Goal: Task Accomplishment & Management: Use online tool/utility

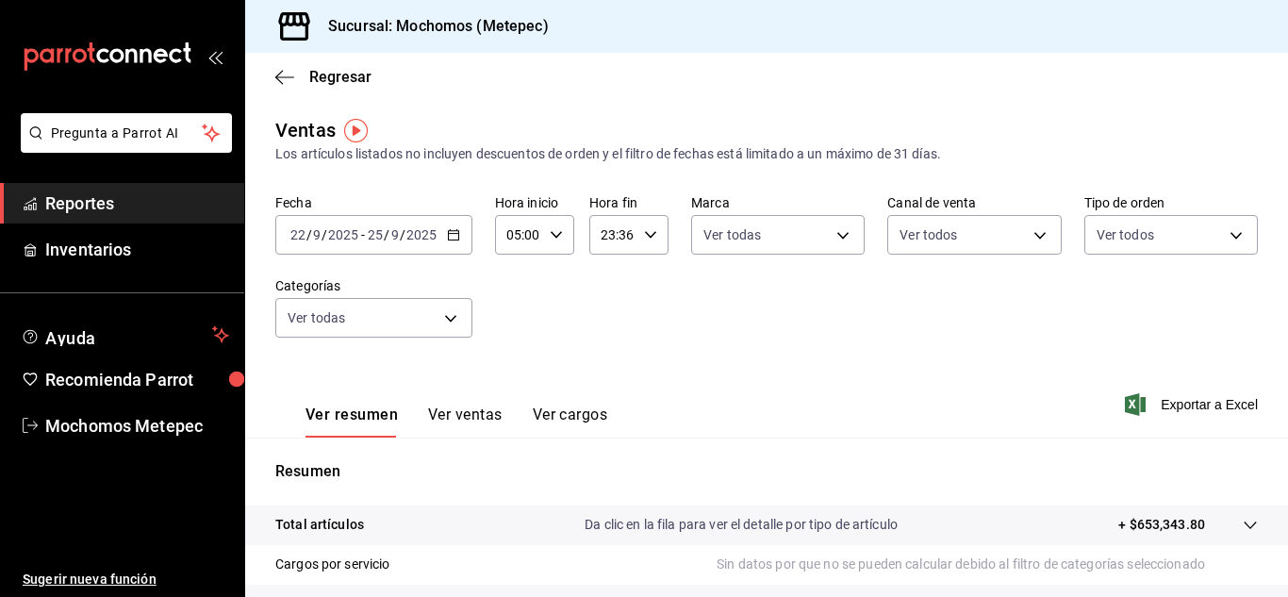
click at [49, 201] on span "Reportes" at bounding box center [137, 203] width 184 height 25
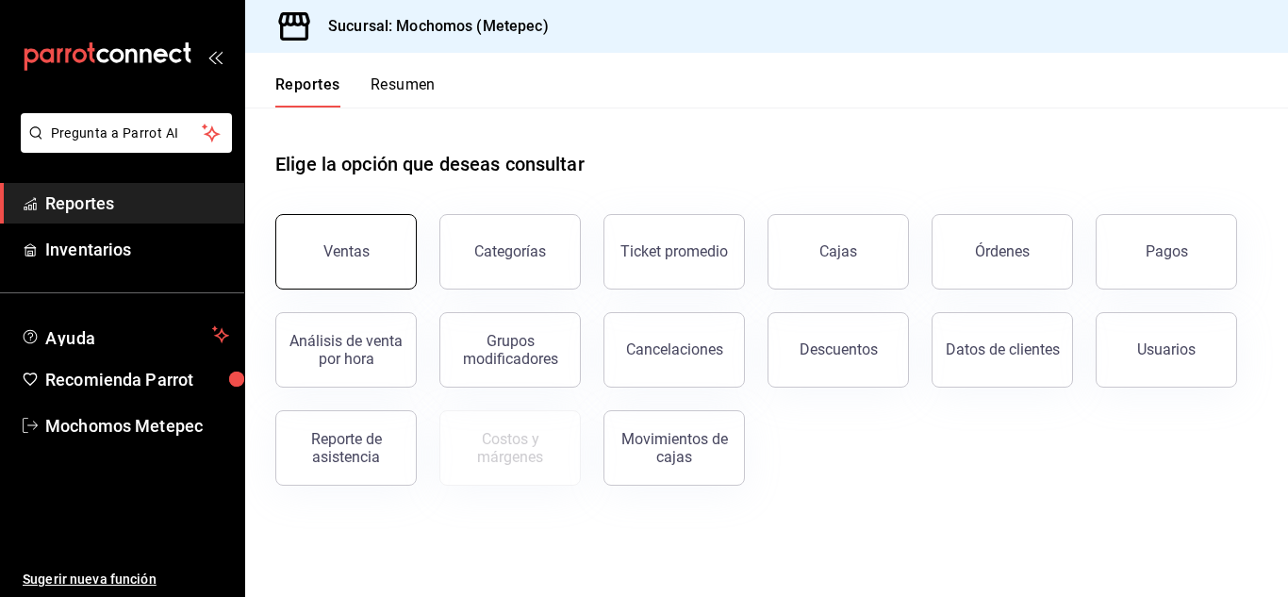
click at [359, 251] on div "Ventas" at bounding box center [347, 251] width 46 height 18
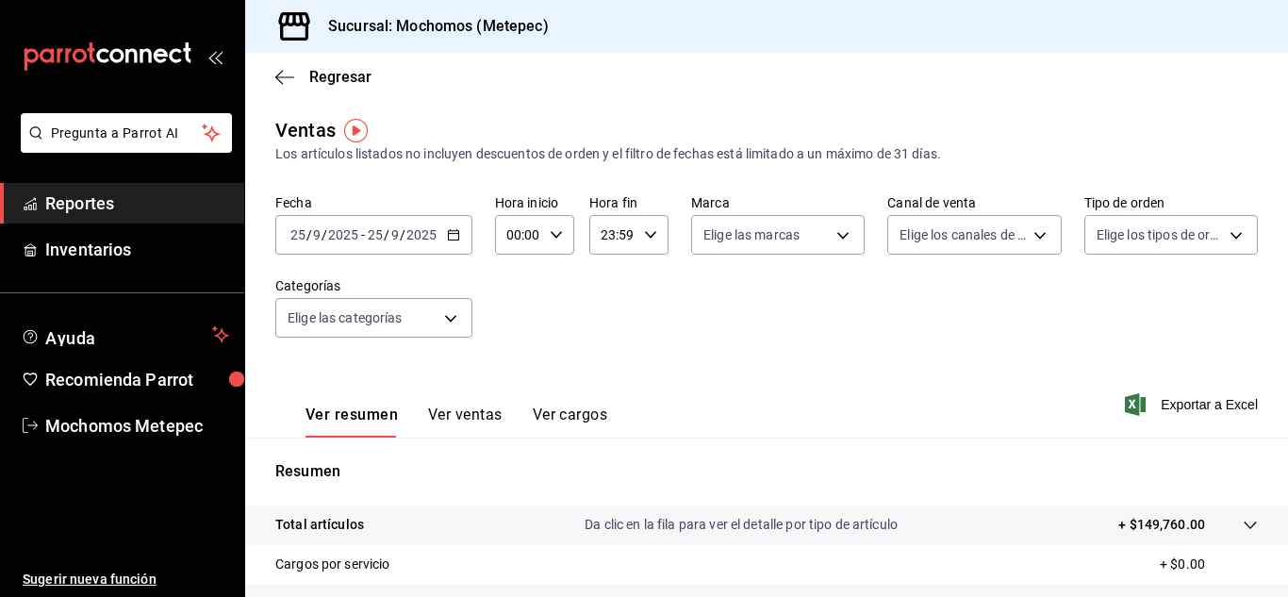
click at [450, 238] on icon "button" at bounding box center [453, 234] width 13 height 13
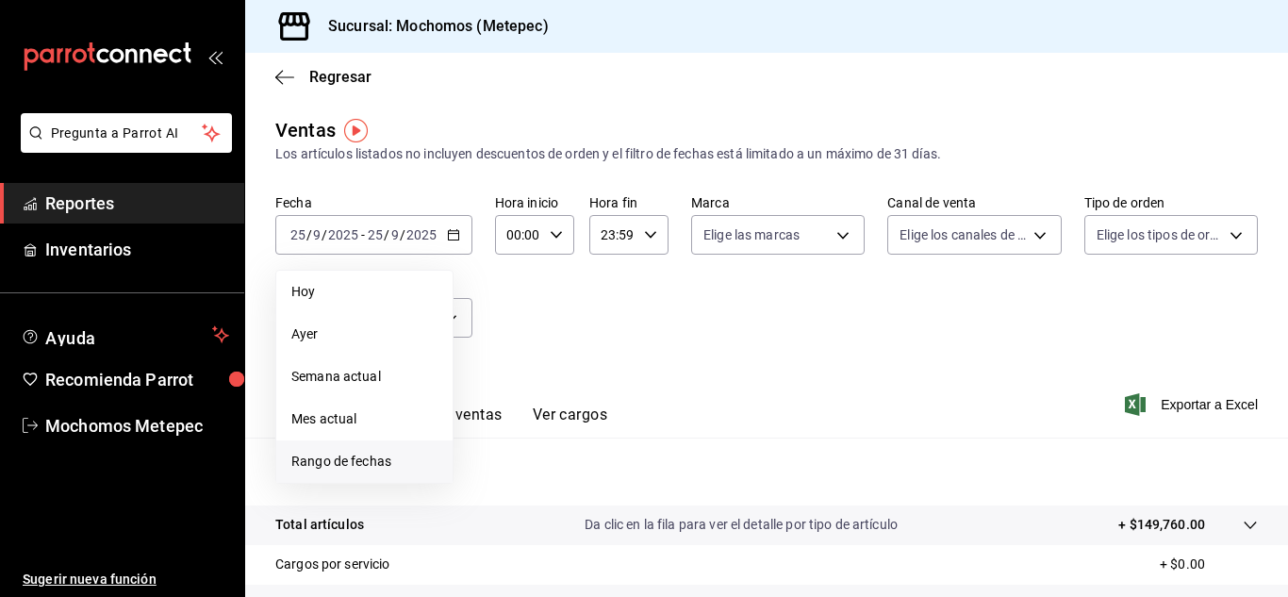
click at [382, 451] on li "Rango de fechas" at bounding box center [364, 461] width 176 height 42
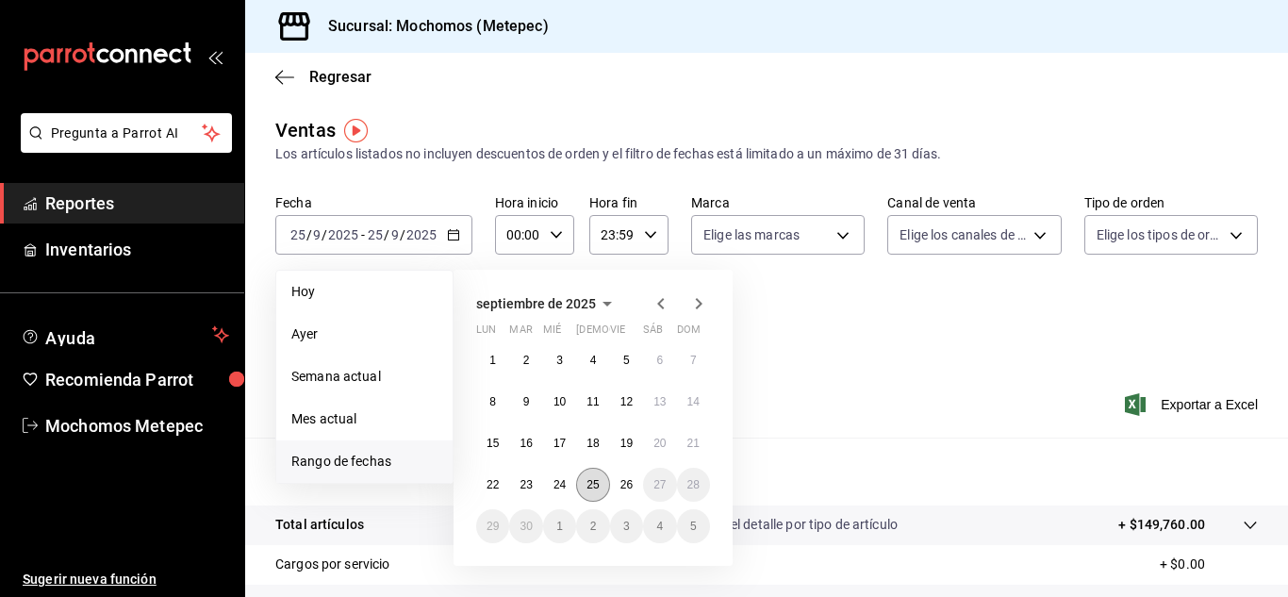
click at [587, 480] on abbr "25" at bounding box center [593, 484] width 12 height 13
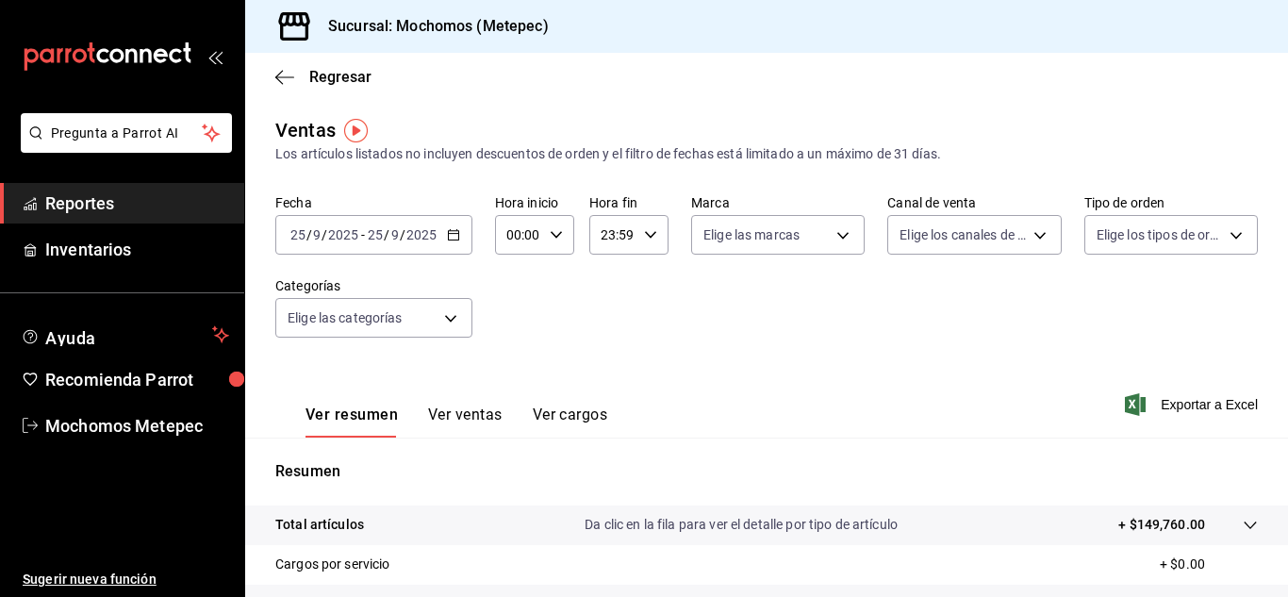
click at [562, 233] on div "00:00 Hora inicio" at bounding box center [534, 235] width 79 height 40
click at [445, 235] on div at bounding box center [644, 298] width 1288 height 597
click at [449, 233] on icon "button" at bounding box center [453, 234] width 13 height 13
drag, startPoint x: 448, startPoint y: 233, endPoint x: 452, endPoint y: 185, distance: 48.3
click at [452, 185] on div "Ventas Los artículos listados no incluyen descuentos de orden y el filtro de fe…" at bounding box center [766, 494] width 1043 height 757
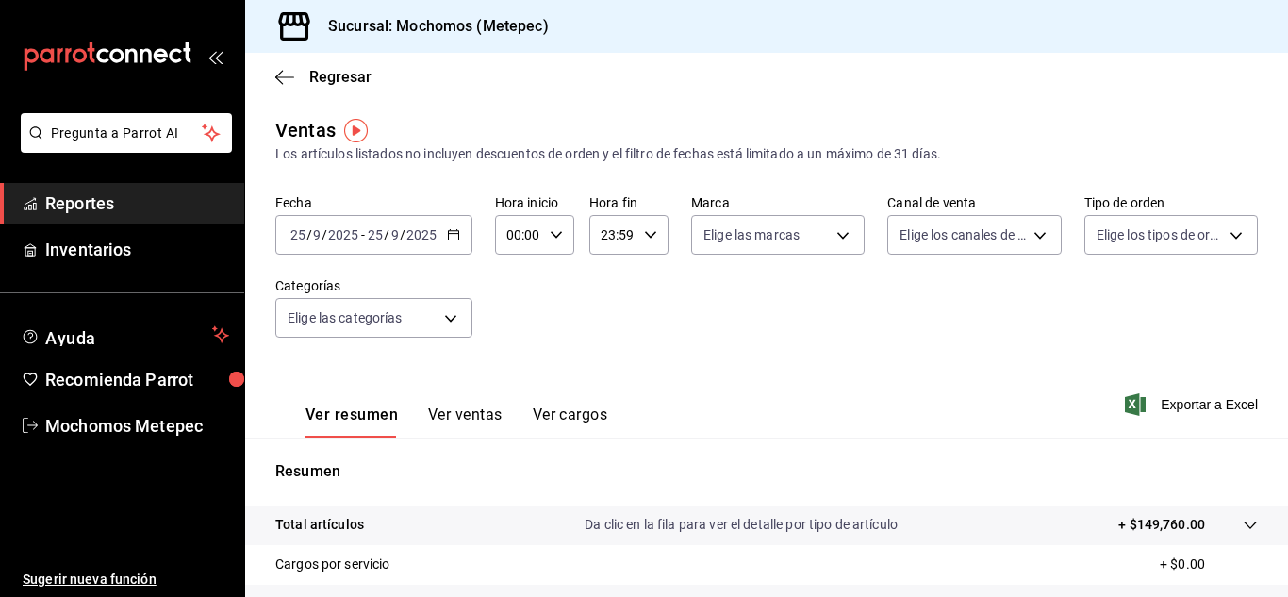
click at [452, 239] on icon "button" at bounding box center [453, 234] width 13 height 13
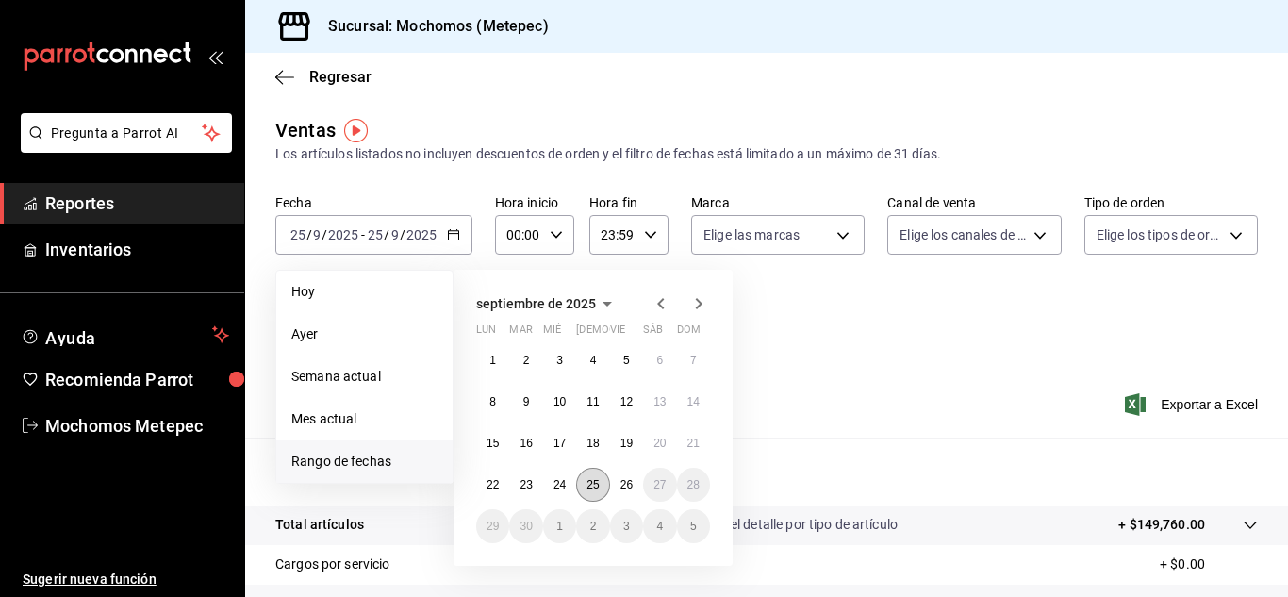
click at [589, 490] on abbr "25" at bounding box center [593, 484] width 12 height 13
click at [625, 490] on abbr "26" at bounding box center [627, 484] width 12 height 13
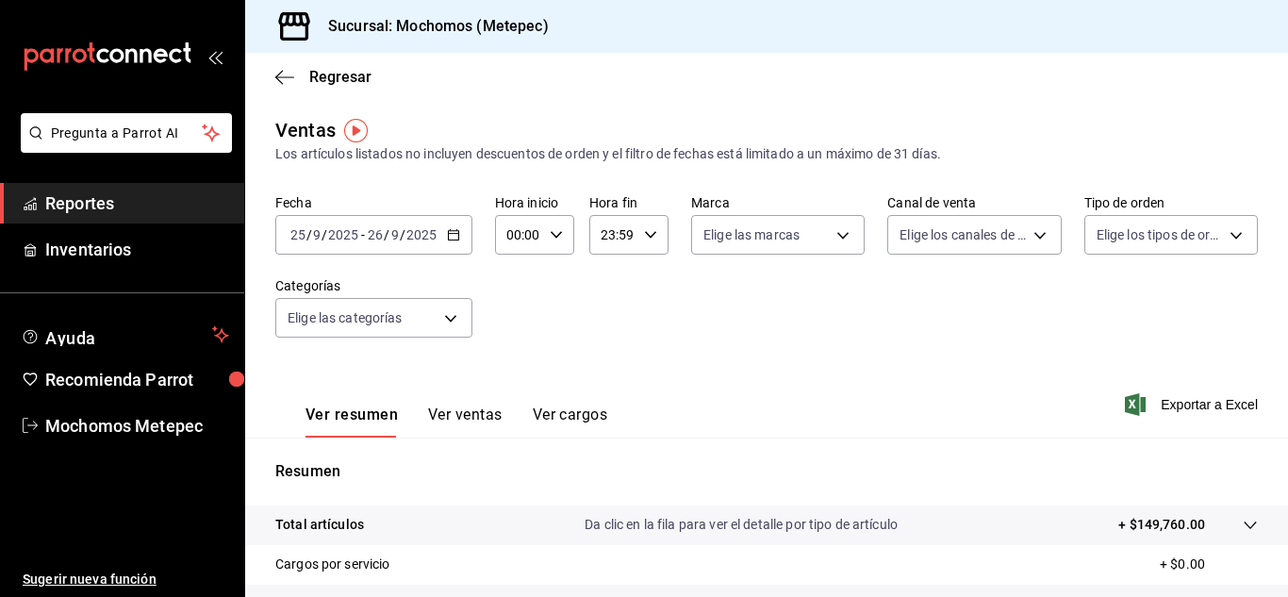
click at [550, 233] on icon "button" at bounding box center [556, 234] width 13 height 13
click at [509, 359] on span "05" at bounding box center [513, 353] width 8 height 15
type input "05:00"
click at [651, 229] on div at bounding box center [644, 298] width 1288 height 597
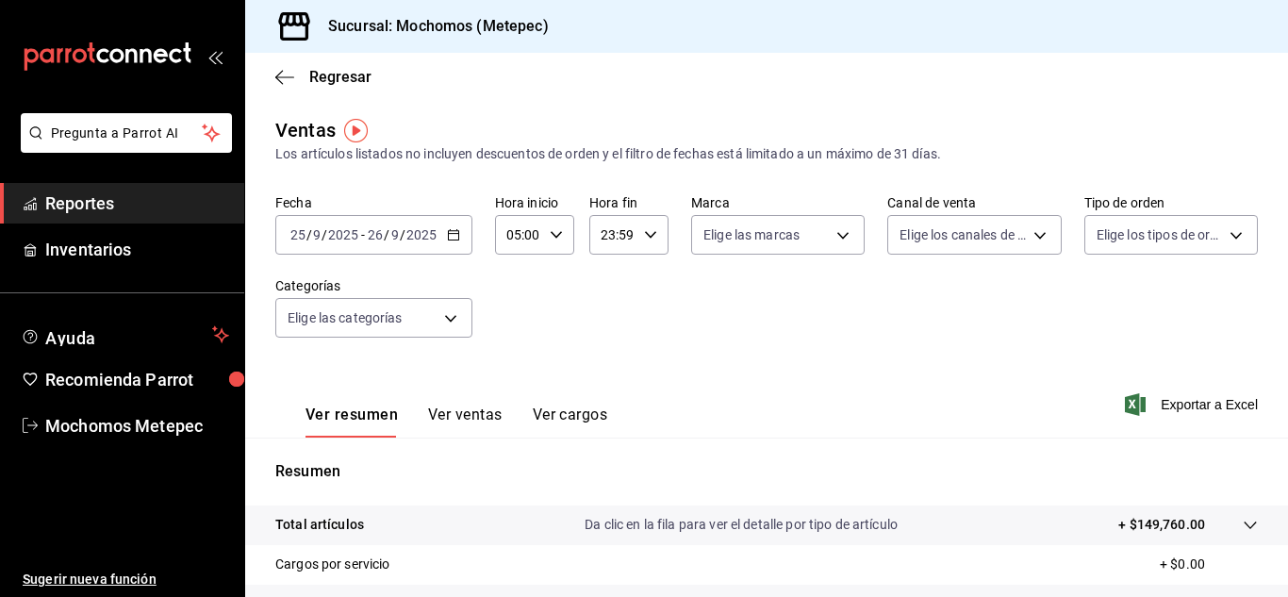
click at [646, 239] on icon "button" at bounding box center [650, 234] width 13 height 13
click at [604, 289] on span "05" at bounding box center [606, 291] width 8 height 15
click at [640, 230] on div at bounding box center [644, 298] width 1288 height 597
click at [643, 223] on div "05:59 Hora fin" at bounding box center [629, 235] width 79 height 40
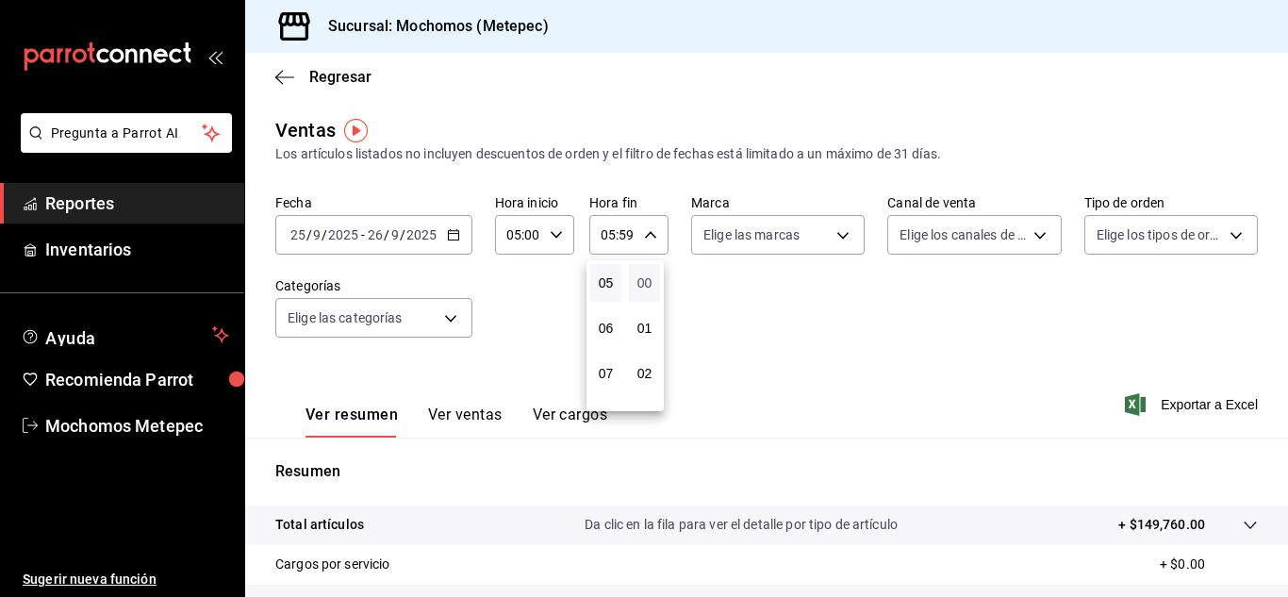
click at [642, 282] on span "00" at bounding box center [644, 282] width 8 height 15
type input "05:00"
click at [821, 307] on div at bounding box center [644, 298] width 1288 height 597
click at [839, 224] on body "Pregunta a Parrot AI Reportes Inventarios Ayuda Recomienda Parrot Mochomos Mete…" at bounding box center [644, 298] width 1288 height 597
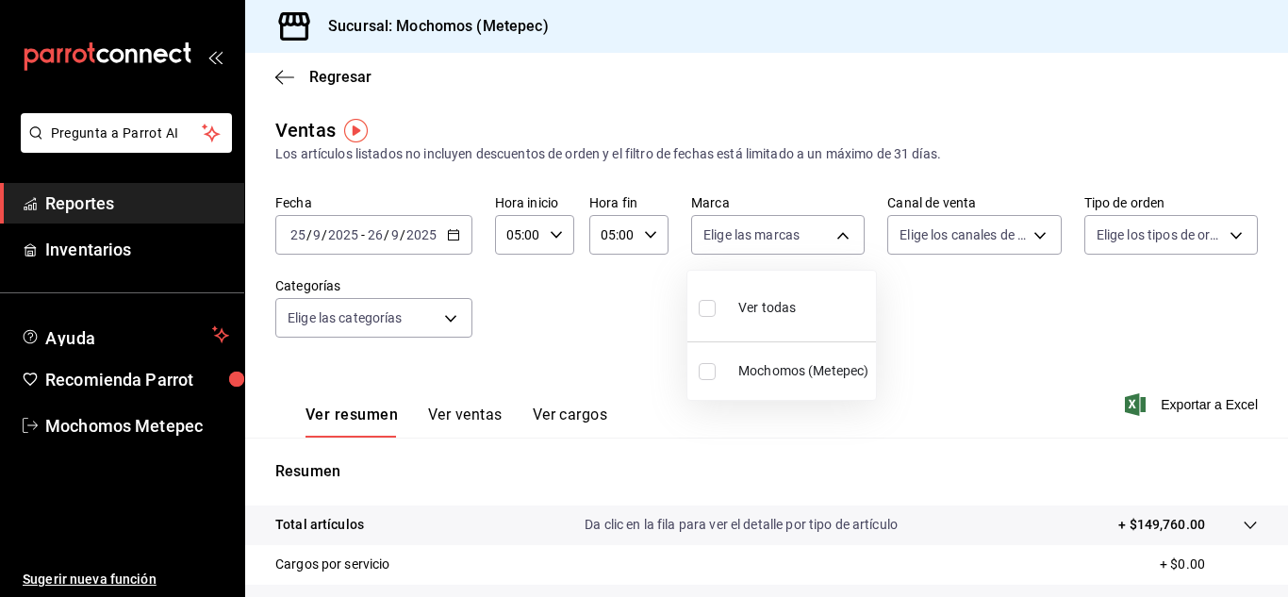
click at [706, 308] on input "checkbox" at bounding box center [707, 308] width 17 height 17
checkbox input "true"
type input "2365f74e-aa6b-4392-bdf2-72765591bddf"
checkbox input "true"
click at [1037, 234] on div at bounding box center [644, 298] width 1288 height 597
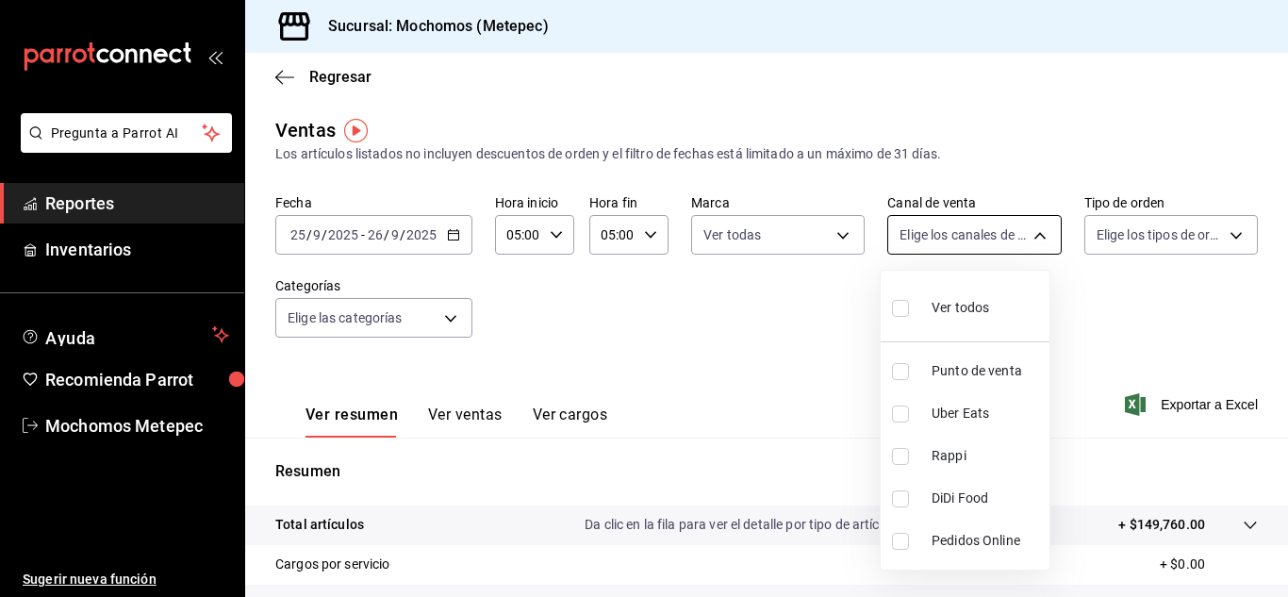
click at [1030, 236] on body "Pregunta a Parrot AI Reportes Inventarios Ayuda Recomienda Parrot Mochomos Mete…" at bounding box center [644, 298] width 1288 height 597
click at [902, 308] on input "checkbox" at bounding box center [900, 308] width 17 height 17
checkbox input "true"
type input "PARROT,UBER_EATS,RAPPI,DIDI_FOOD,ONLINE"
checkbox input "true"
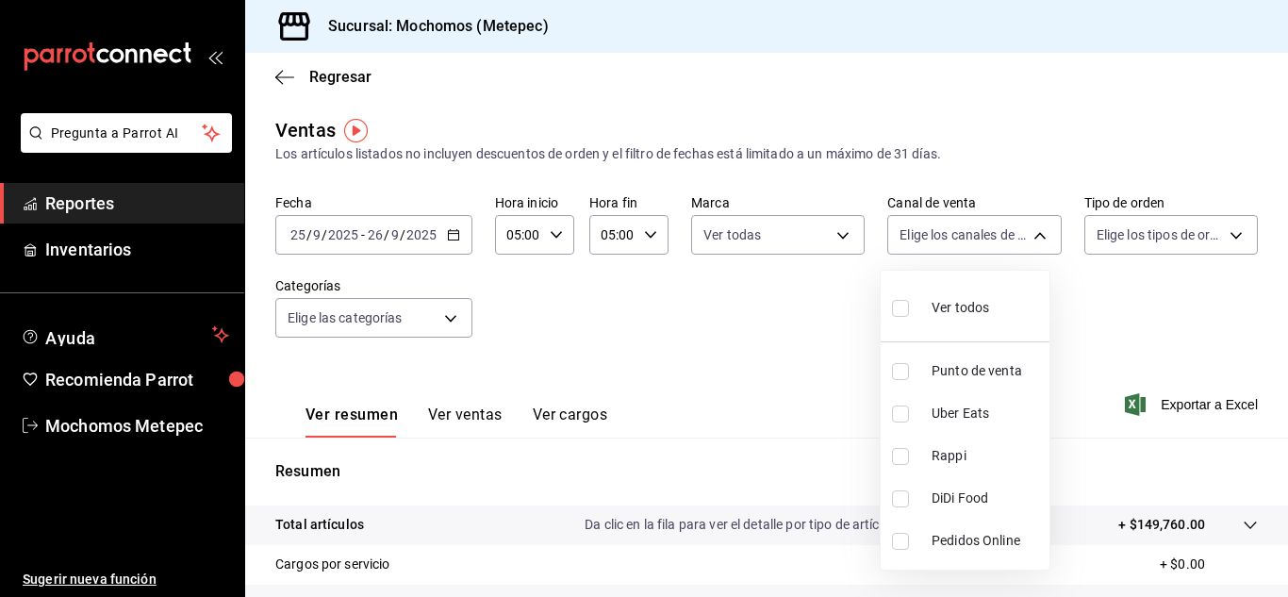
checkbox input "true"
click at [1215, 231] on div at bounding box center [644, 298] width 1288 height 597
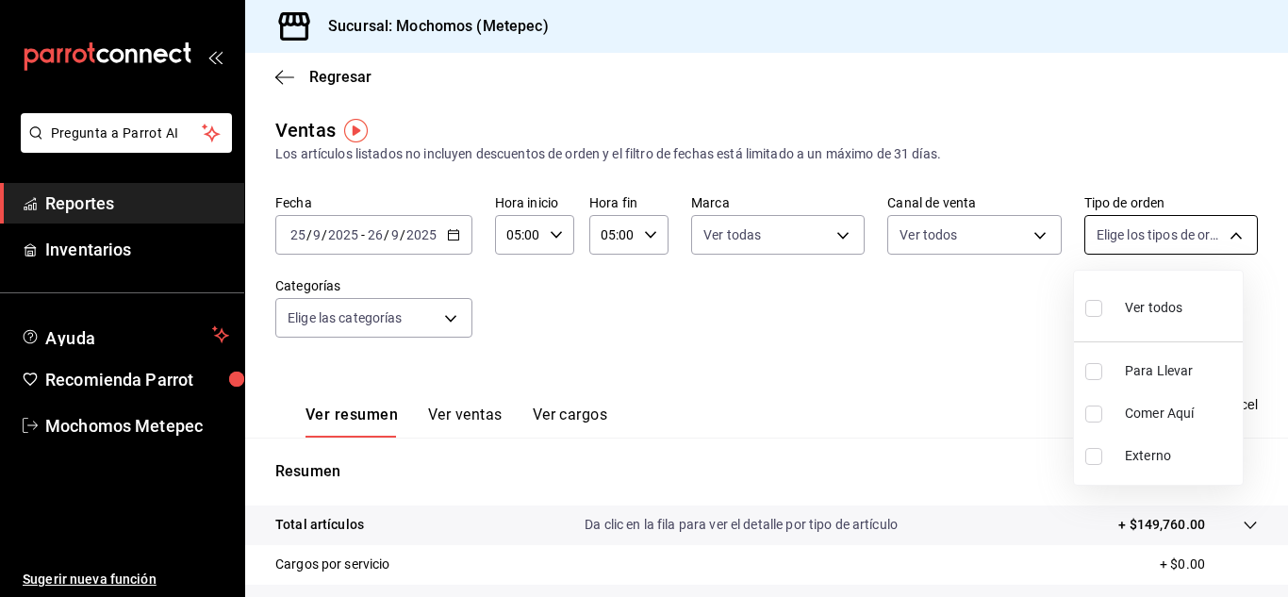
click at [1218, 234] on body "Pregunta a Parrot AI Reportes Inventarios Ayuda Recomienda Parrot Mochomos Mete…" at bounding box center [644, 298] width 1288 height 597
click at [1089, 306] on input "checkbox" at bounding box center [1094, 308] width 17 height 17
checkbox input "true"
type input "3a236ed8-2e24-47ca-8e59-ead494492482,da8509e8-5fca-4f62-958e-973104937870,EXTER…"
checkbox input "true"
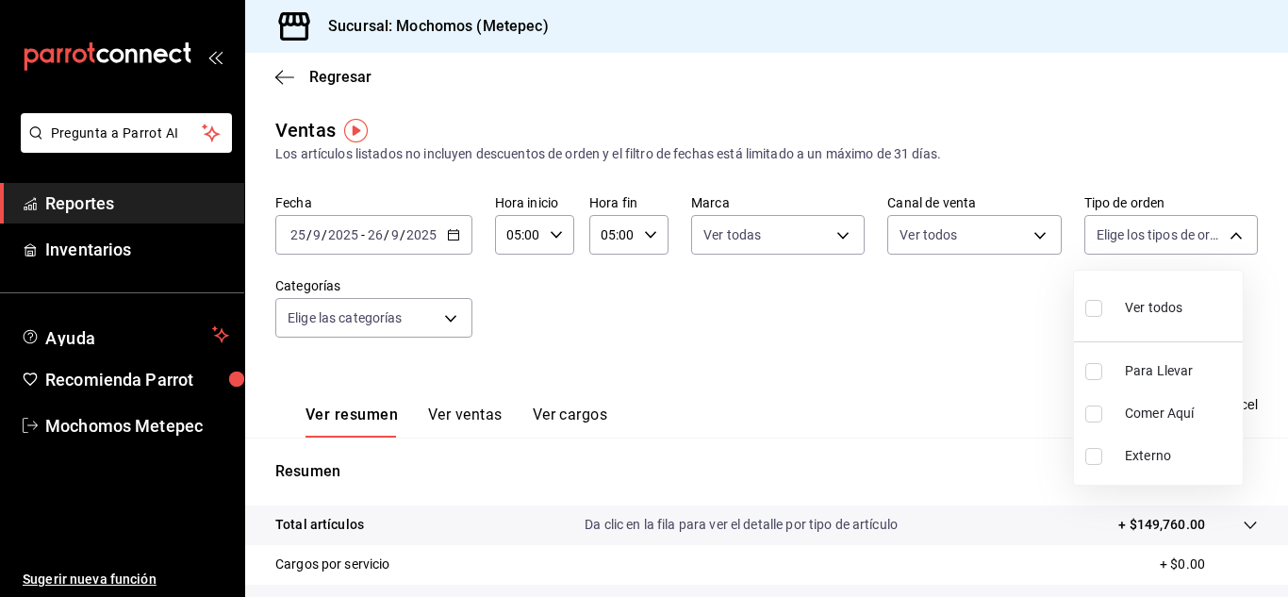
checkbox input "true"
click at [906, 271] on div at bounding box center [644, 298] width 1288 height 597
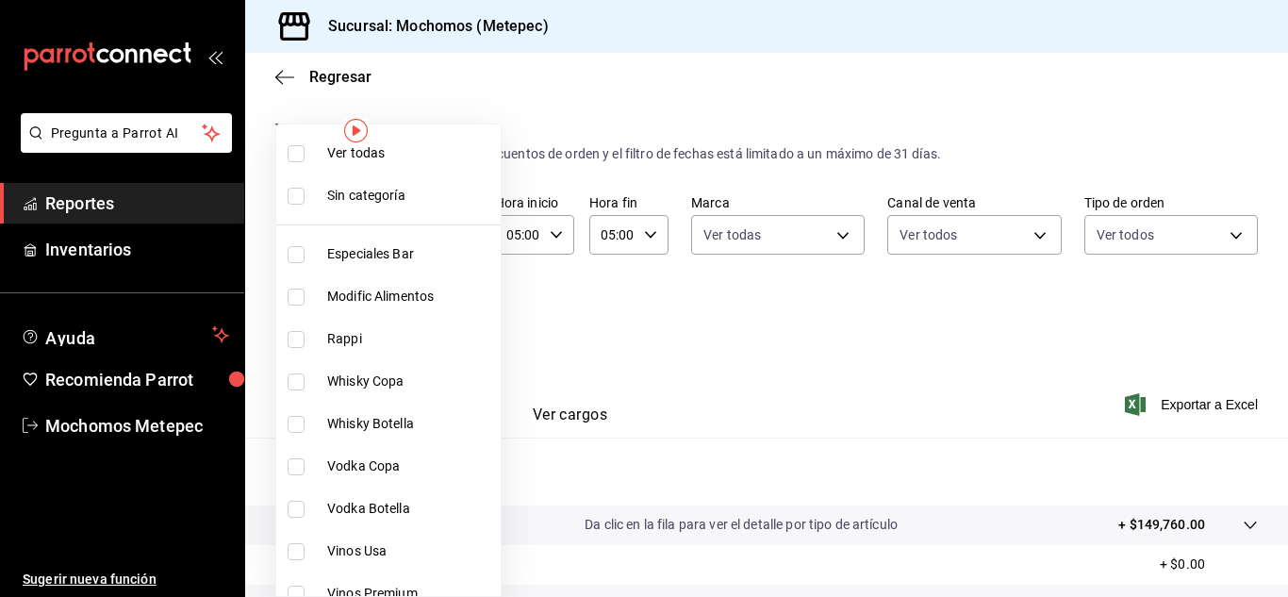
click at [444, 317] on body "Pregunta a Parrot AI Reportes Inventarios Ayuda Recomienda Parrot Mochomos Mete…" at bounding box center [644, 298] width 1288 height 597
click at [291, 157] on input "checkbox" at bounding box center [296, 153] width 17 height 17
checkbox input "true"
type input "c9cbc288-c827-488d-81f5-370afefb1912,46081463-7037-4dd2-a9ab-e56ff6a8fa7c,bf958…"
checkbox input "true"
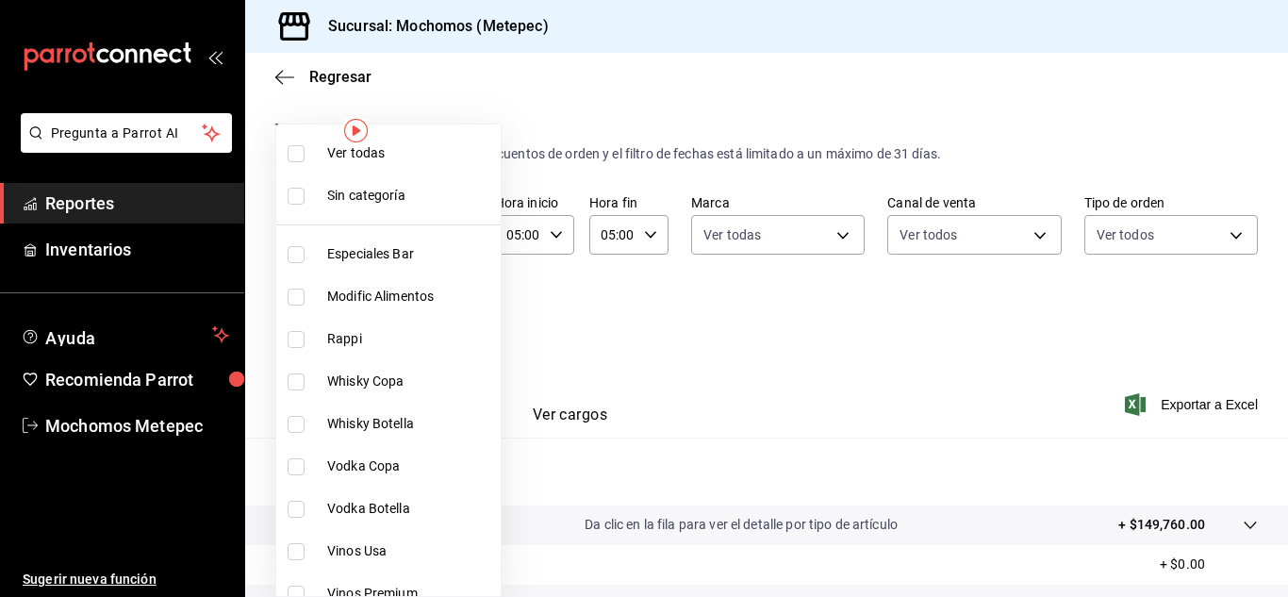
checkbox input "true"
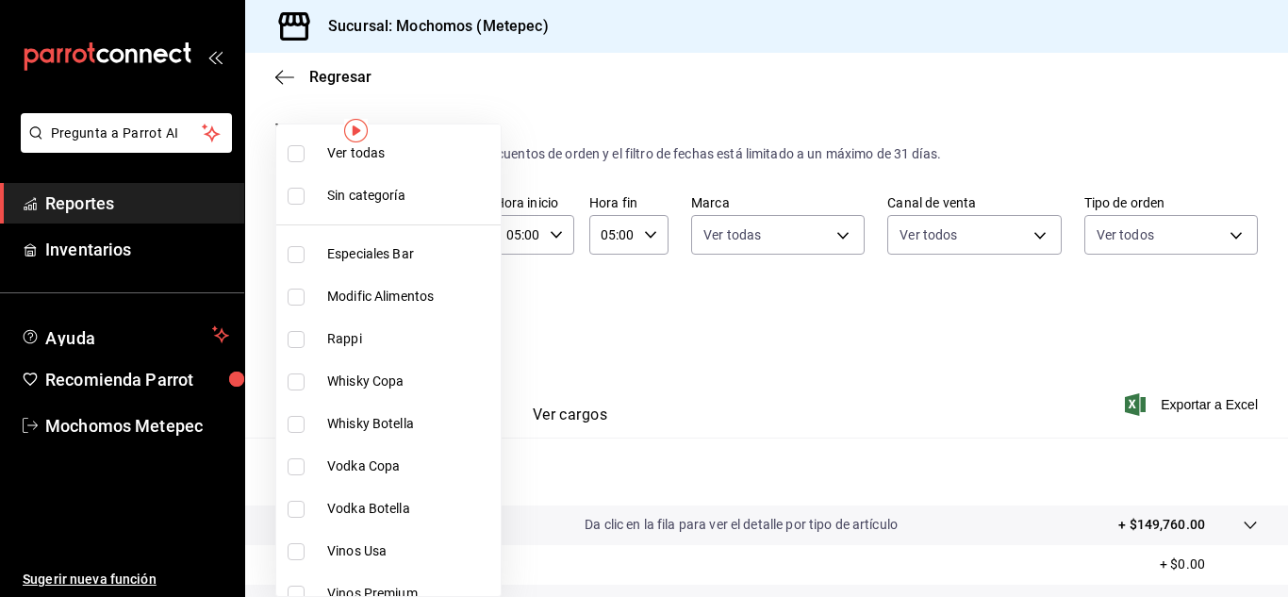
checkbox input "true"
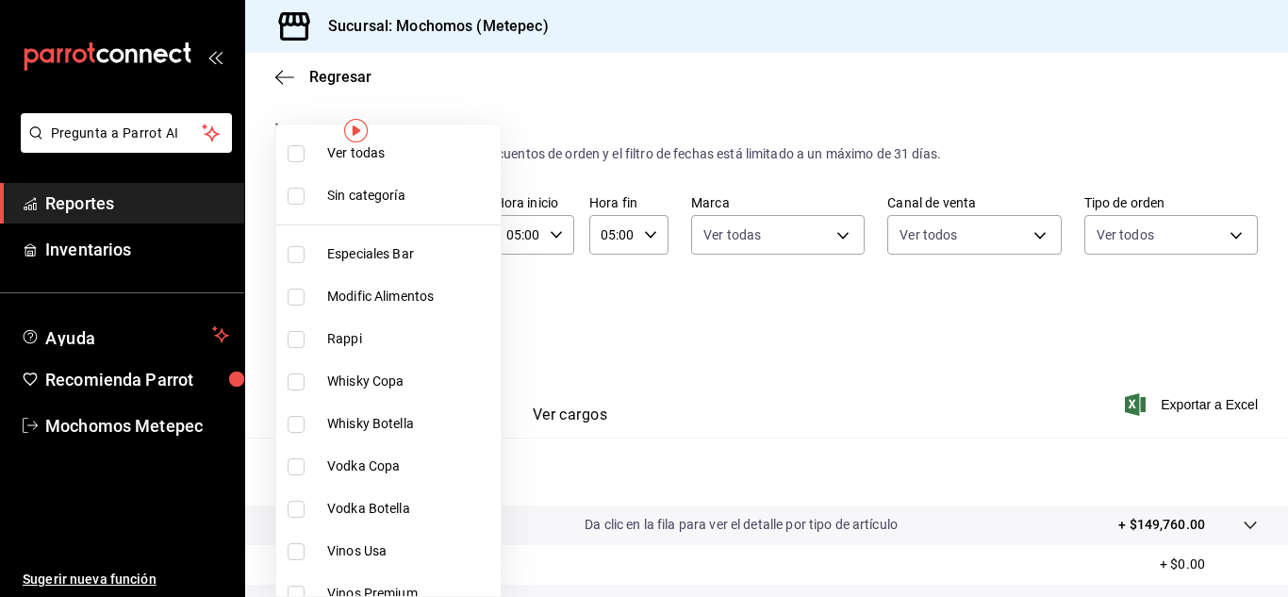
checkbox input "true"
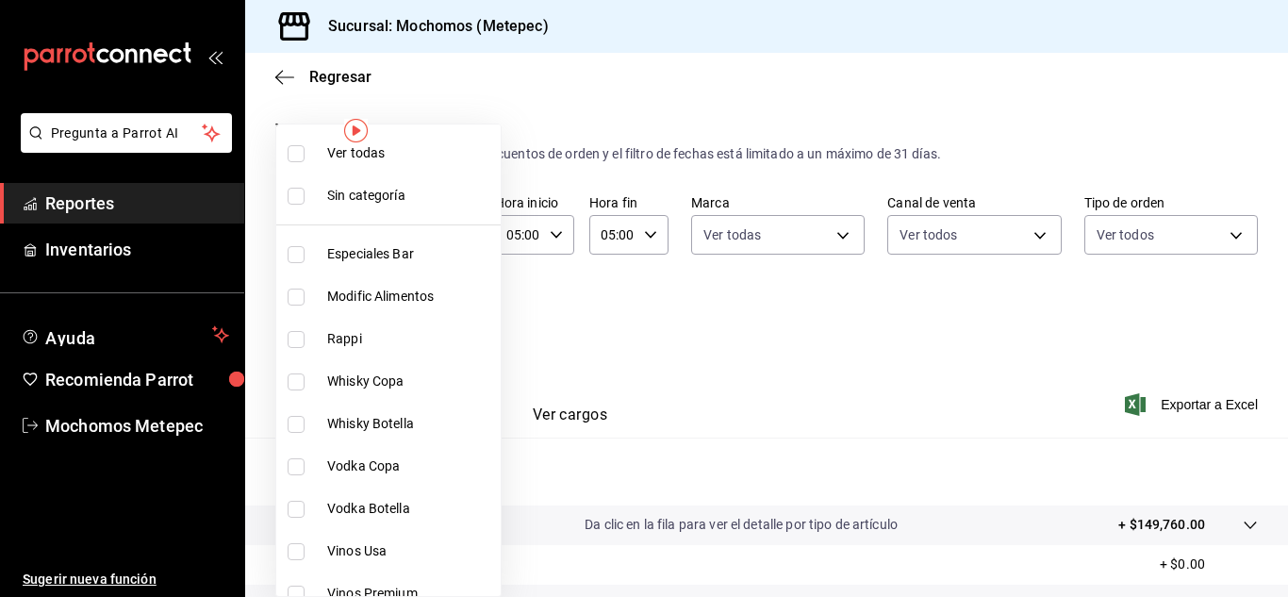
checkbox input "true"
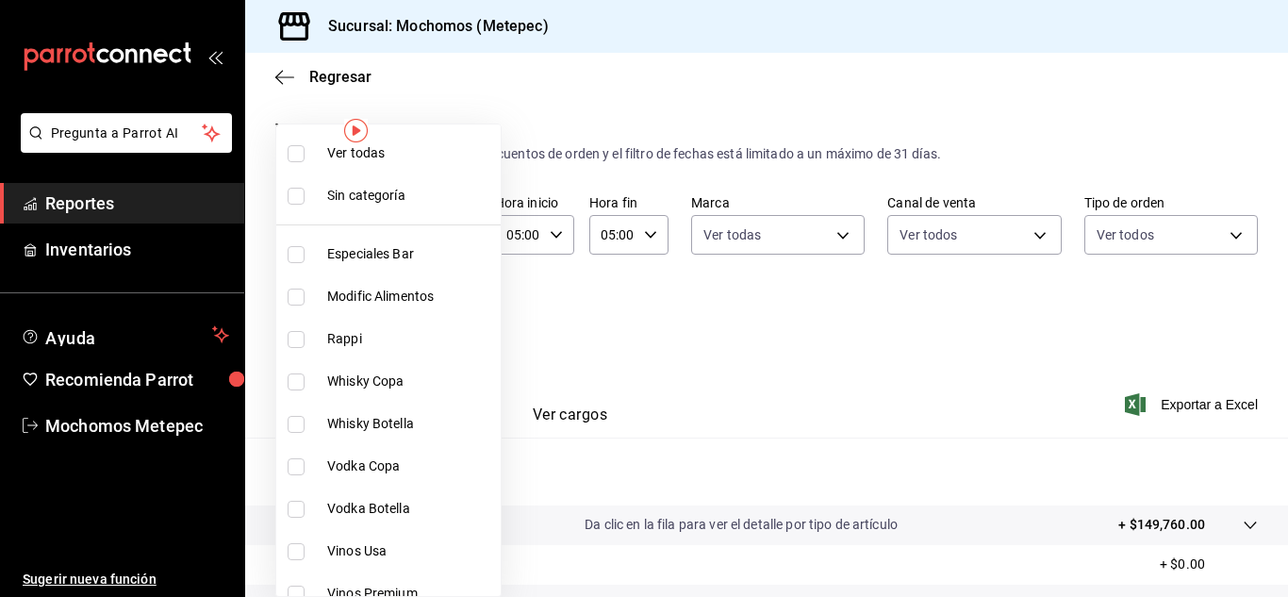
checkbox input "true"
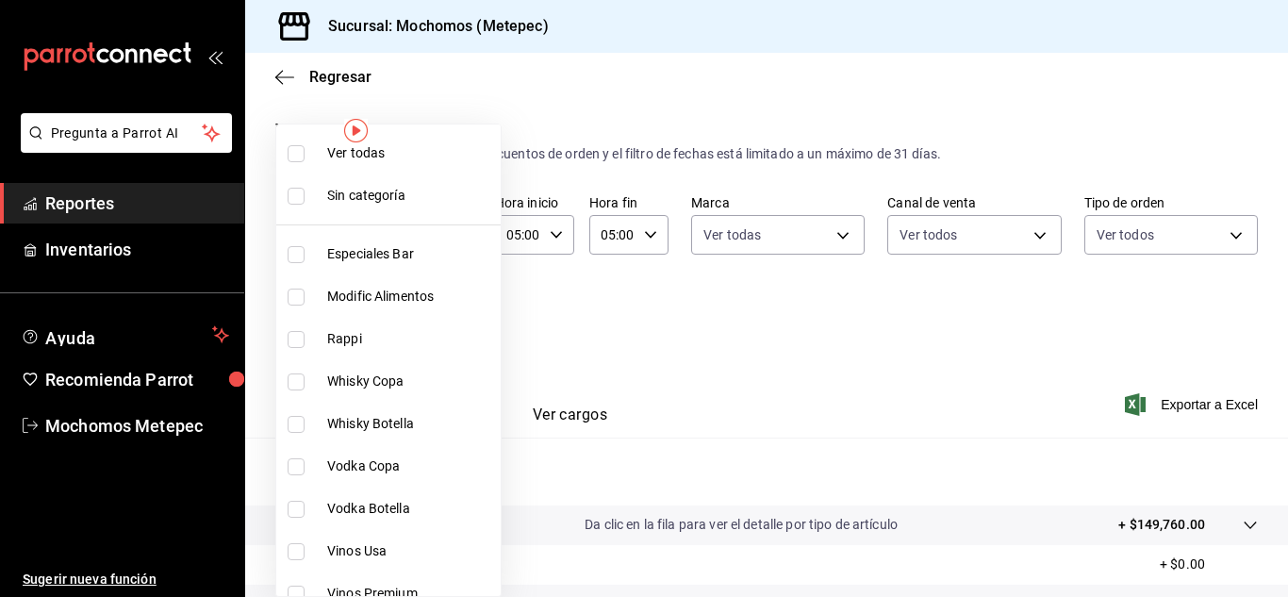
checkbox input "true"
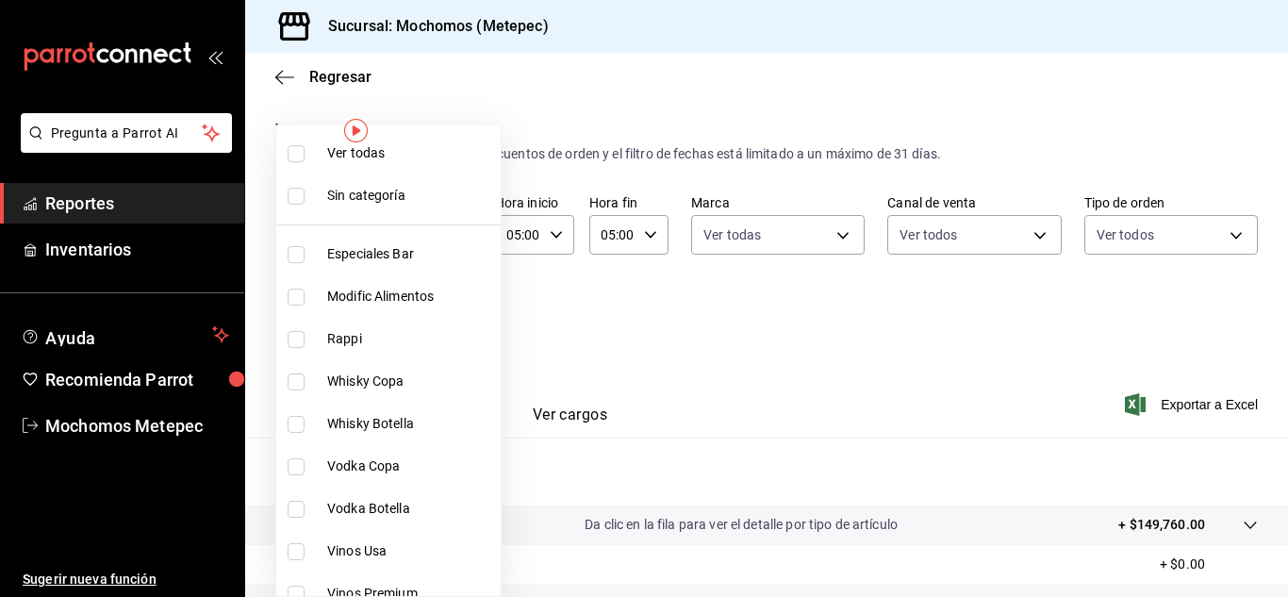
checkbox input "true"
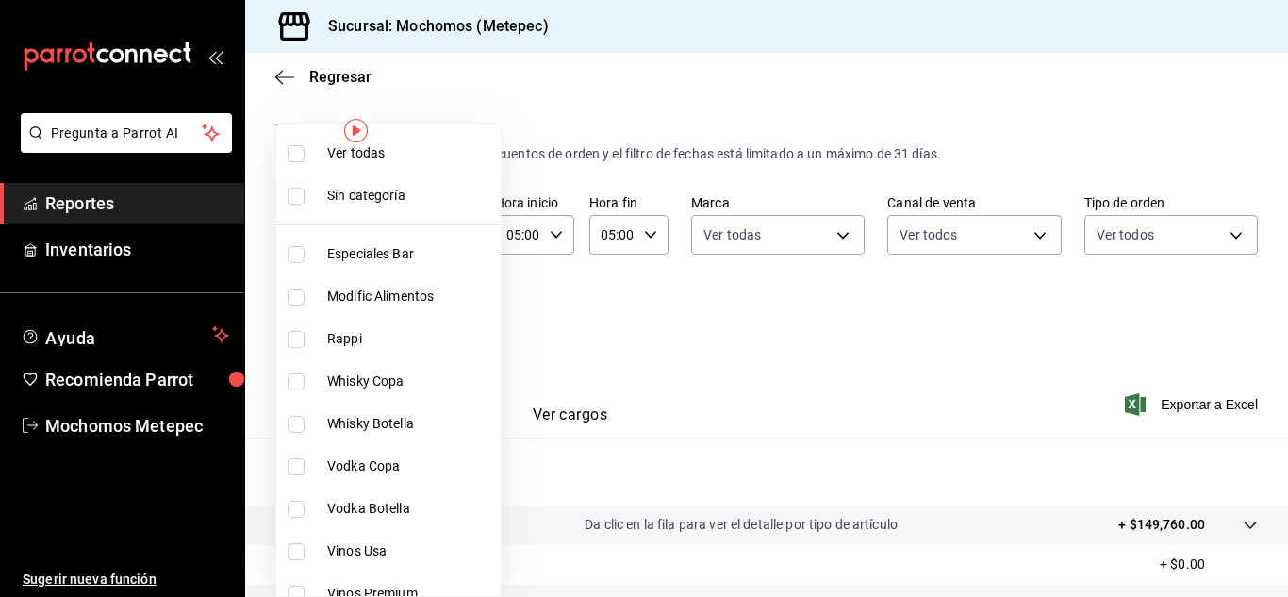
checkbox input "true"
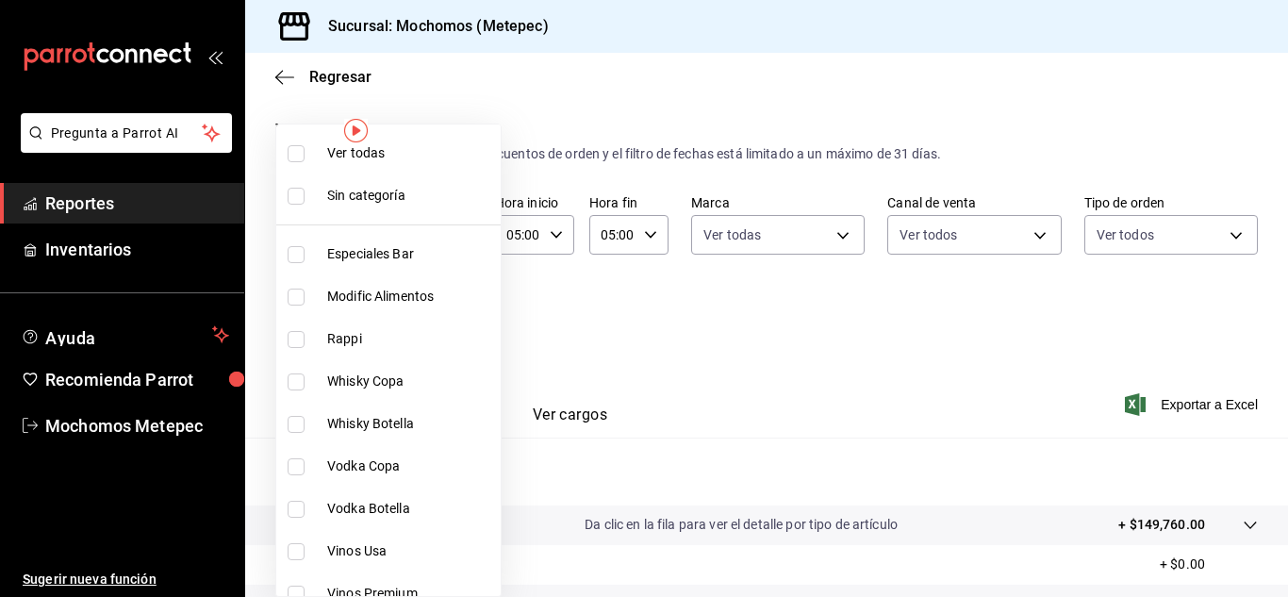
checkbox input "true"
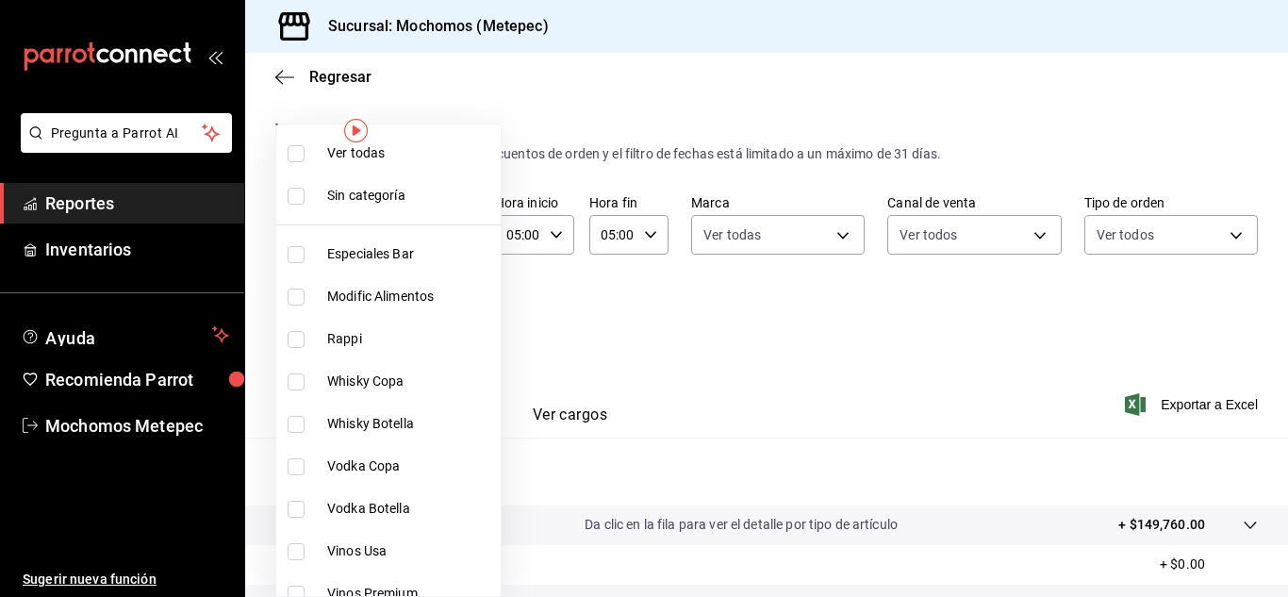
checkbox input "true"
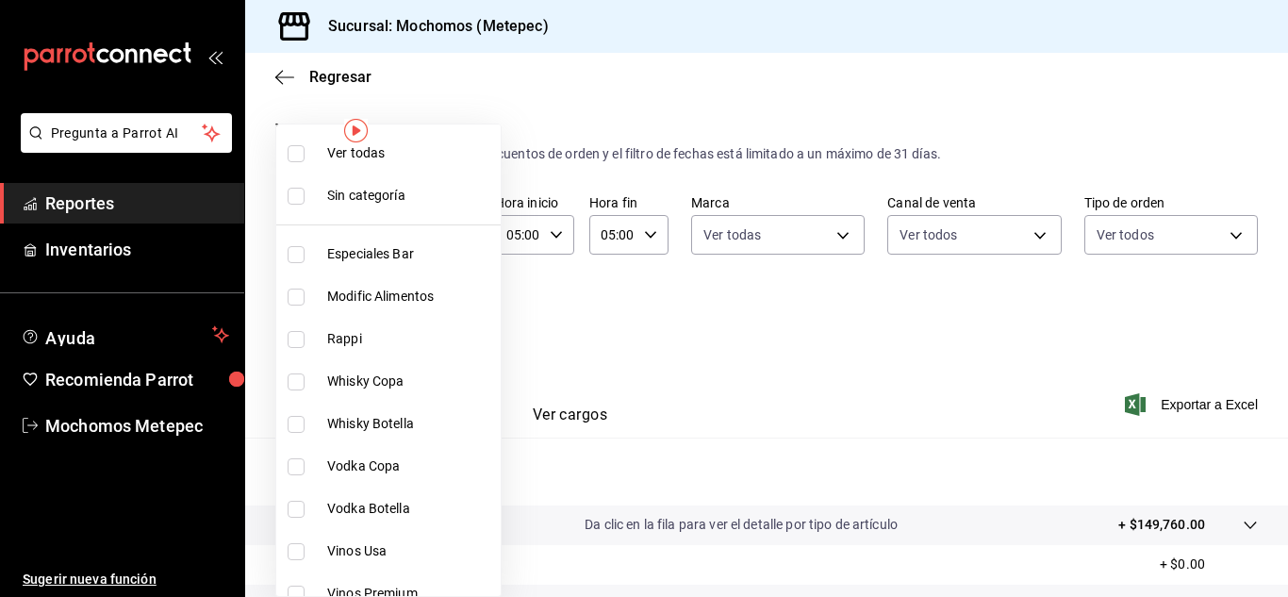
checkbox input "true"
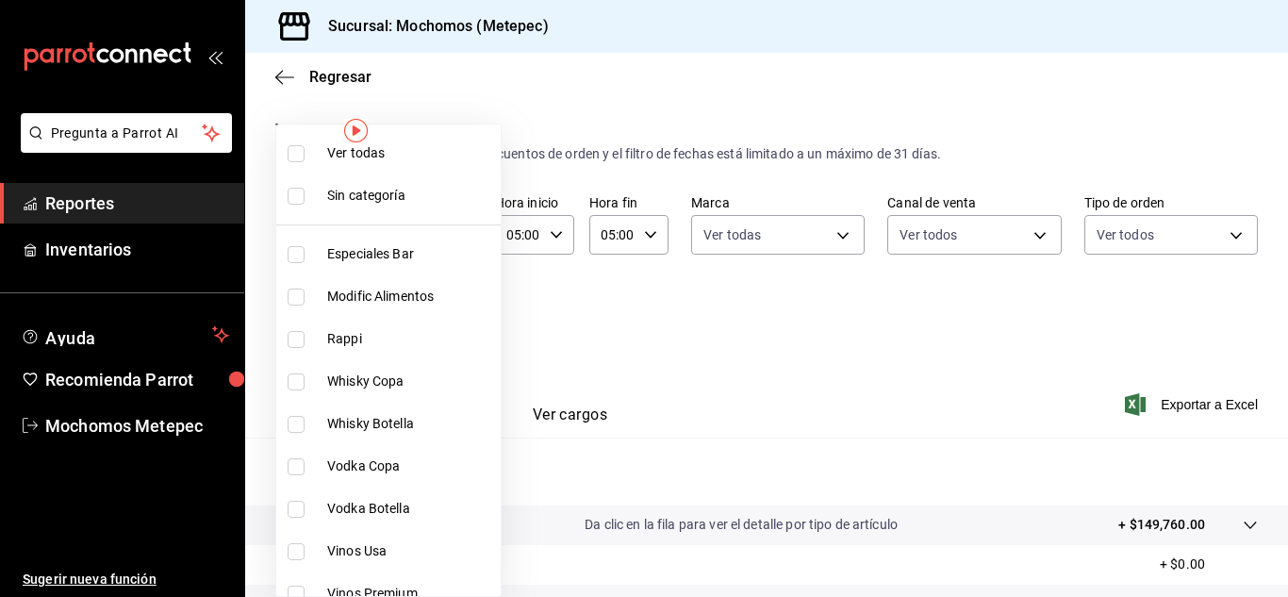
checkbox input "true"
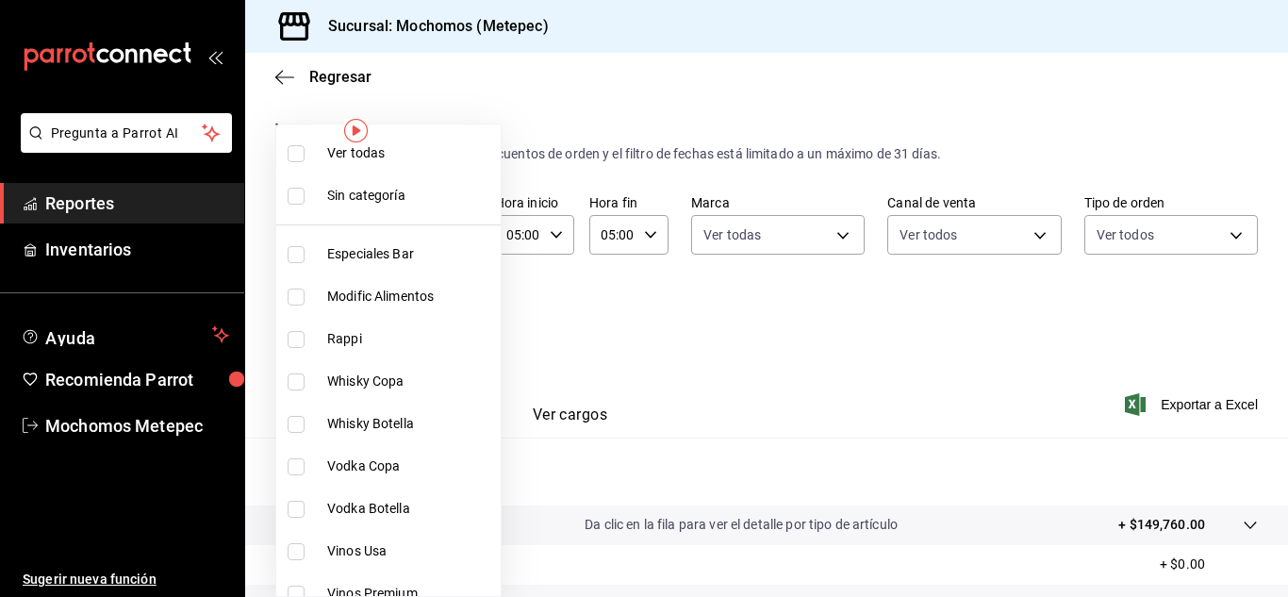
checkbox input "true"
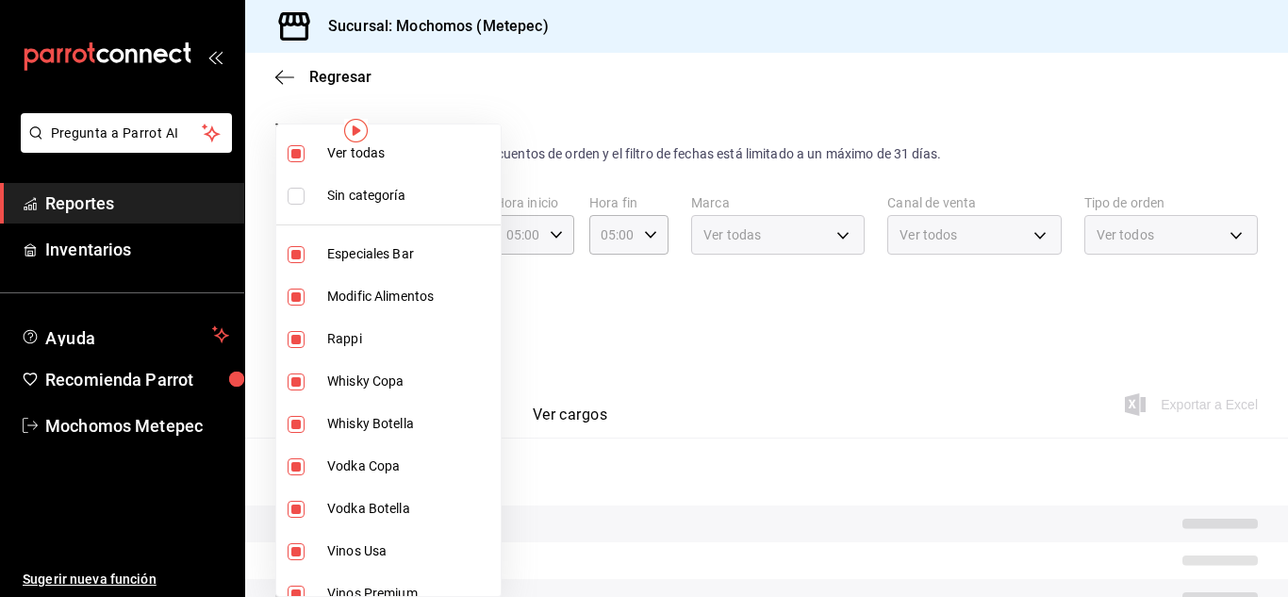
click at [744, 363] on div at bounding box center [644, 298] width 1288 height 597
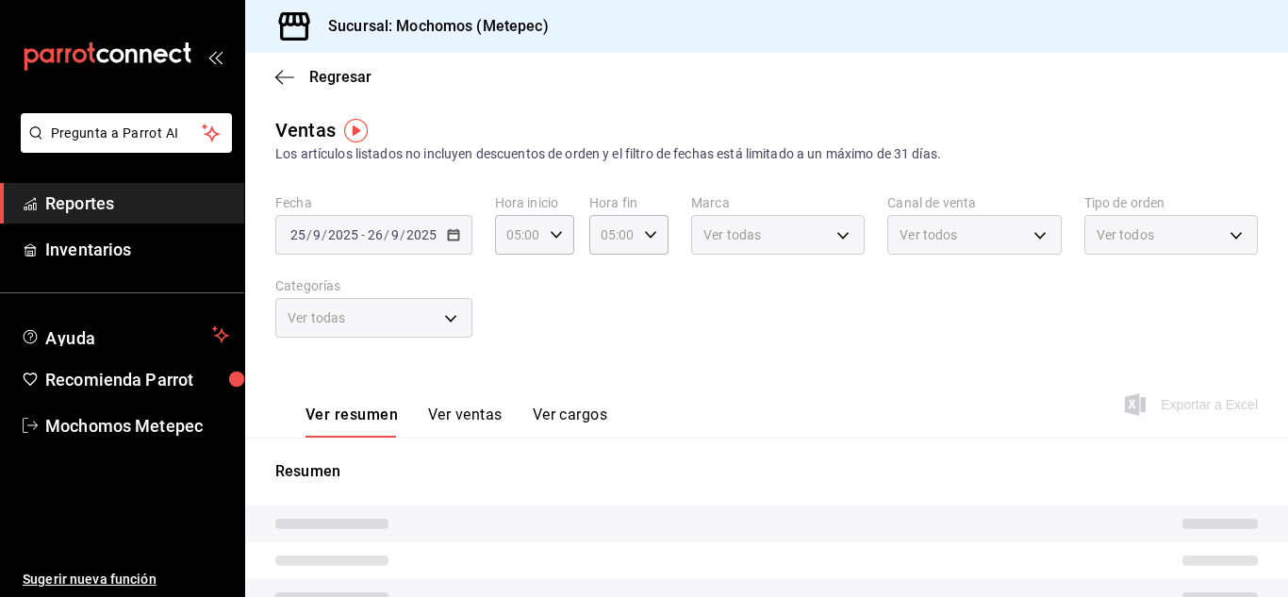
drag, startPoint x: 764, startPoint y: 316, endPoint x: 618, endPoint y: 319, distance: 146.2
click at [618, 319] on div "Fecha [DATE] [DATE] - [DATE] [DATE] Hora inicio 05:00 Hora inicio Hora fin 05:0…" at bounding box center [766, 277] width 983 height 166
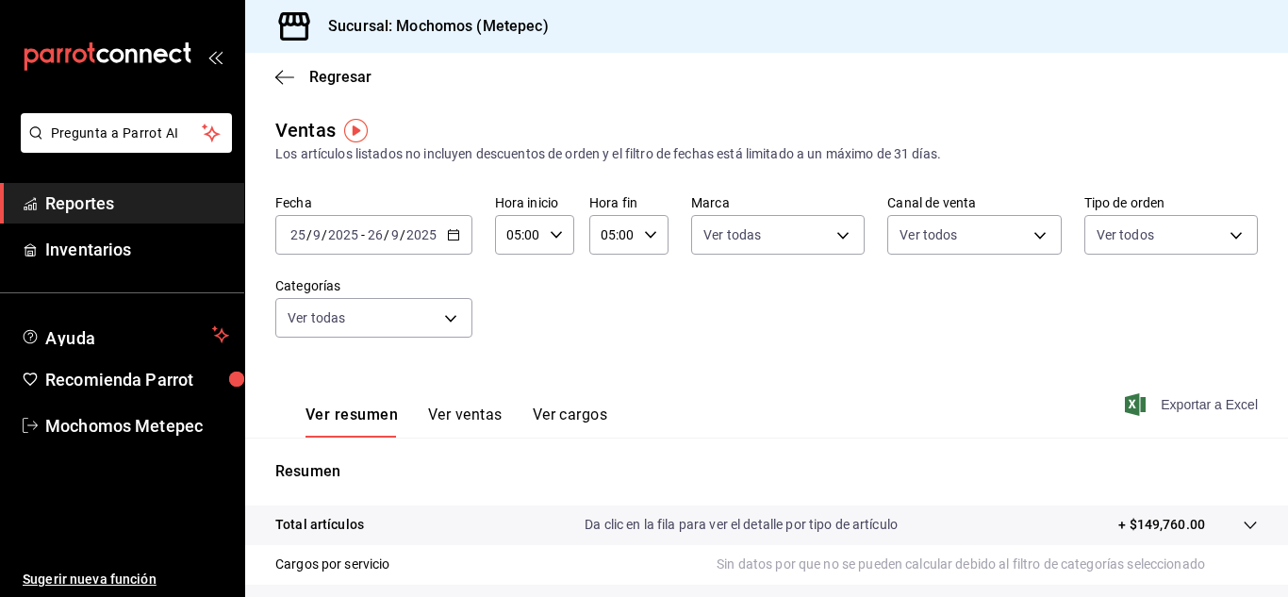
click at [1155, 400] on span "Exportar a Excel" at bounding box center [1193, 404] width 129 height 23
click at [266, 85] on div "Regresar" at bounding box center [766, 77] width 1043 height 48
click at [159, 211] on span "Reportes" at bounding box center [137, 203] width 184 height 25
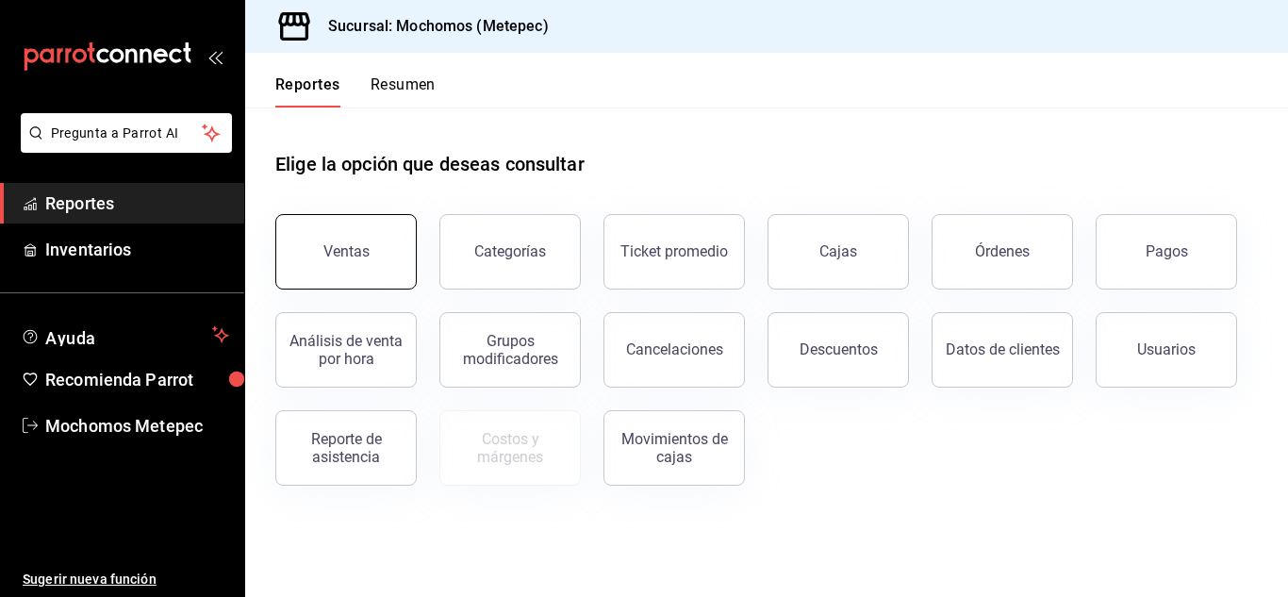
click at [334, 241] on button "Ventas" at bounding box center [345, 251] width 141 height 75
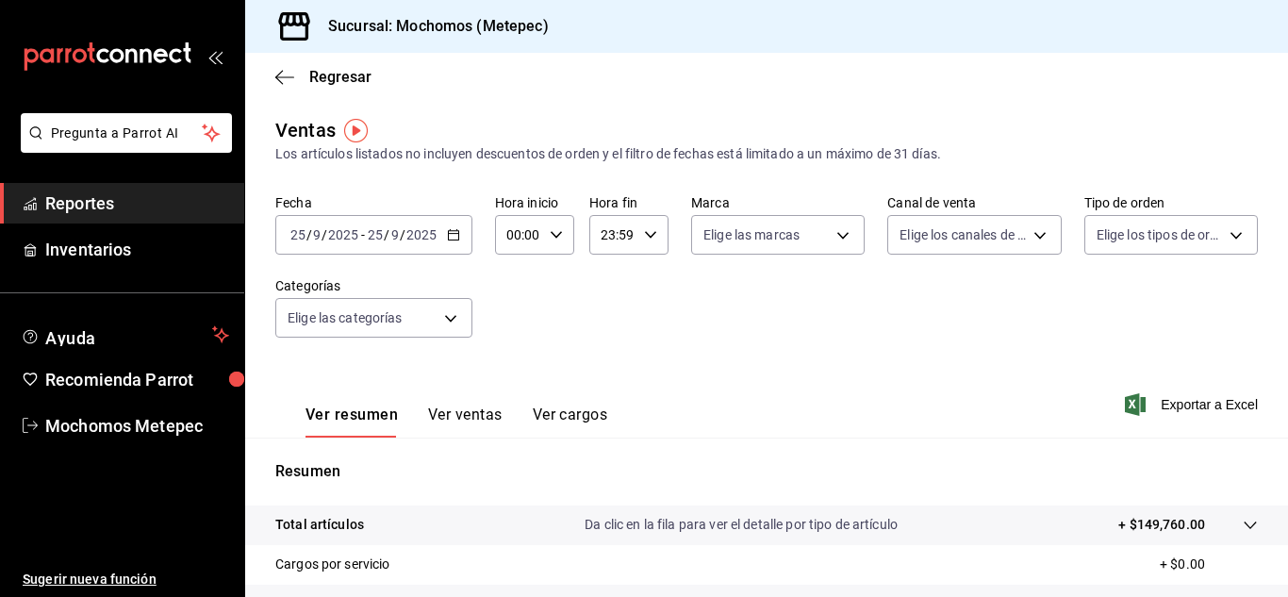
click at [448, 235] on icon "button" at bounding box center [453, 234] width 13 height 13
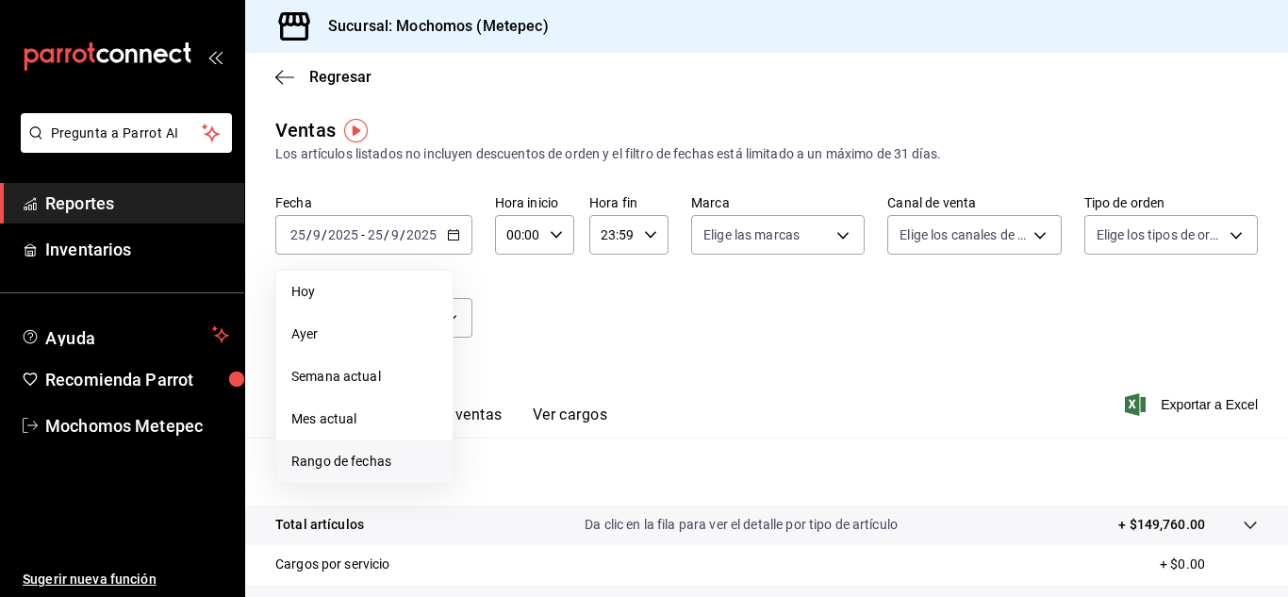
click at [385, 457] on span "Rango de fechas" at bounding box center [364, 462] width 146 height 20
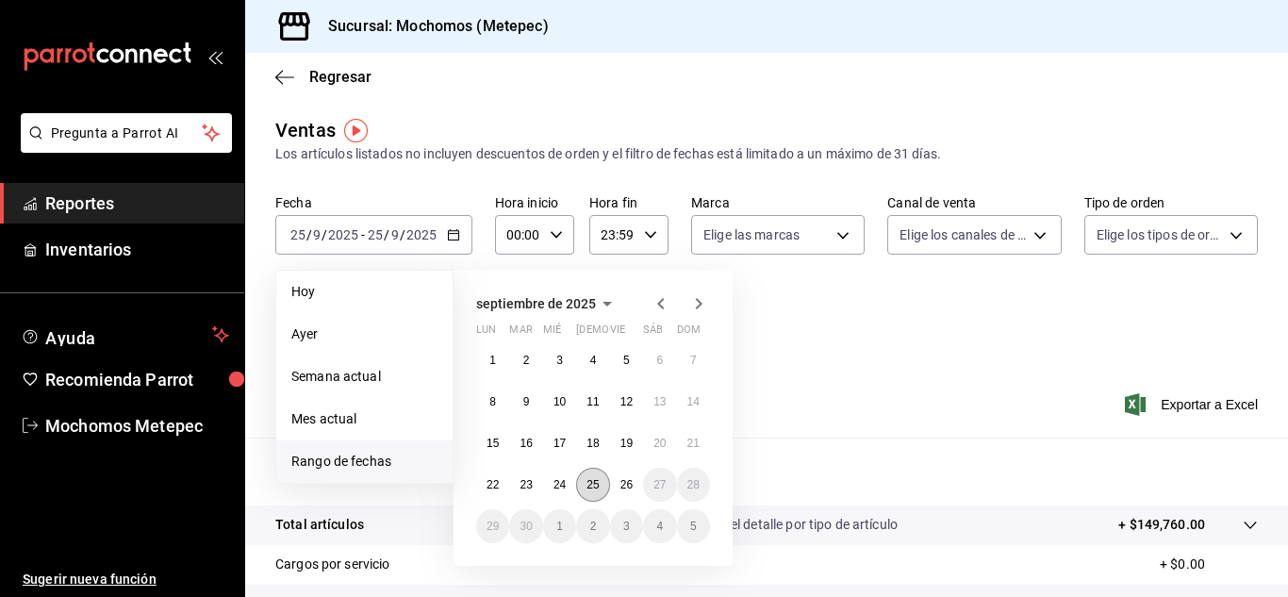
click at [586, 486] on button "25" at bounding box center [592, 485] width 33 height 34
click at [621, 493] on button "26" at bounding box center [626, 485] width 33 height 34
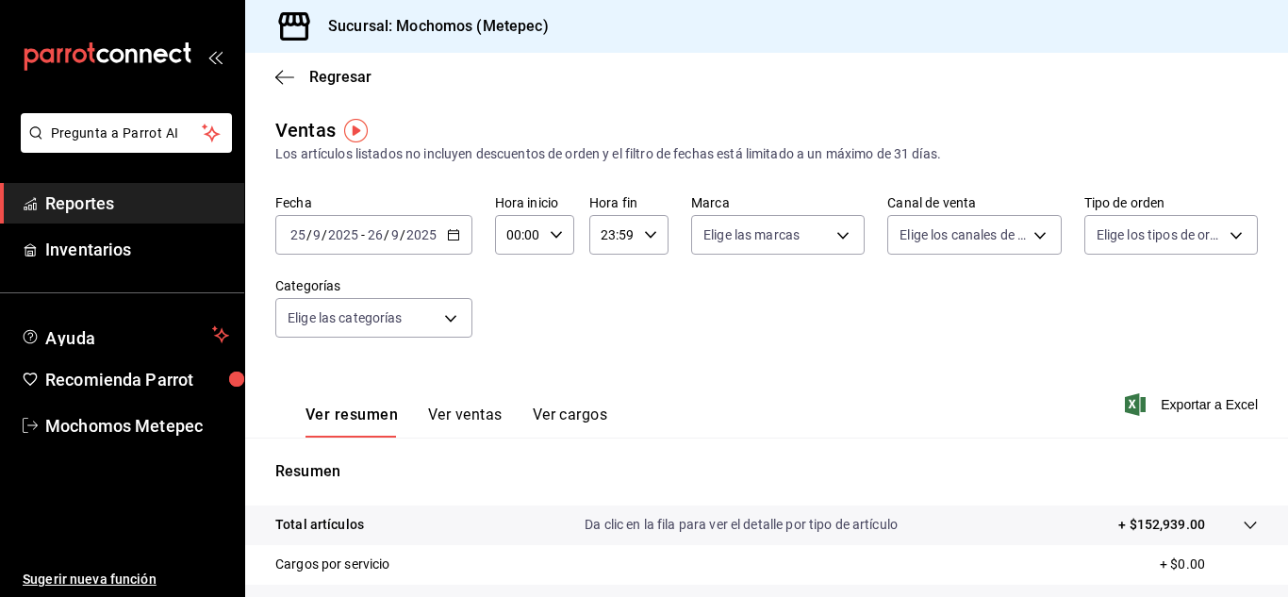
click at [558, 241] on icon "button" at bounding box center [556, 234] width 13 height 13
click at [512, 282] on span "05" at bounding box center [513, 285] width 8 height 15
type input "05:00"
click at [652, 229] on div at bounding box center [644, 298] width 1288 height 597
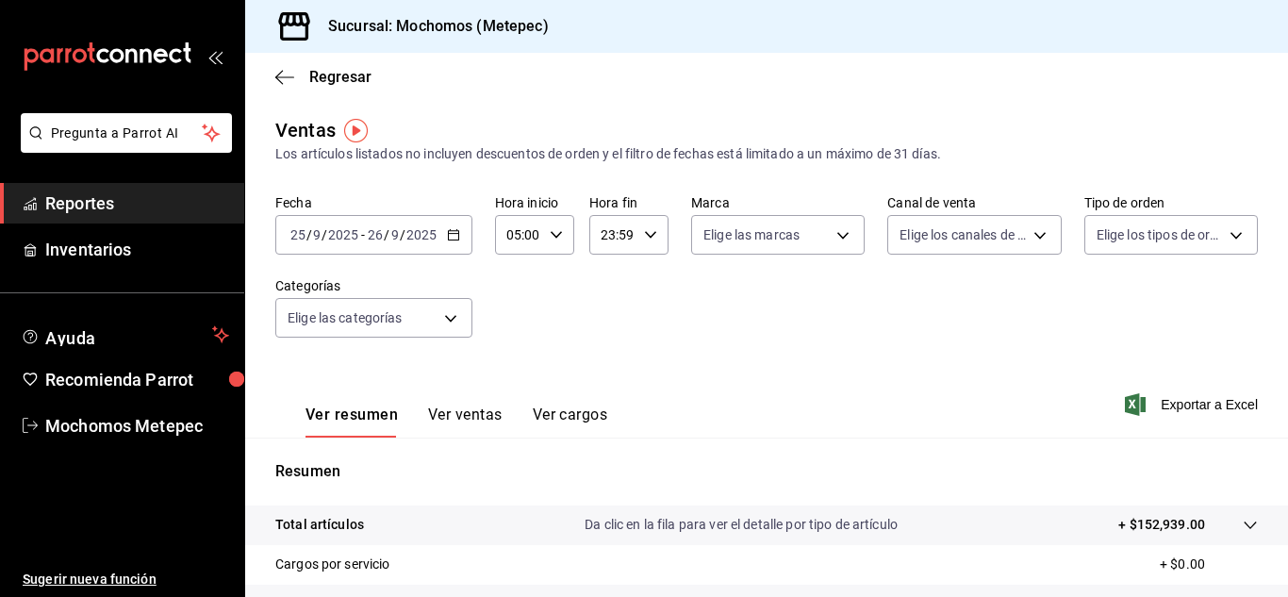
click at [644, 231] on icon "button" at bounding box center [650, 234] width 13 height 13
click at [603, 360] on span "05" at bounding box center [606, 359] width 8 height 15
click at [633, 250] on div at bounding box center [644, 298] width 1288 height 597
click at [647, 234] on icon "button" at bounding box center [650, 234] width 13 height 13
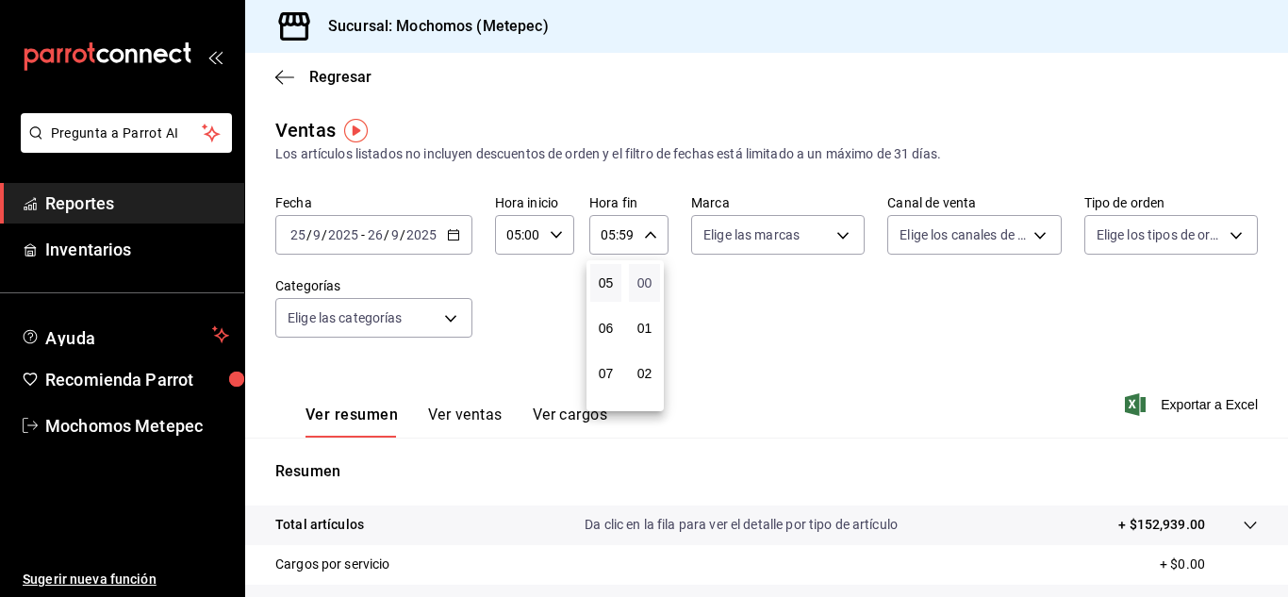
click at [644, 275] on span "00" at bounding box center [644, 282] width 8 height 15
type input "05:00"
click at [843, 244] on div at bounding box center [644, 298] width 1288 height 597
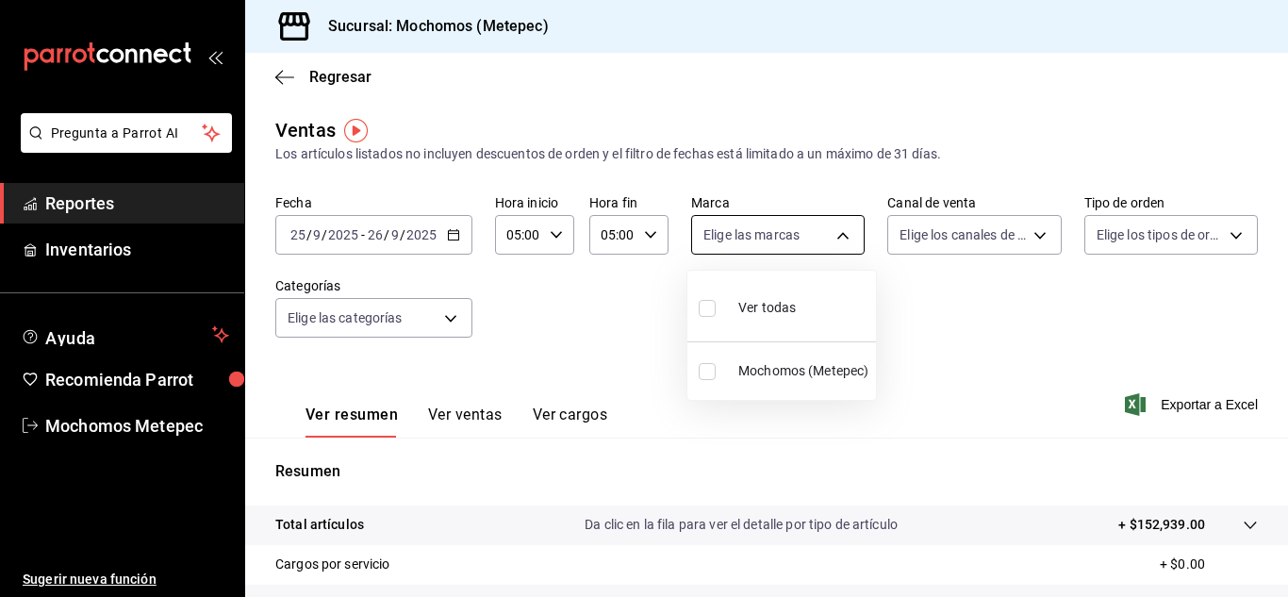
click at [834, 235] on body "Pregunta a Parrot AI Reportes Inventarios Ayuda Recomienda Parrot Mochomos Mete…" at bounding box center [644, 298] width 1288 height 597
click at [706, 312] on input "checkbox" at bounding box center [707, 308] width 17 height 17
checkbox input "true"
type input "2365f74e-aa6b-4392-bdf2-72765591bddf"
checkbox input "true"
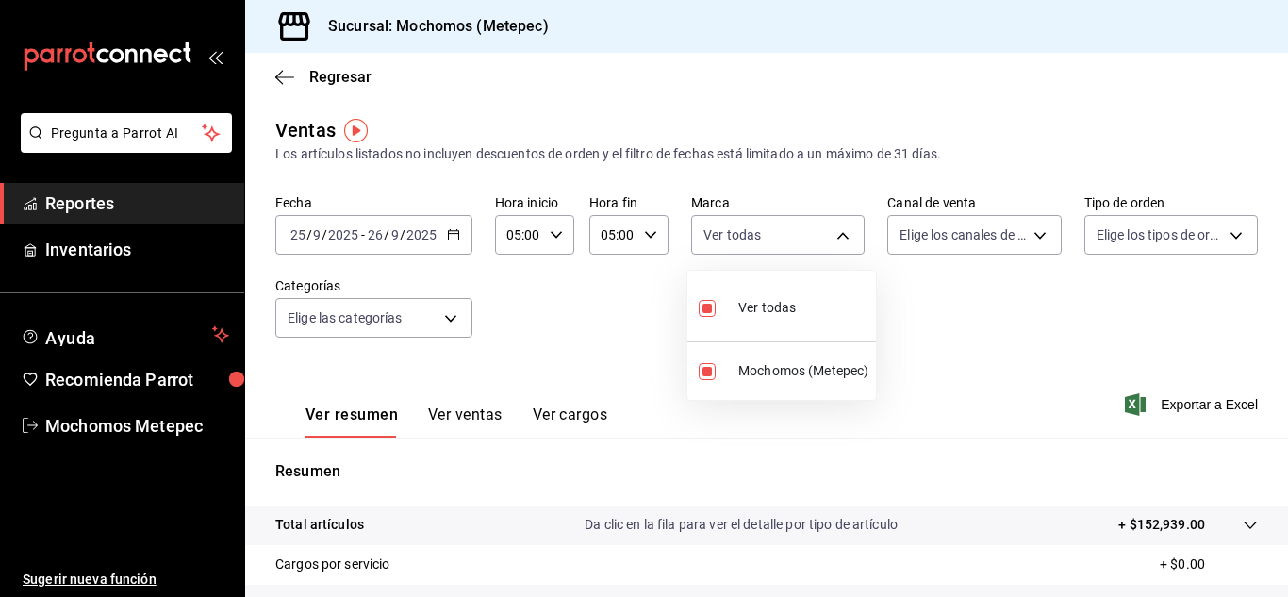
click at [1026, 228] on div at bounding box center [644, 298] width 1288 height 597
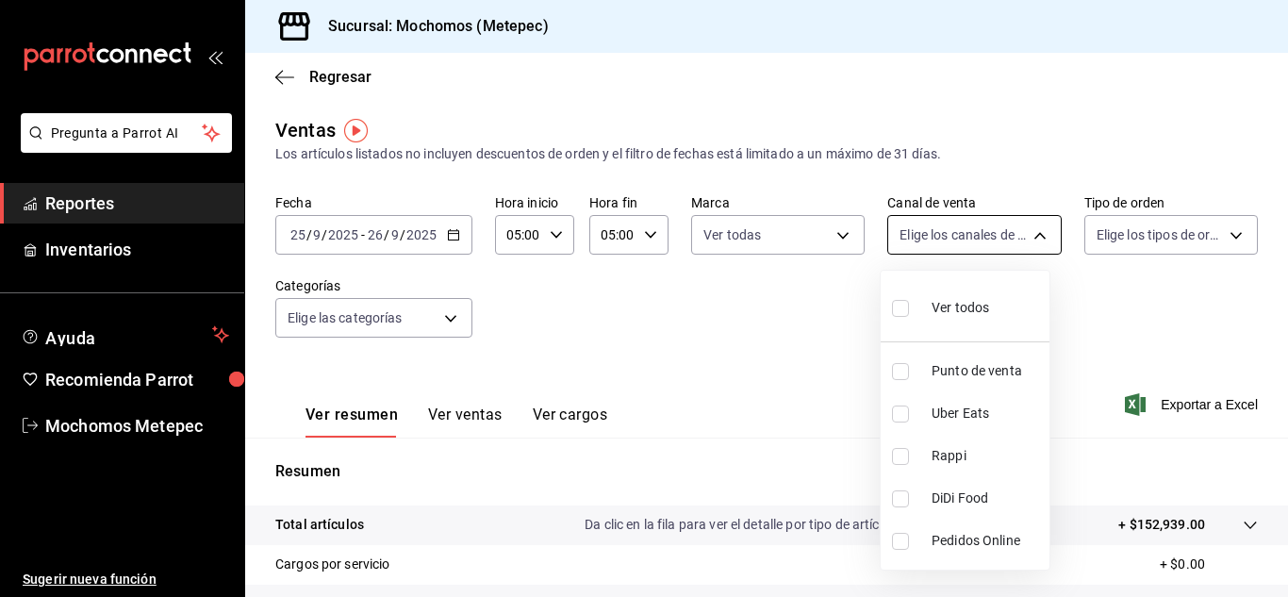
click at [1033, 241] on body "Pregunta a Parrot AI Reportes Inventarios Ayuda Recomienda Parrot Mochomos Mete…" at bounding box center [644, 298] width 1288 height 597
click at [902, 315] on input "checkbox" at bounding box center [900, 308] width 17 height 17
checkbox input "true"
type input "PARROT,UBER_EATS,RAPPI,DIDI_FOOD,ONLINE"
checkbox input "true"
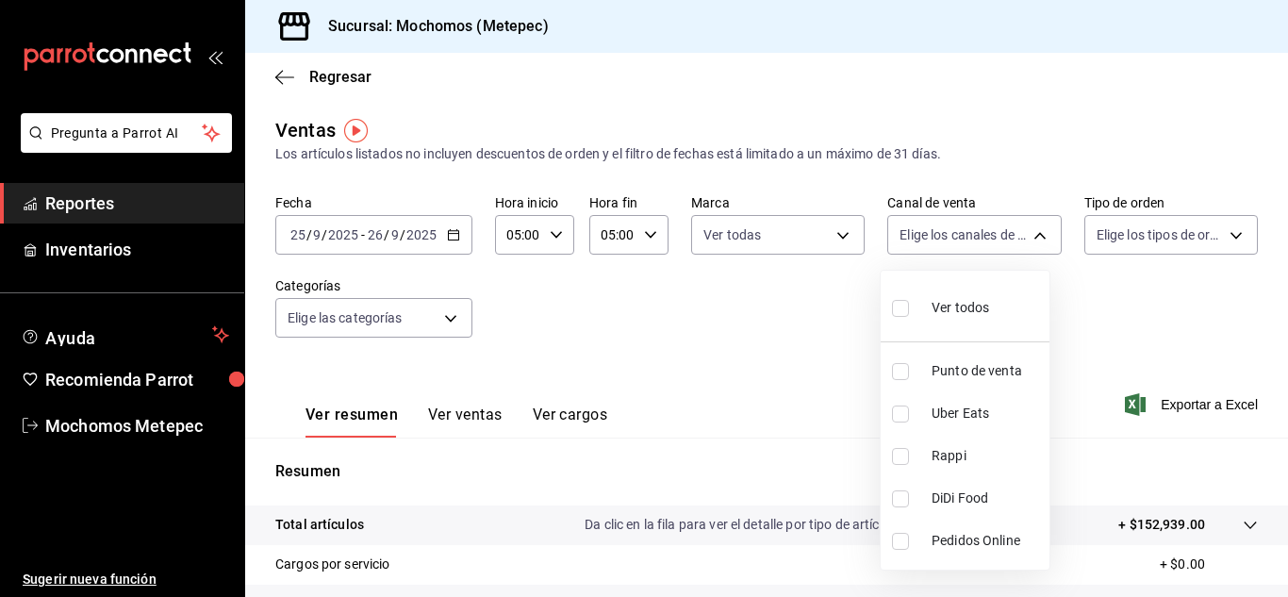
checkbox input "true"
click at [1224, 237] on div at bounding box center [644, 298] width 1288 height 597
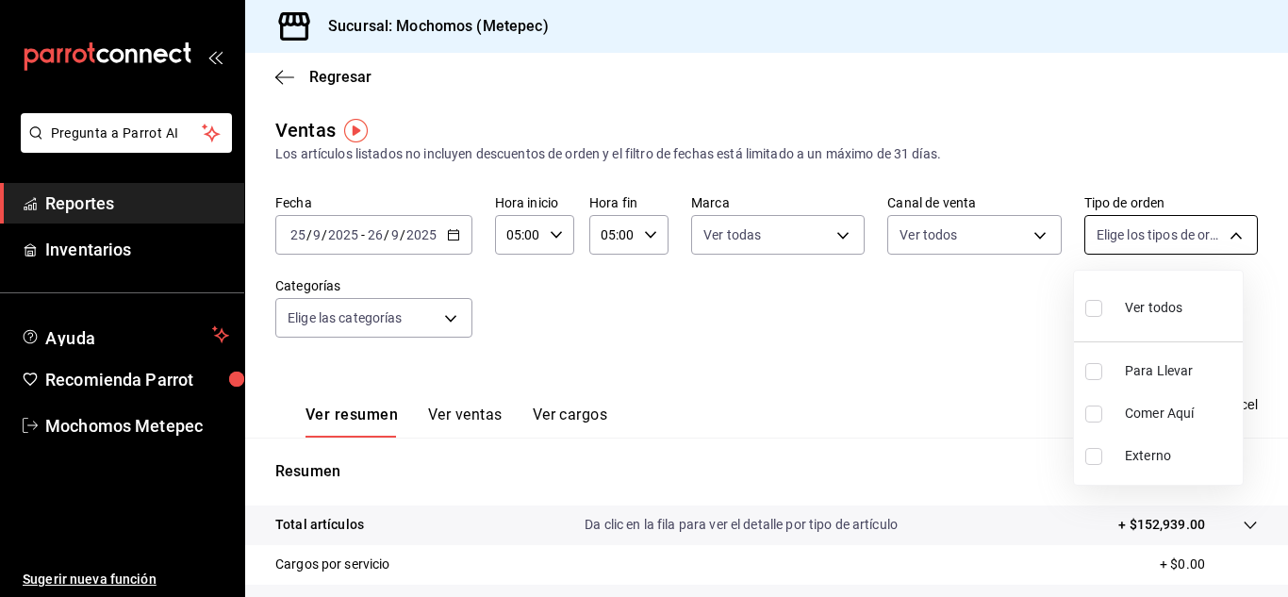
click at [1218, 238] on body "Pregunta a Parrot AI Reportes Inventarios Ayuda Recomienda Parrot Mochomos Mete…" at bounding box center [644, 298] width 1288 height 597
click at [1102, 315] on input "checkbox" at bounding box center [1094, 308] width 17 height 17
checkbox input "true"
type input "3a236ed8-2e24-47ca-8e59-ead494492482,da8509e8-5fca-4f62-958e-973104937870,EXTER…"
checkbox input "true"
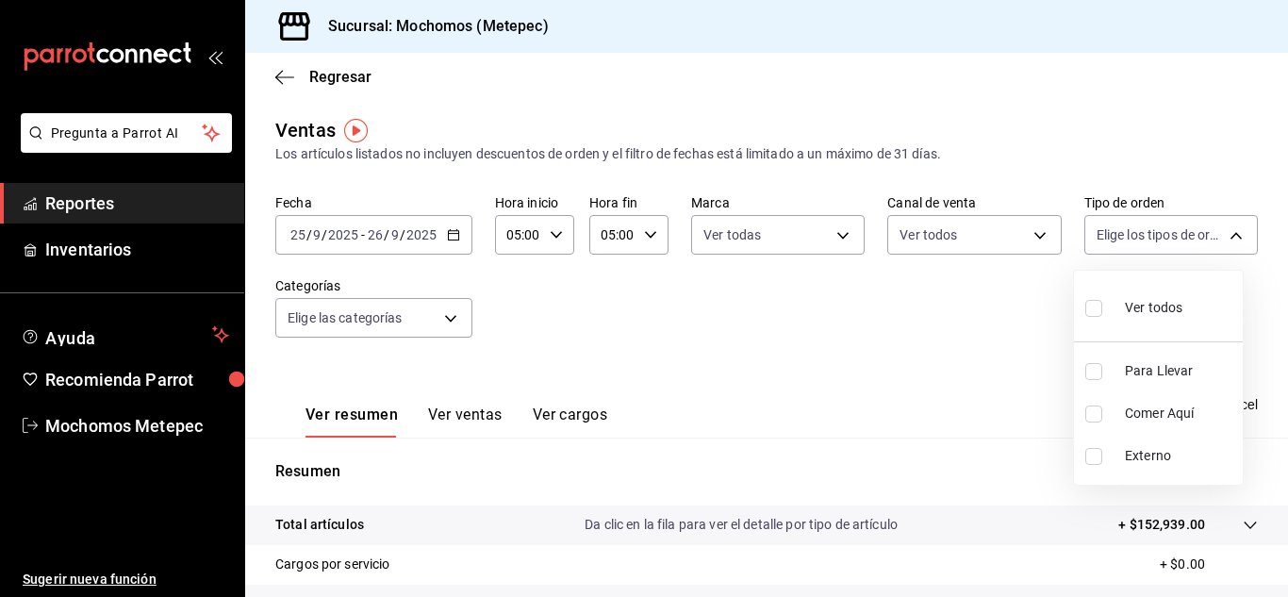
checkbox input "true"
click at [447, 316] on div at bounding box center [644, 298] width 1288 height 597
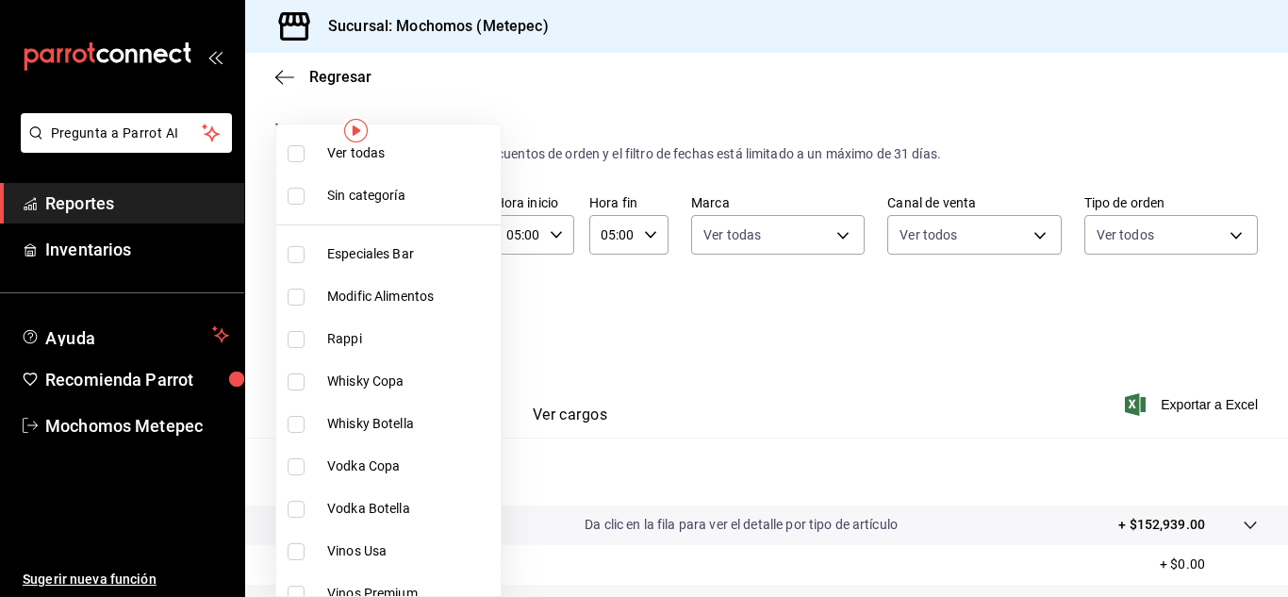
click at [447, 316] on body "Pregunta a Parrot AI Reportes Inventarios Ayuda Recomienda Parrot Mochomos Mete…" at bounding box center [644, 298] width 1288 height 597
click at [299, 147] on input "checkbox" at bounding box center [296, 153] width 17 height 17
checkbox input "true"
type input "c9cbc288-c827-488d-81f5-370afefb1912,46081463-7037-4dd2-a9ab-e56ff6a8fa7c,bf958…"
checkbox input "true"
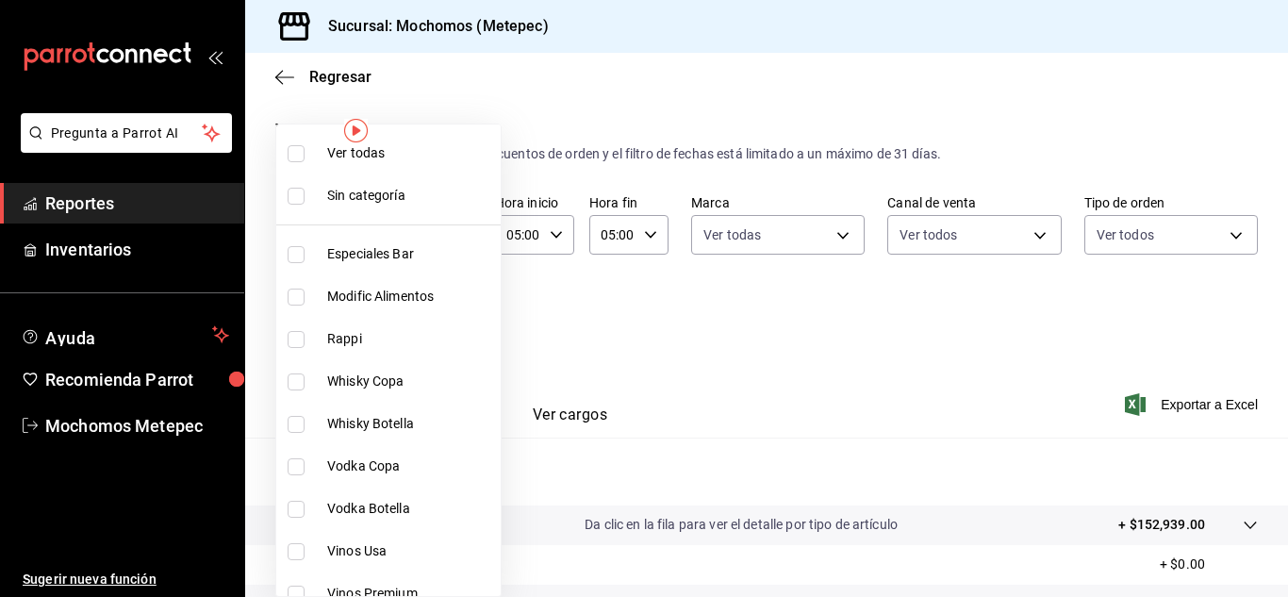
checkbox input "true"
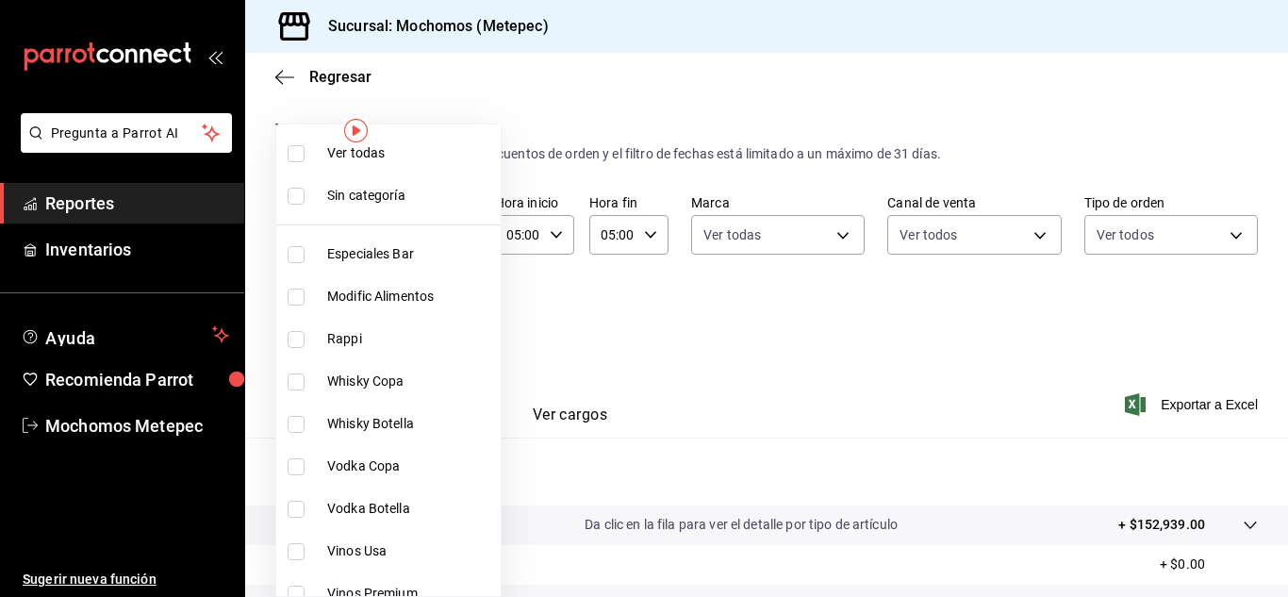
checkbox input "true"
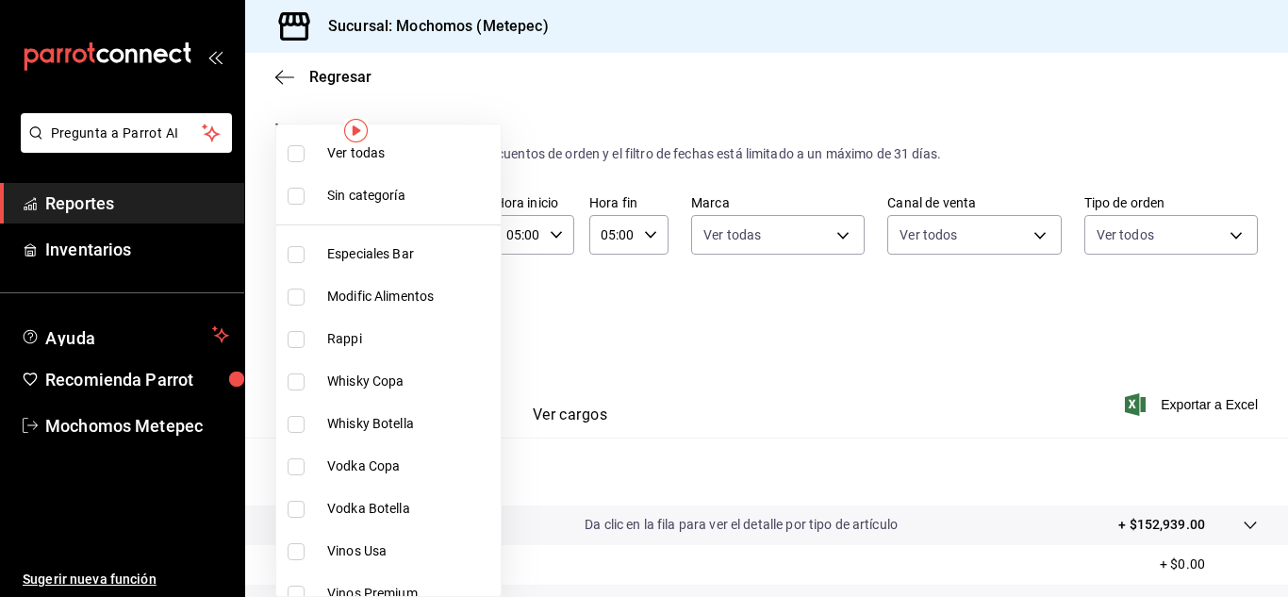
checkbox input "true"
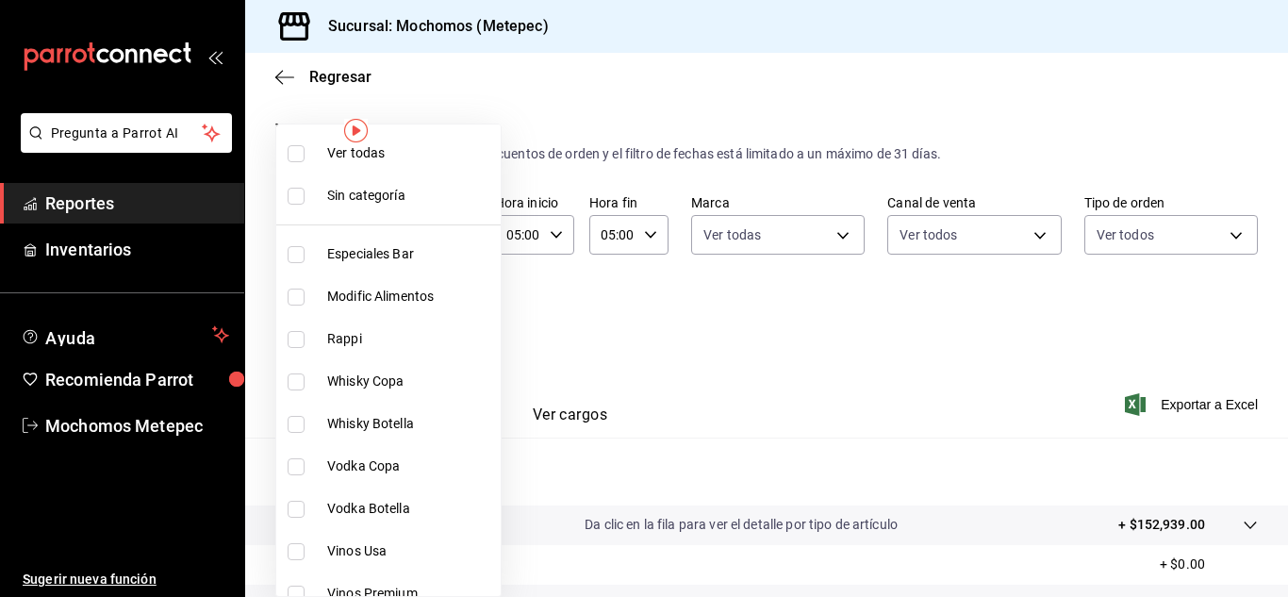
checkbox input "true"
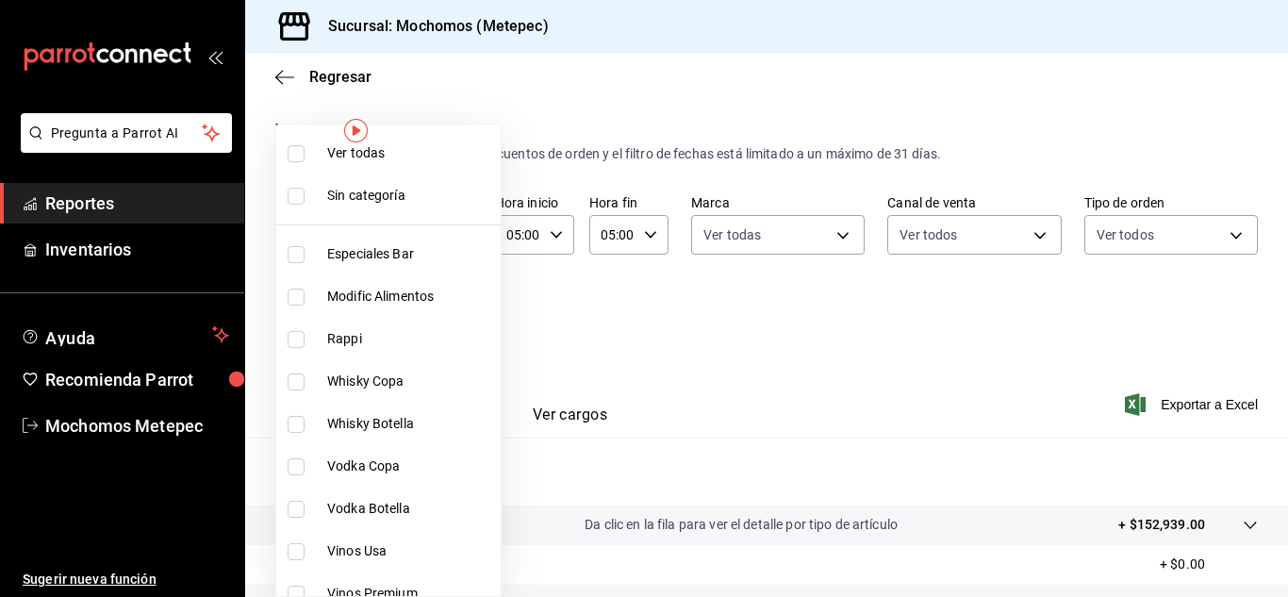
checkbox input "true"
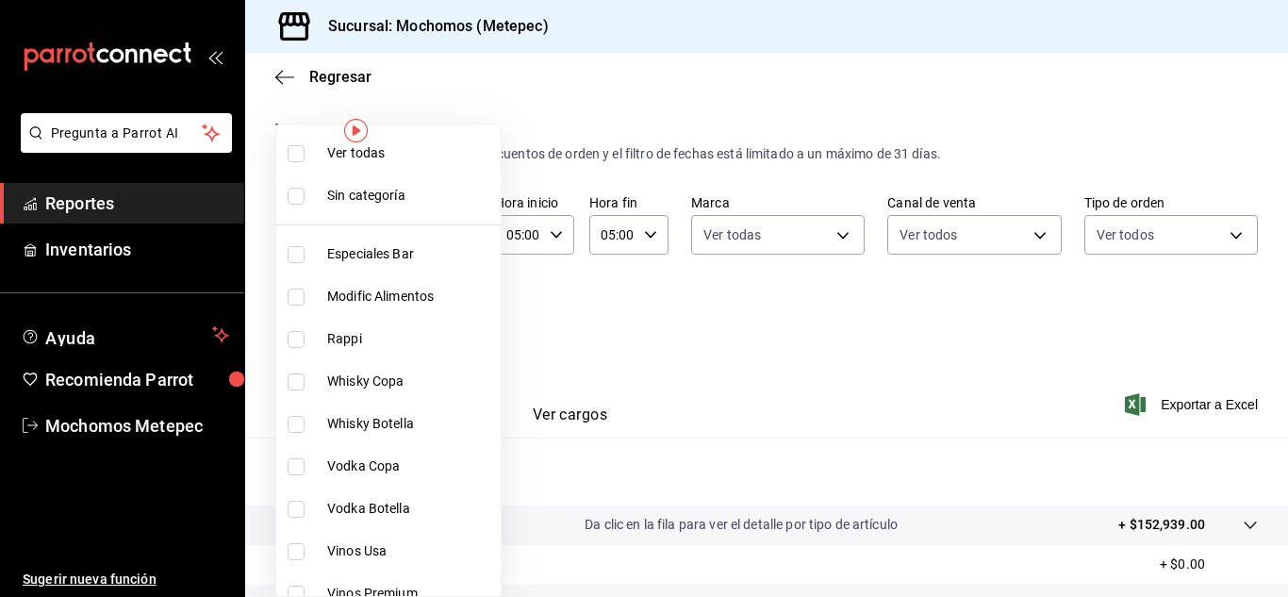
checkbox input "true"
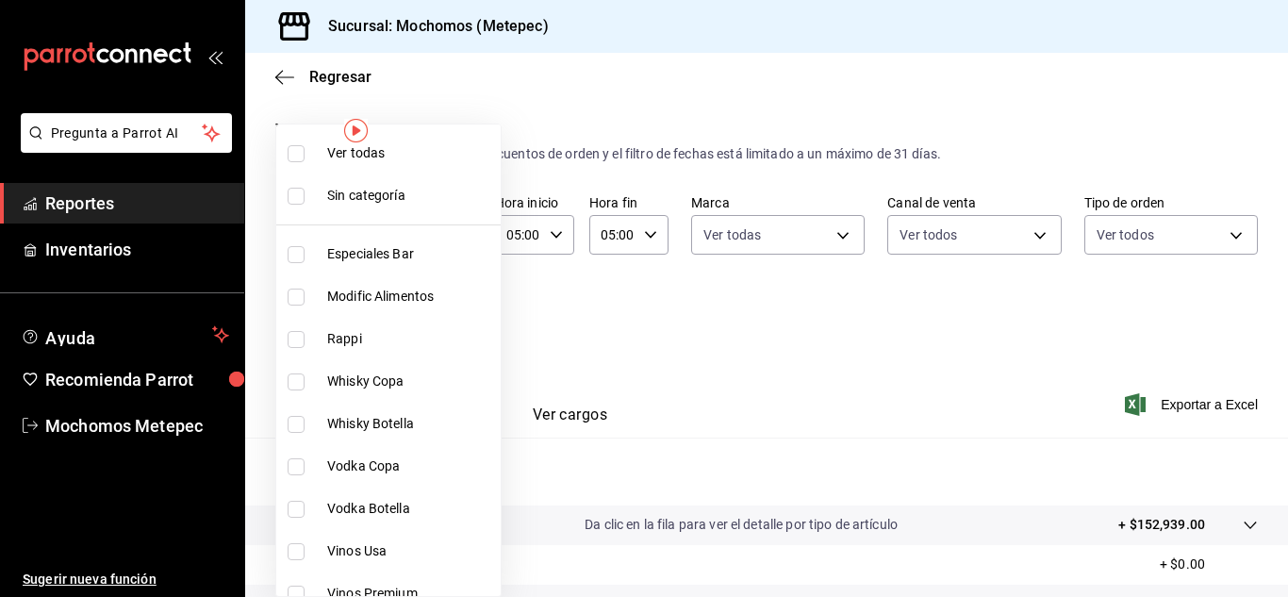
checkbox input "true"
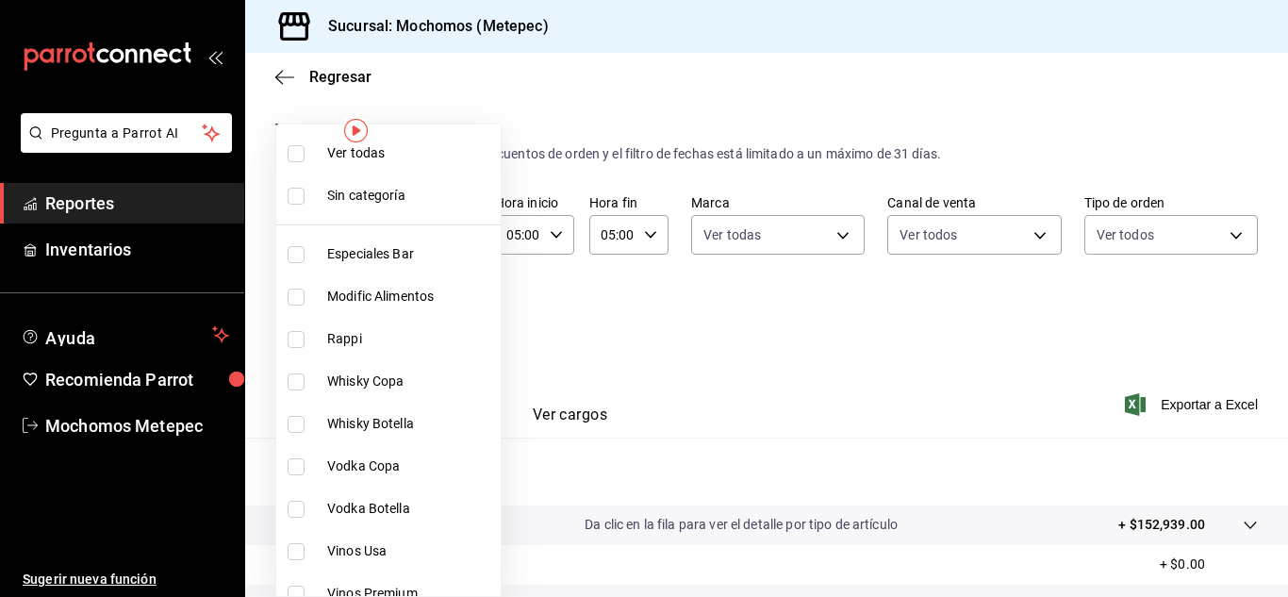
checkbox input "true"
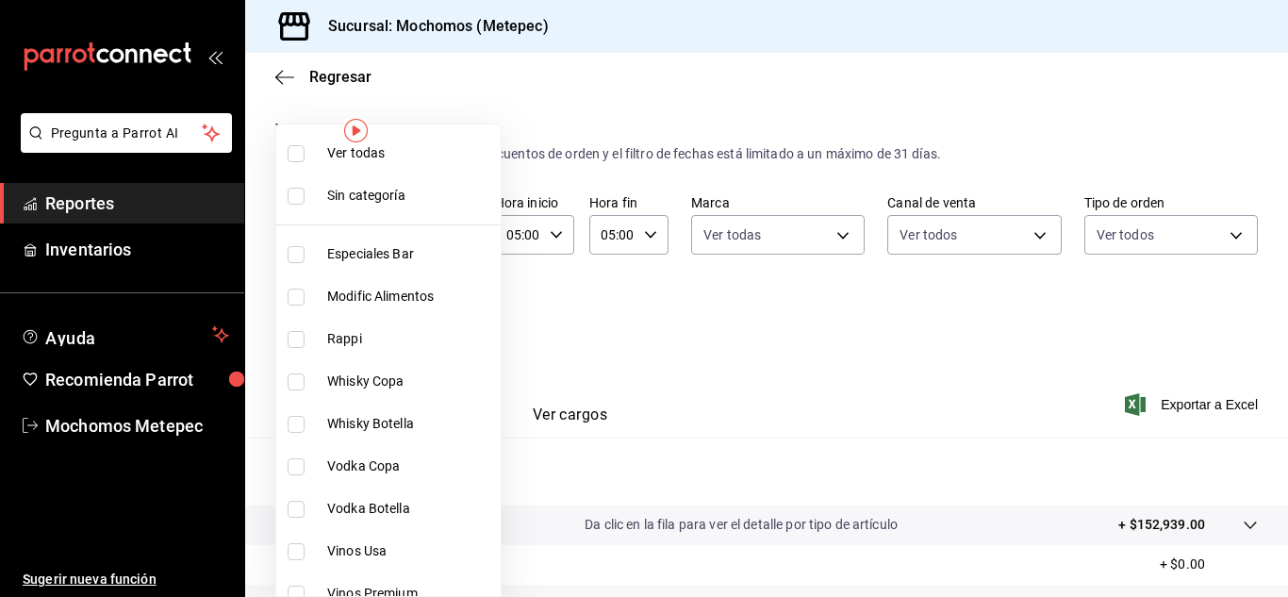
checkbox input "true"
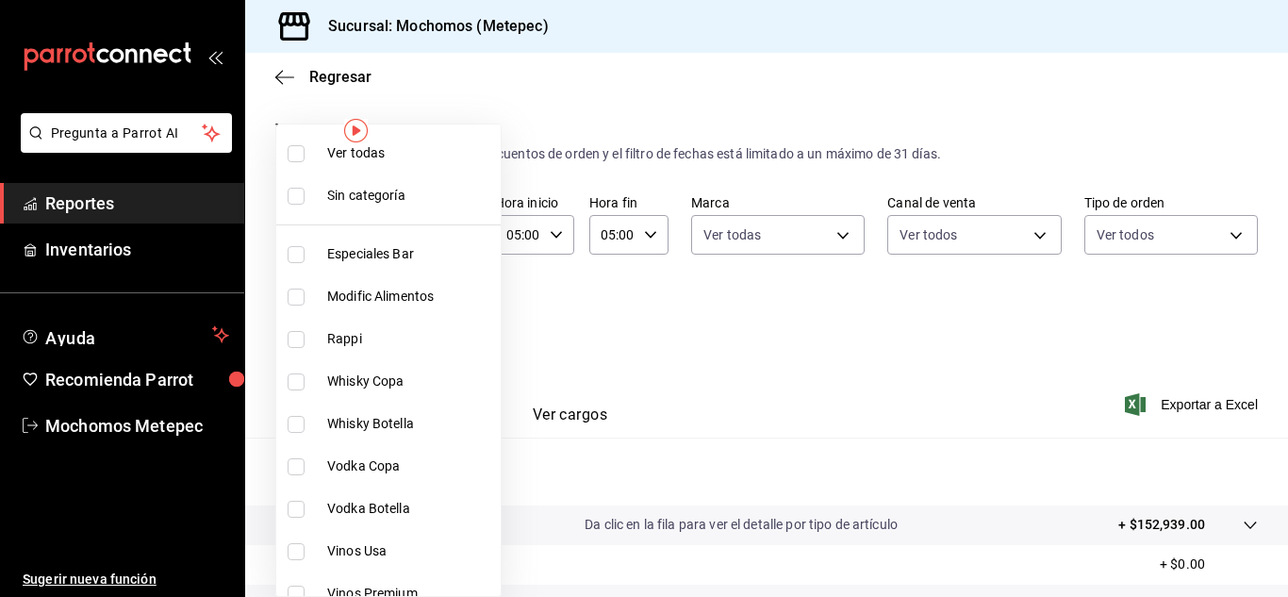
checkbox input "true"
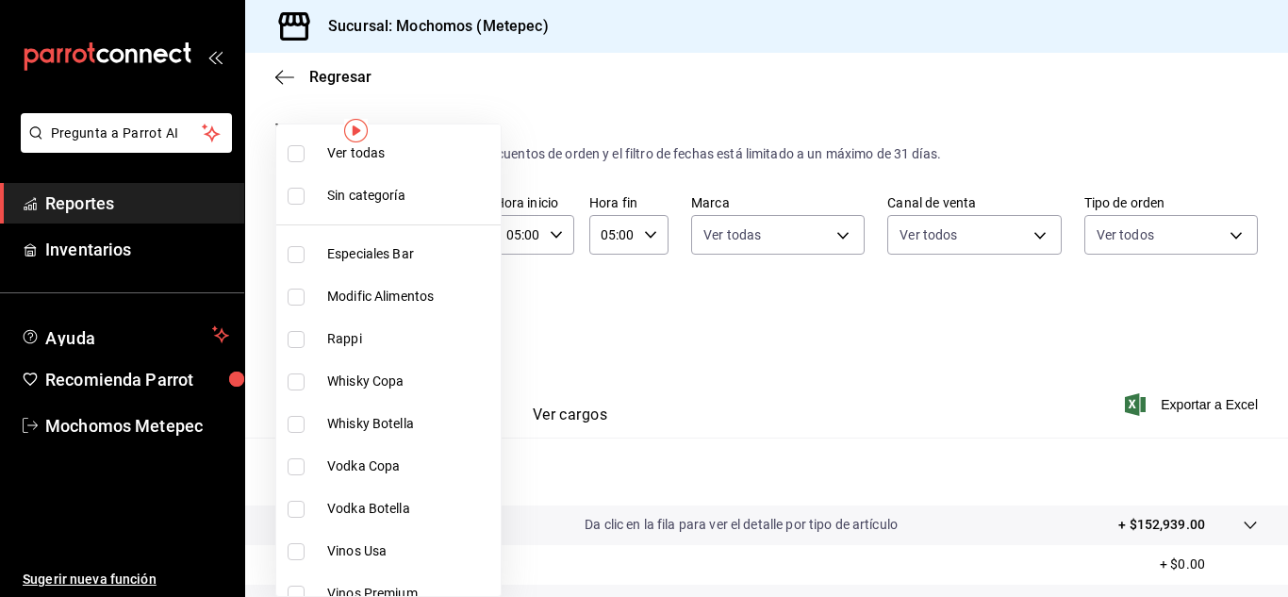
checkbox input "true"
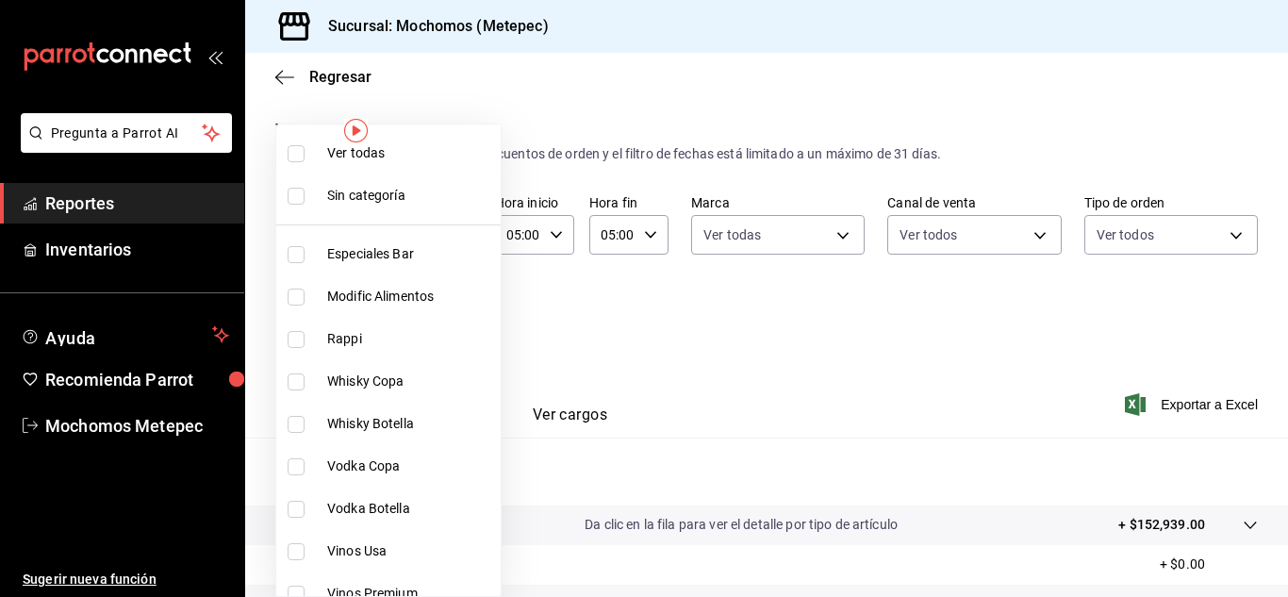
checkbox input "true"
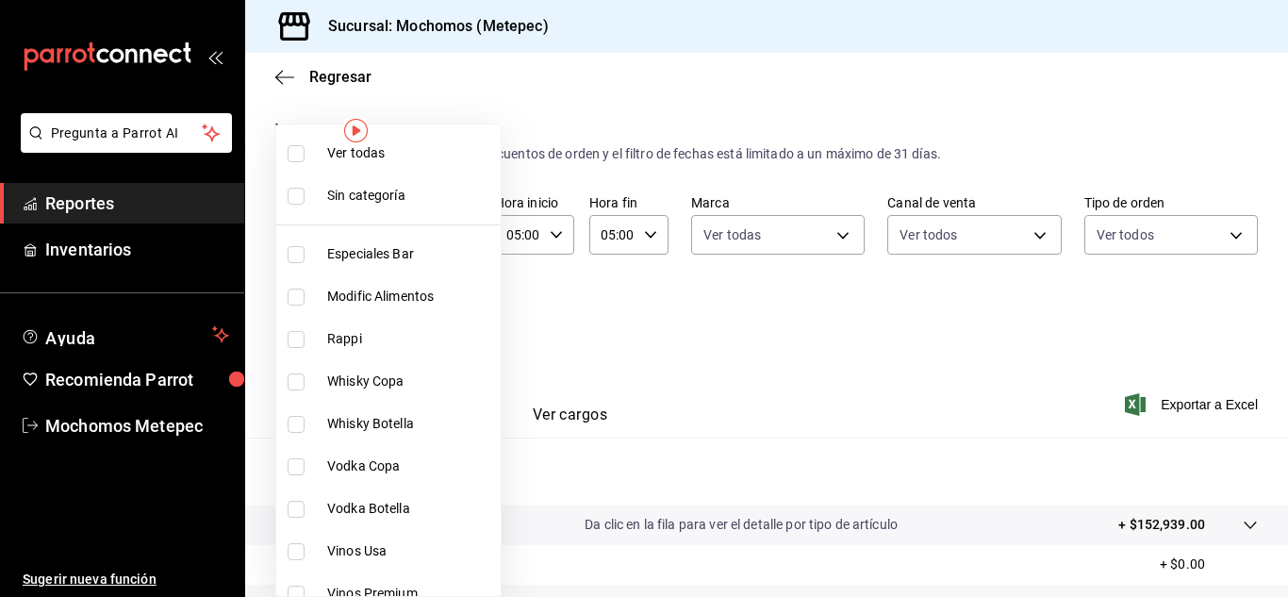
checkbox input "true"
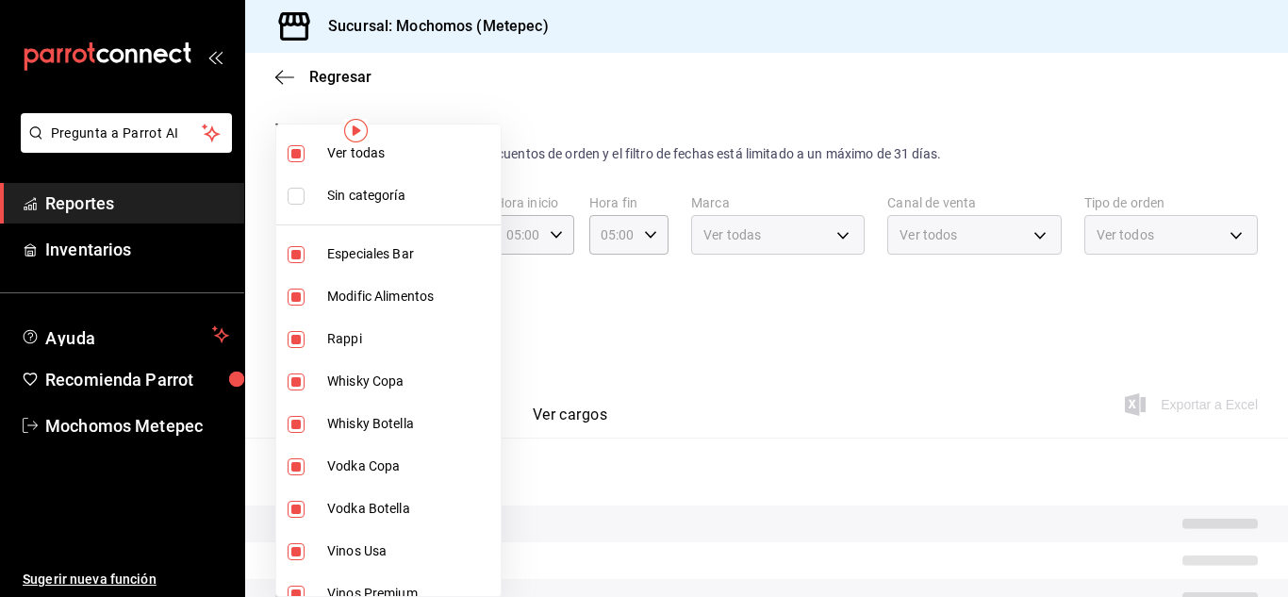
click at [930, 323] on div at bounding box center [644, 298] width 1288 height 597
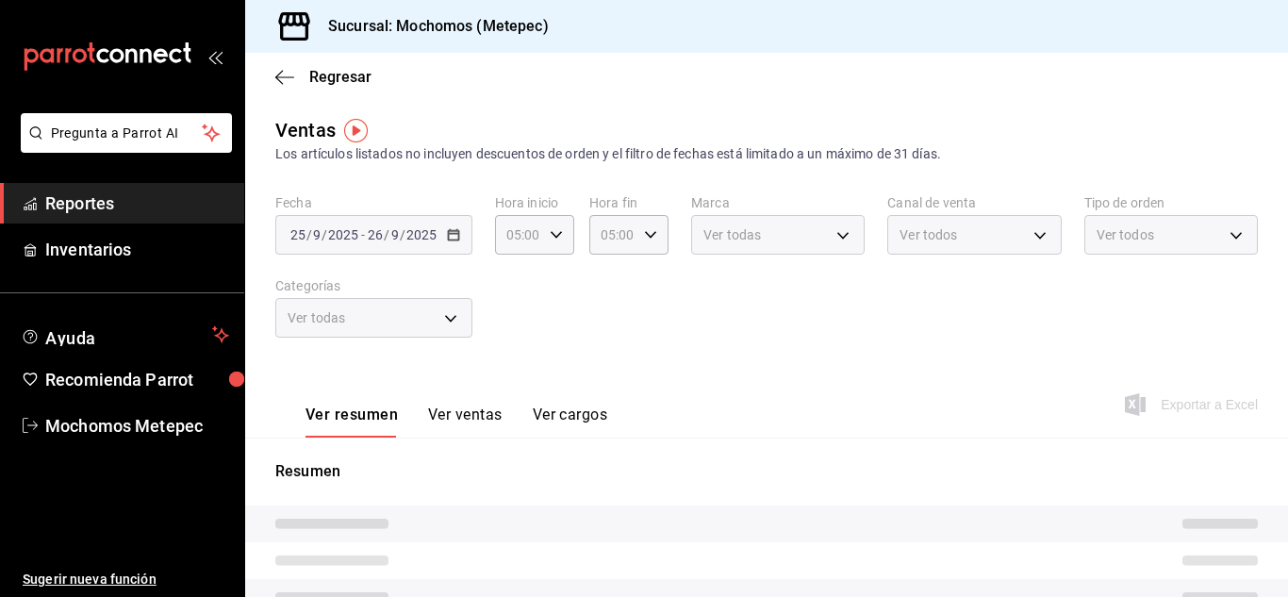
click at [950, 304] on div "Fecha [DATE] [DATE] - [DATE] [DATE] Hora inicio 05:00 Hora inicio Hora fin 05:0…" at bounding box center [766, 277] width 983 height 166
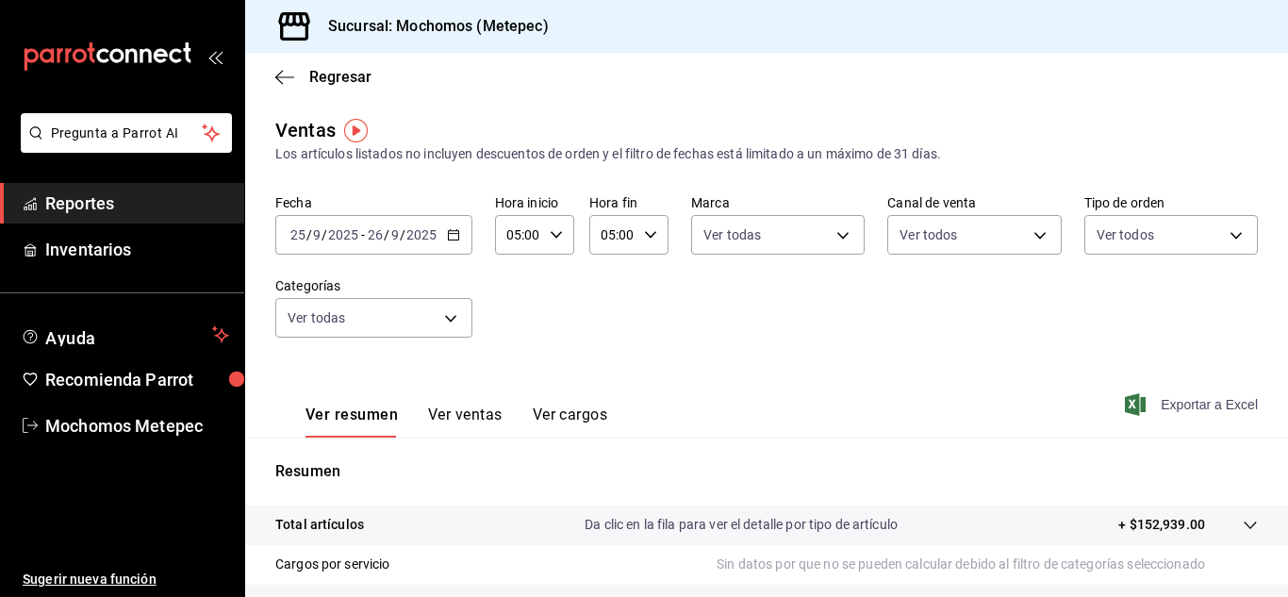
click at [1196, 406] on span "Exportar a Excel" at bounding box center [1193, 404] width 129 height 23
click at [168, 197] on span "Reportes" at bounding box center [137, 203] width 184 height 25
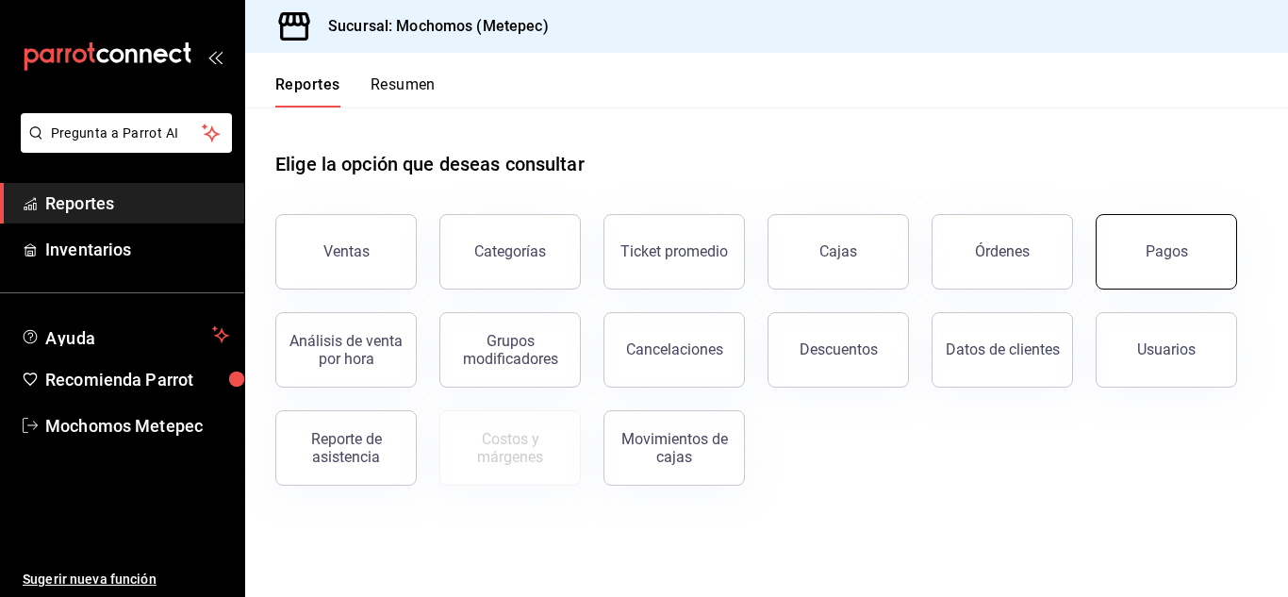
click at [1205, 255] on button "Pagos" at bounding box center [1166, 251] width 141 height 75
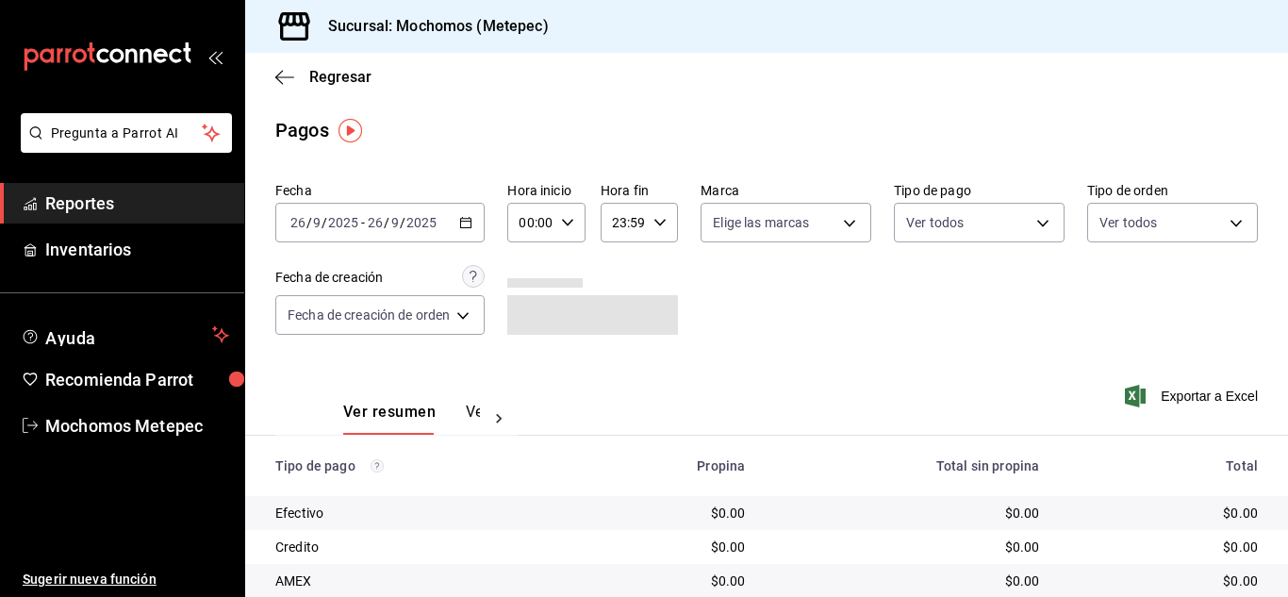
click at [473, 223] on icon "button" at bounding box center [465, 222] width 13 height 13
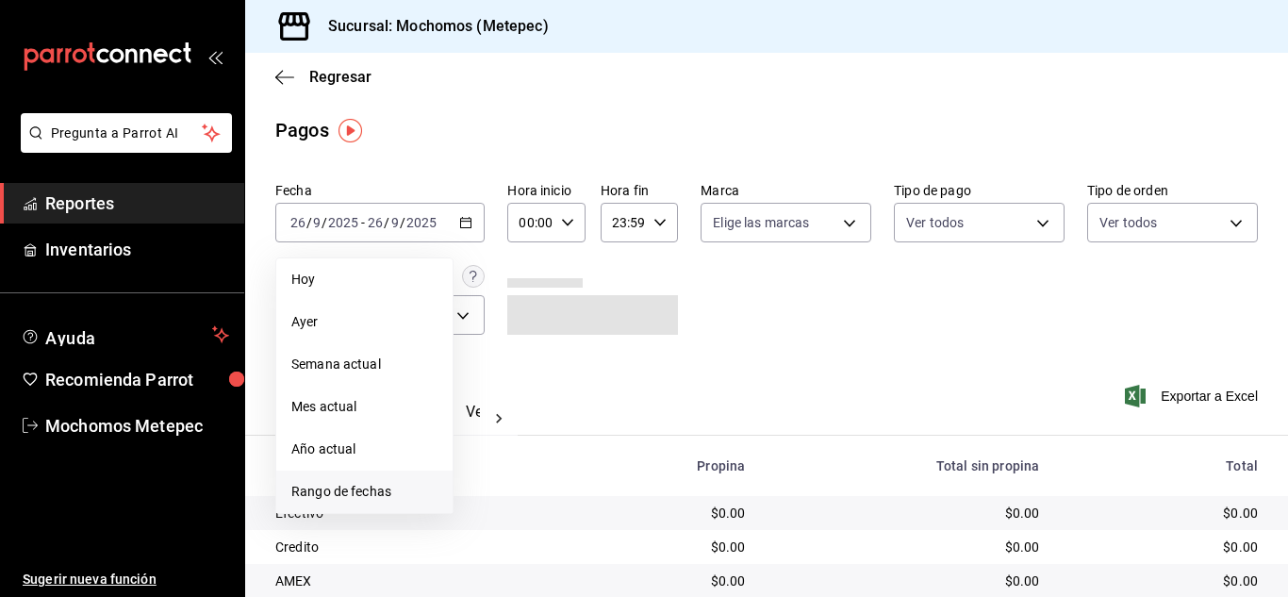
click at [366, 491] on span "Rango de fechas" at bounding box center [364, 492] width 146 height 20
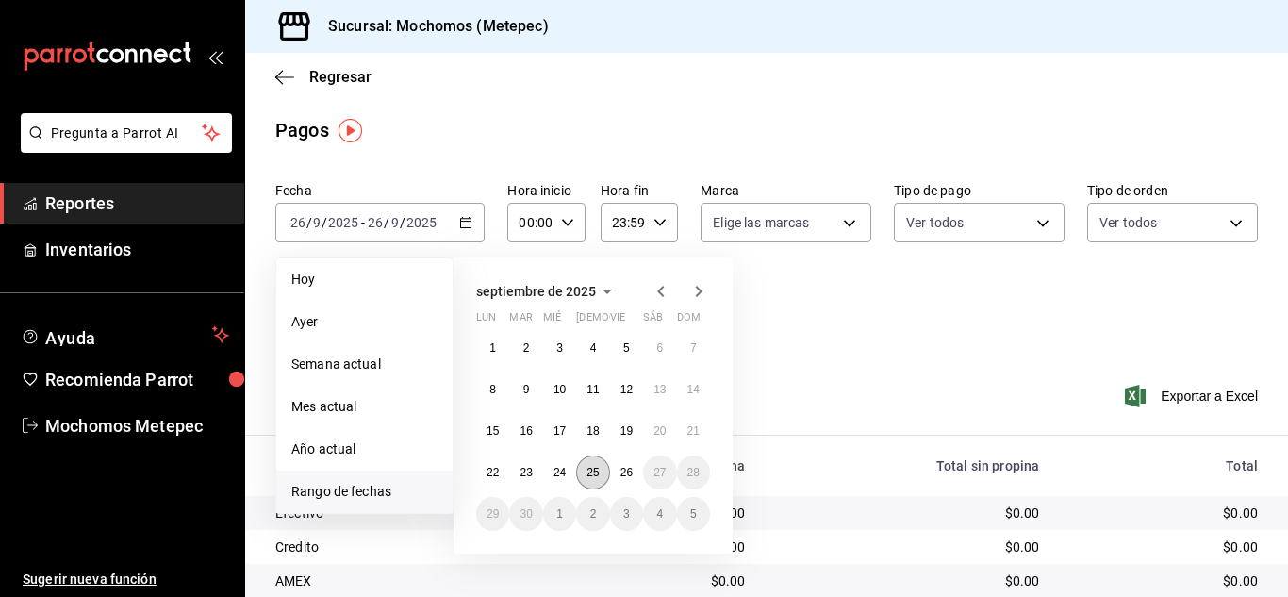
click at [594, 474] on abbr "25" at bounding box center [593, 472] width 12 height 13
click at [621, 478] on abbr "26" at bounding box center [627, 472] width 12 height 13
drag, startPoint x: 620, startPoint y: 478, endPoint x: 588, endPoint y: 464, distance: 35.1
click at [588, 464] on button "25" at bounding box center [592, 473] width 33 height 34
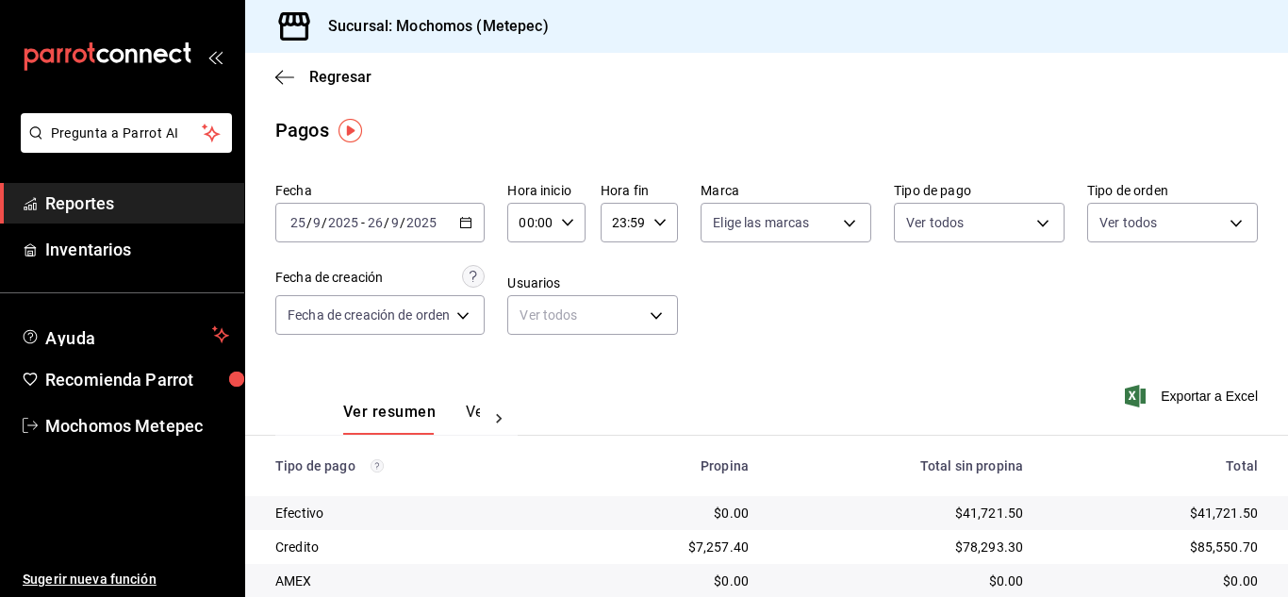
click at [577, 220] on div "00:00 Hora inicio" at bounding box center [545, 223] width 77 height 40
click at [528, 348] on span "05" at bounding box center [529, 341] width 8 height 15
type input "05:00"
click at [661, 219] on div at bounding box center [644, 298] width 1288 height 597
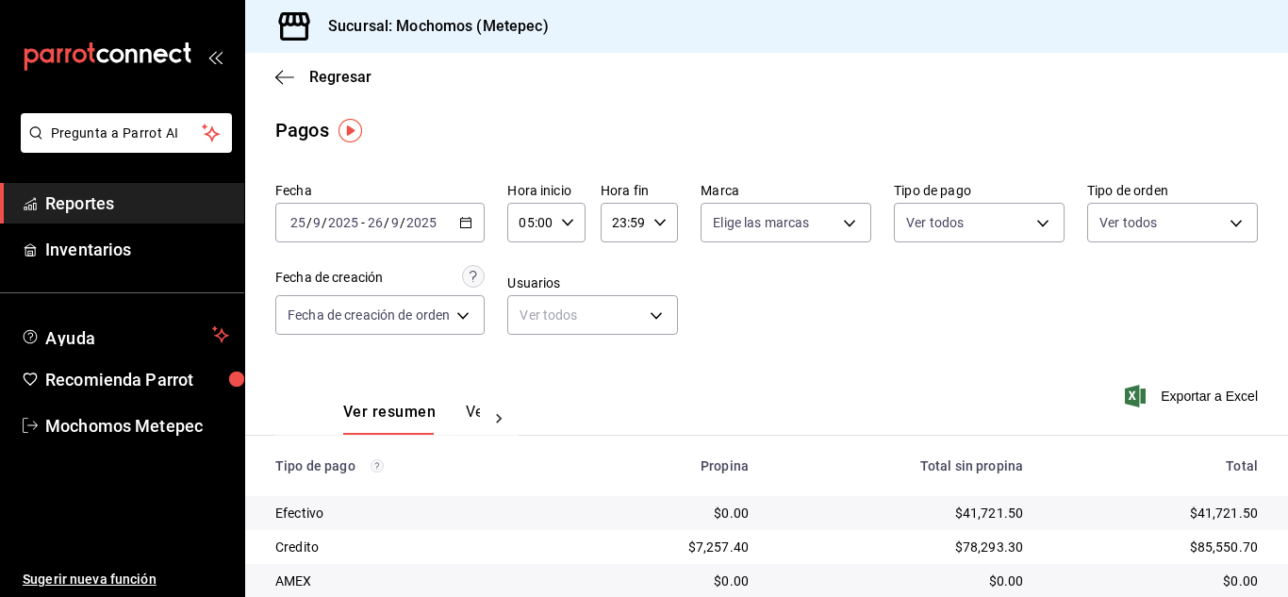
click at [661, 220] on icon "button" at bounding box center [660, 222] width 13 height 13
click at [611, 354] on button "05" at bounding box center [620, 360] width 30 height 38
click at [654, 264] on span "00" at bounding box center [658, 270] width 8 height 15
type input "05:00"
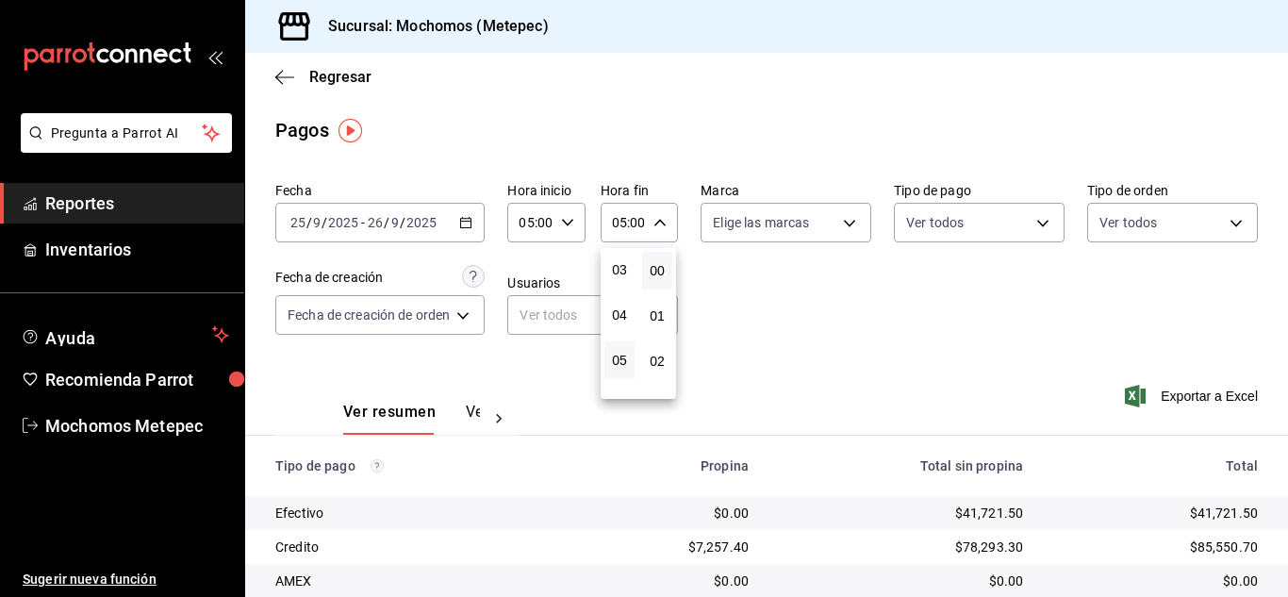
click at [767, 286] on div at bounding box center [644, 298] width 1288 height 597
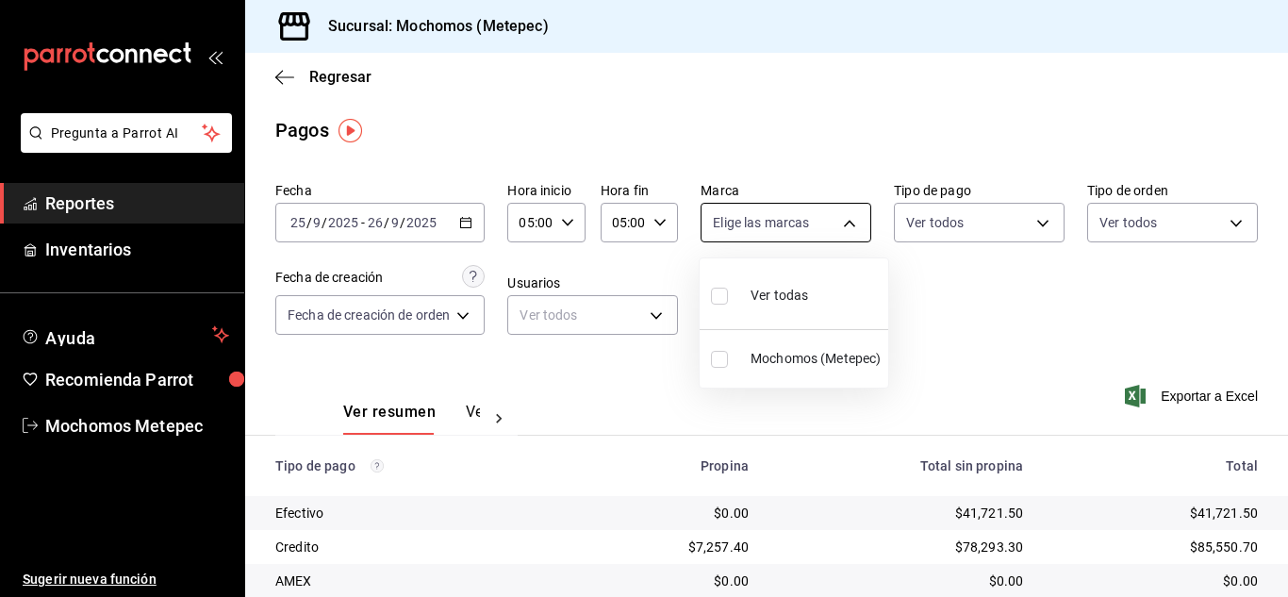
click at [839, 225] on body "Pregunta a Parrot AI Reportes Inventarios Ayuda Recomienda Parrot Mochomos Mete…" at bounding box center [644, 298] width 1288 height 597
click at [717, 302] on input "checkbox" at bounding box center [719, 296] width 17 height 17
checkbox input "true"
type input "2365f74e-aa6b-4392-bdf2-72765591bddf"
checkbox input "true"
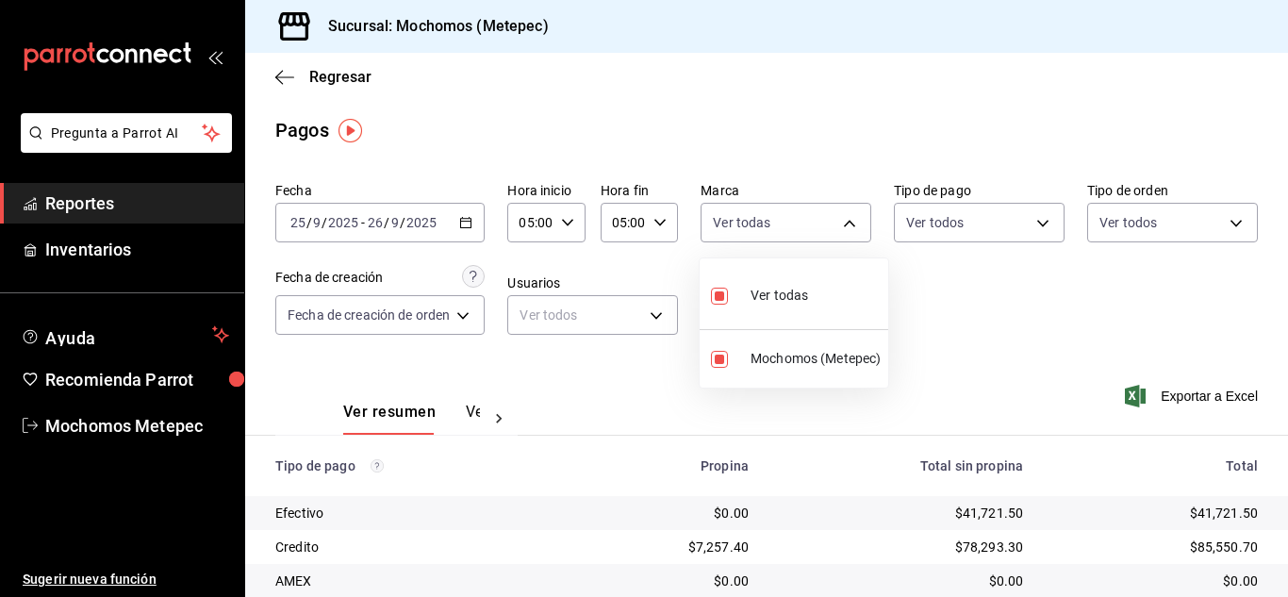
click at [990, 225] on div at bounding box center [644, 298] width 1288 height 597
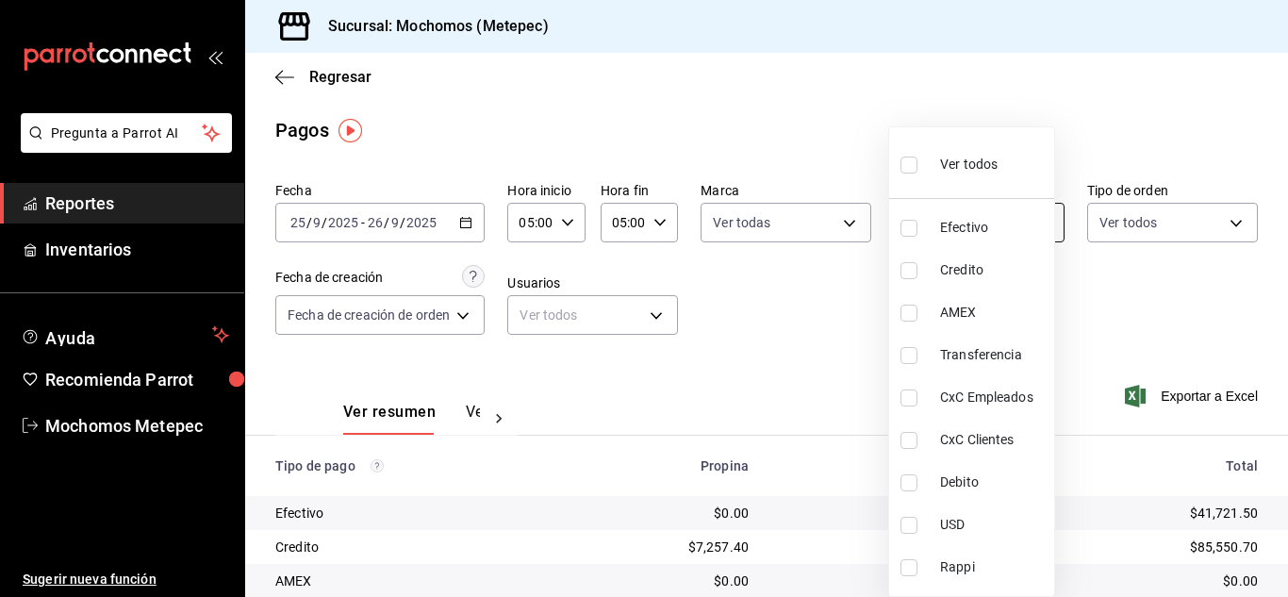
click at [1044, 223] on body "Pregunta a Parrot AI Reportes Inventarios Ayuda Recomienda Parrot Mochomos Mete…" at bounding box center [644, 298] width 1288 height 597
click at [908, 163] on input "checkbox" at bounding box center [909, 165] width 17 height 17
checkbox input "true"
type input "188bd14d-3513-42cc-9f46-285d81389660,34ef211f-a798-45d1-ab41-0af7a85efbb2,c7bcb…"
checkbox input "true"
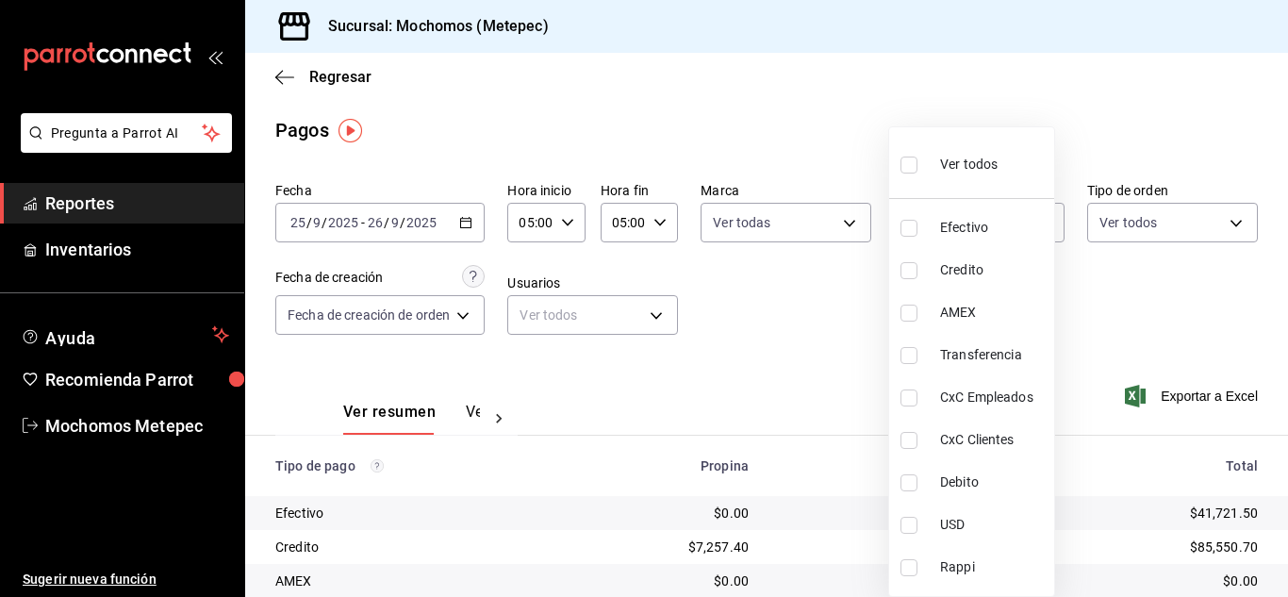
checkbox input "true"
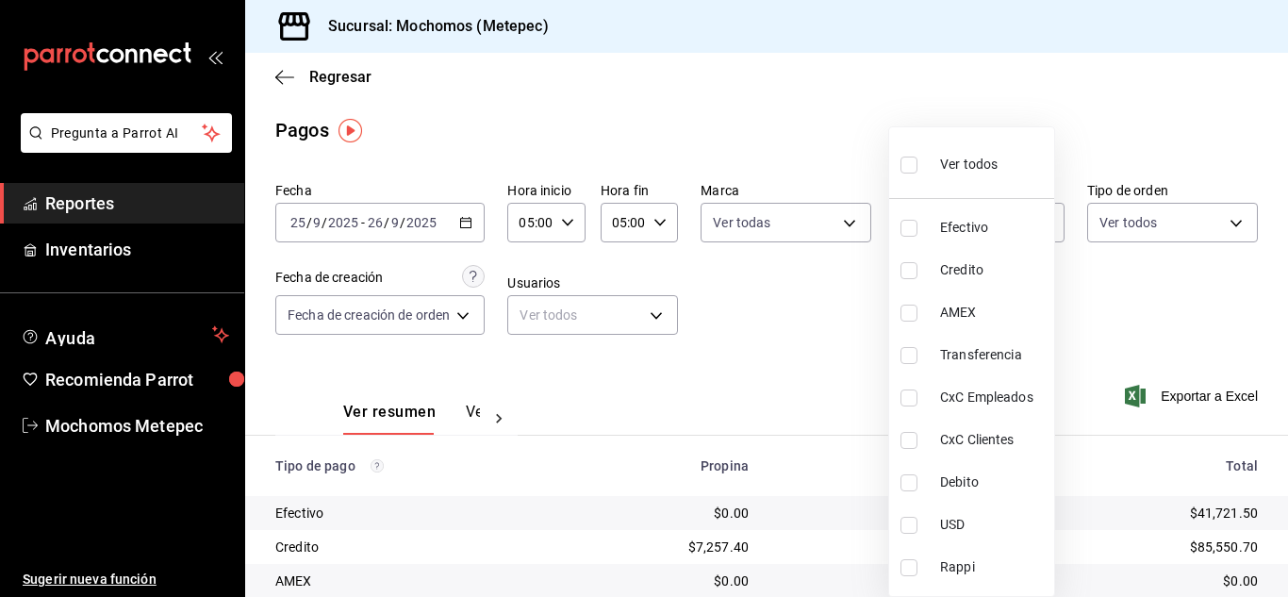
checkbox input "true"
click at [1221, 217] on div at bounding box center [644, 298] width 1288 height 597
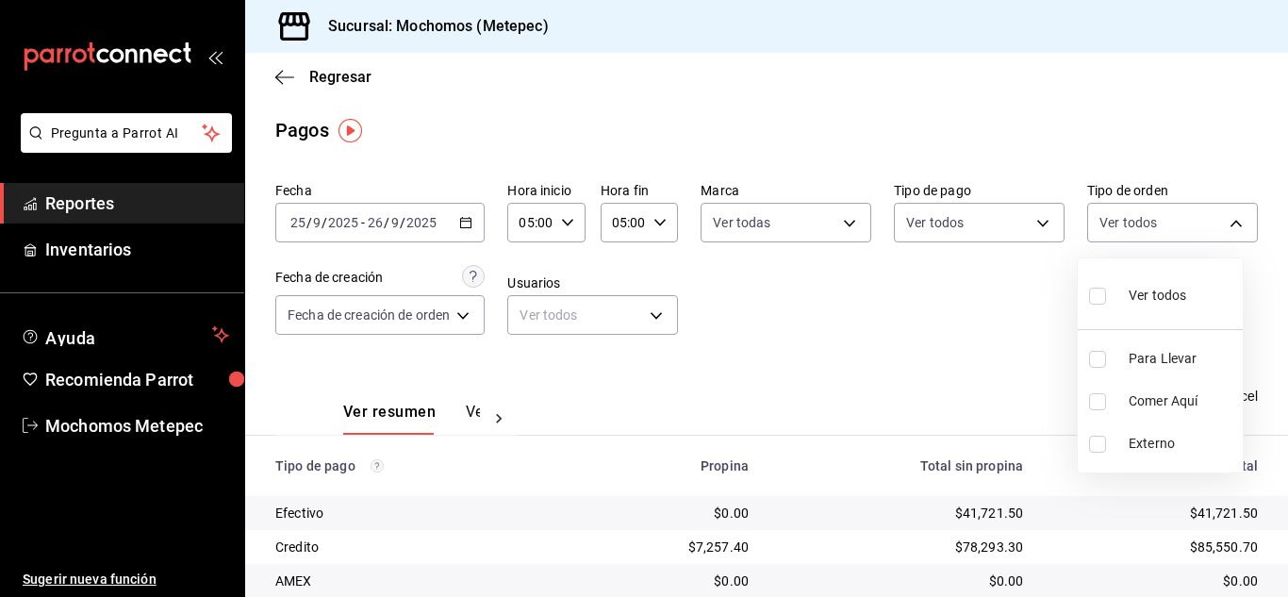
click at [1221, 217] on body "Pregunta a Parrot AI Reportes Inventarios Ayuda Recomienda Parrot Mochomos Mete…" at bounding box center [644, 298] width 1288 height 597
click at [1096, 296] on input "checkbox" at bounding box center [1097, 296] width 17 height 17
checkbox input "true"
type input "3a236ed8-2e24-47ca-8e59-ead494492482,da8509e8-5fca-4f62-958e-973104937870,EXTER…"
checkbox input "true"
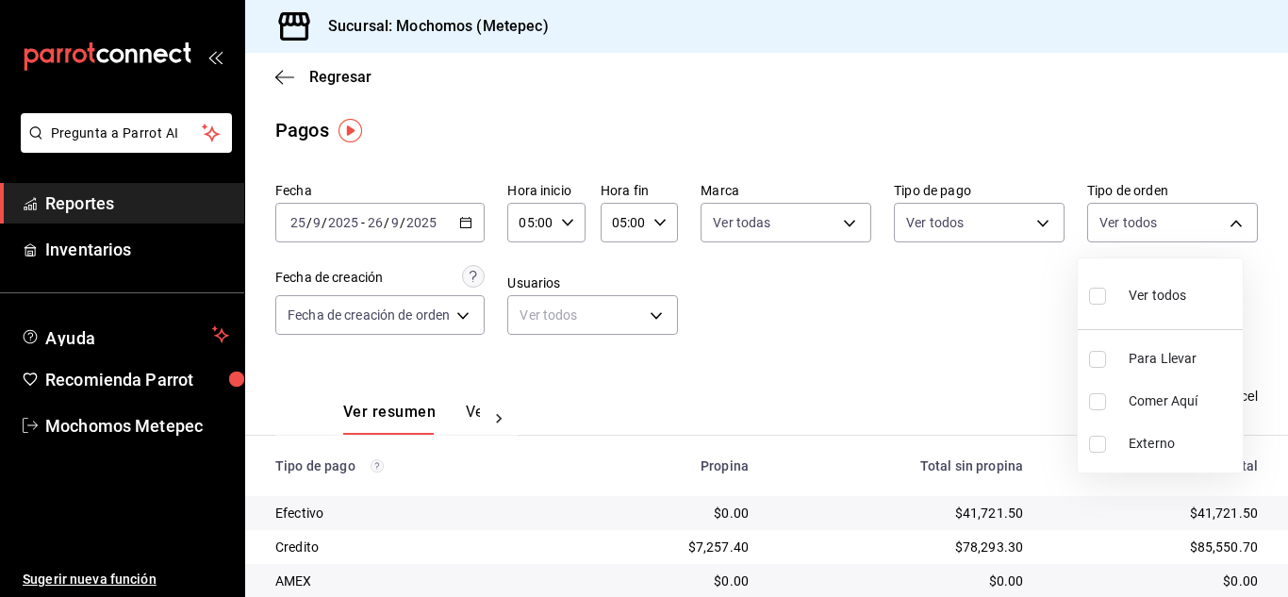
checkbox input "true"
click at [461, 315] on div at bounding box center [644, 298] width 1288 height 597
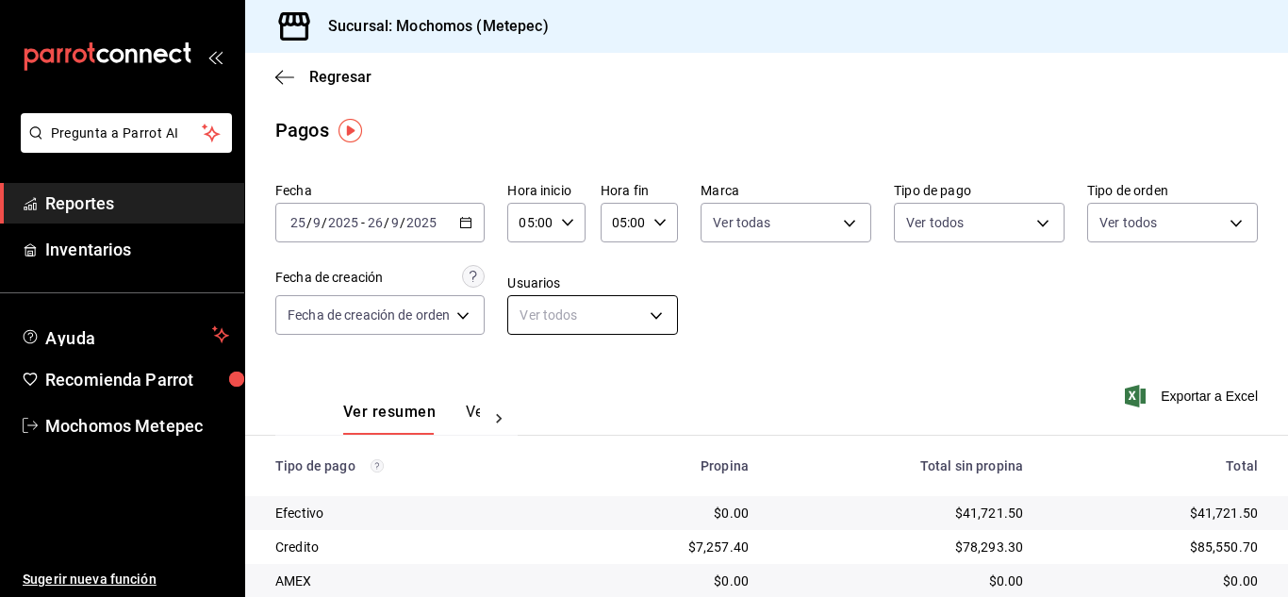
click at [649, 308] on body "Pregunta a Parrot AI Reportes Inventarios Ayuda Recomienda Parrot Mochomos Mete…" at bounding box center [644, 298] width 1288 height 597
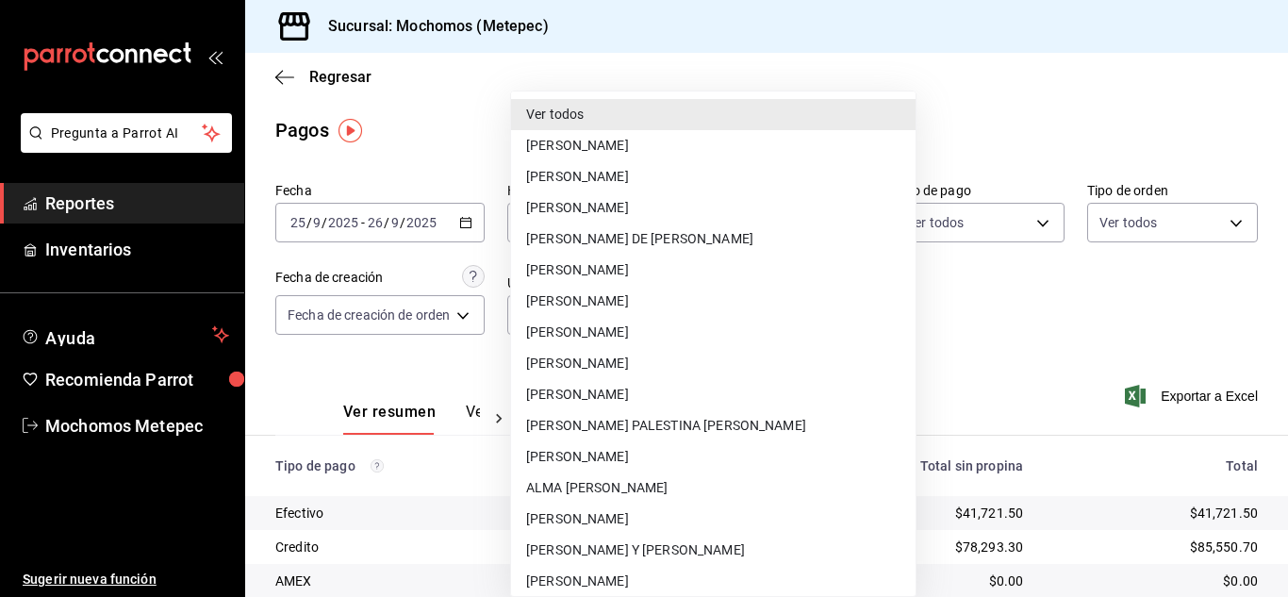
click at [1009, 348] on div at bounding box center [644, 298] width 1288 height 597
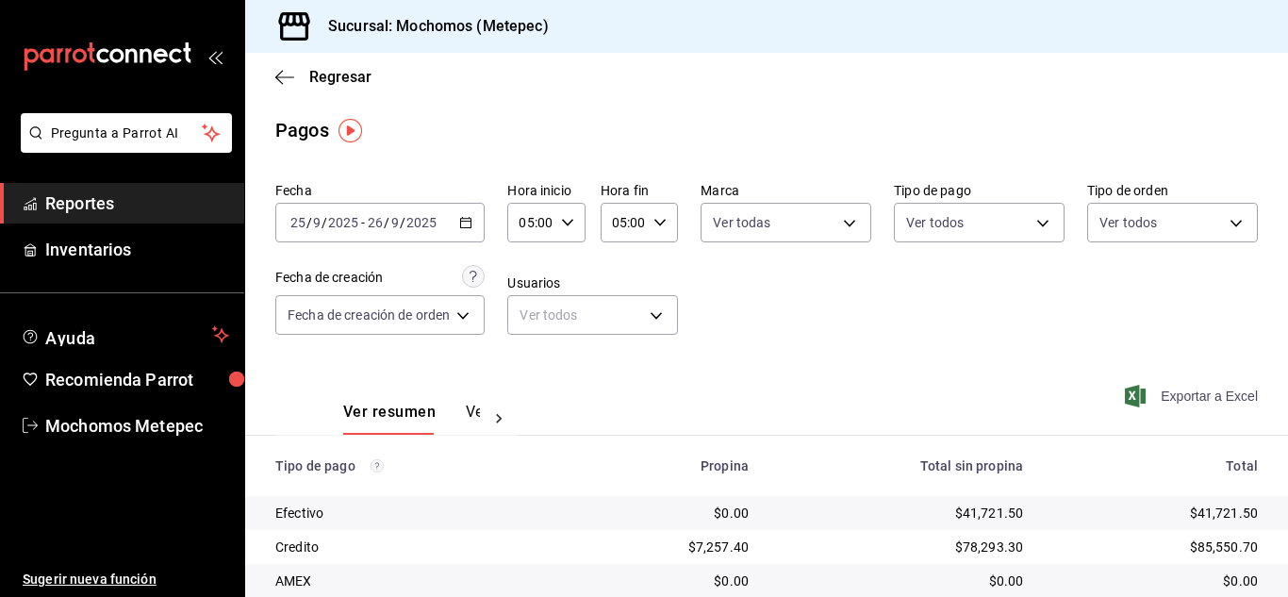
click at [1168, 386] on span "Exportar a Excel" at bounding box center [1193, 396] width 129 height 23
click at [156, 192] on span "Reportes" at bounding box center [137, 203] width 184 height 25
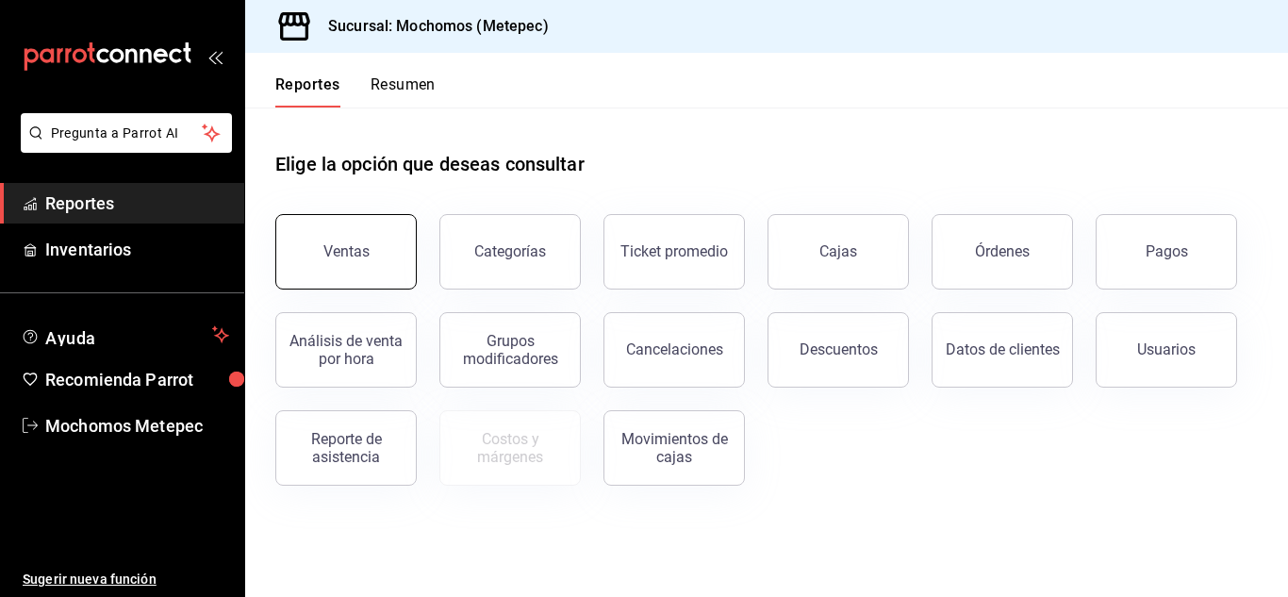
click at [351, 248] on div "Ventas" at bounding box center [347, 251] width 46 height 18
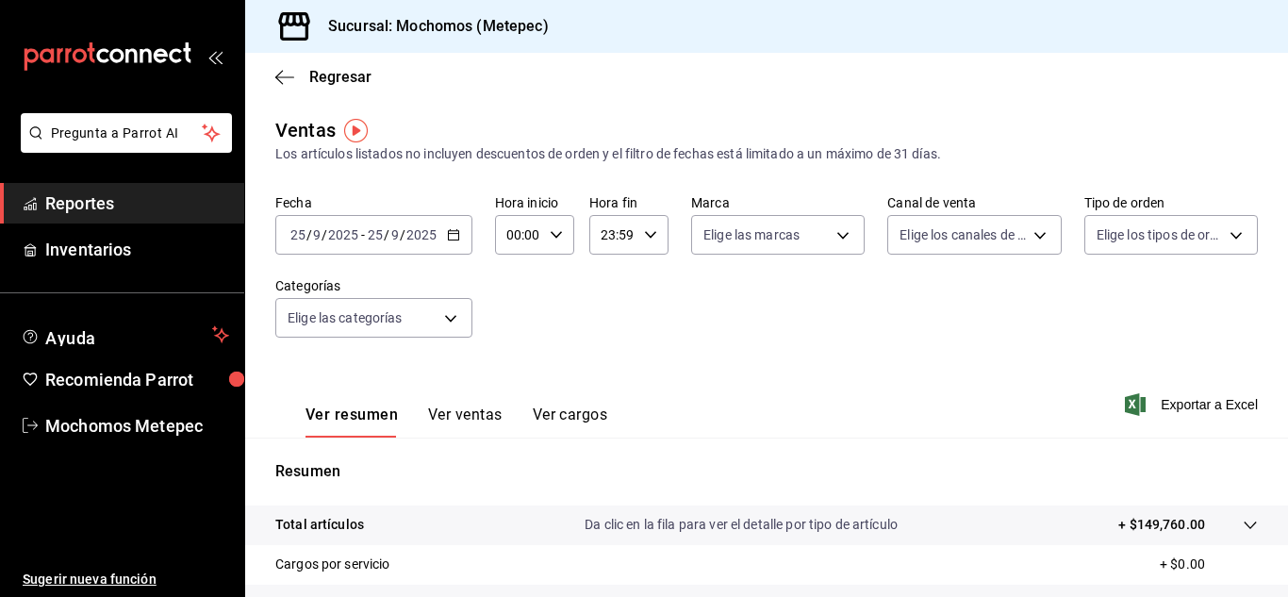
click at [459, 235] on div "[DATE] [DATE] - [DATE] [DATE]" at bounding box center [373, 235] width 197 height 40
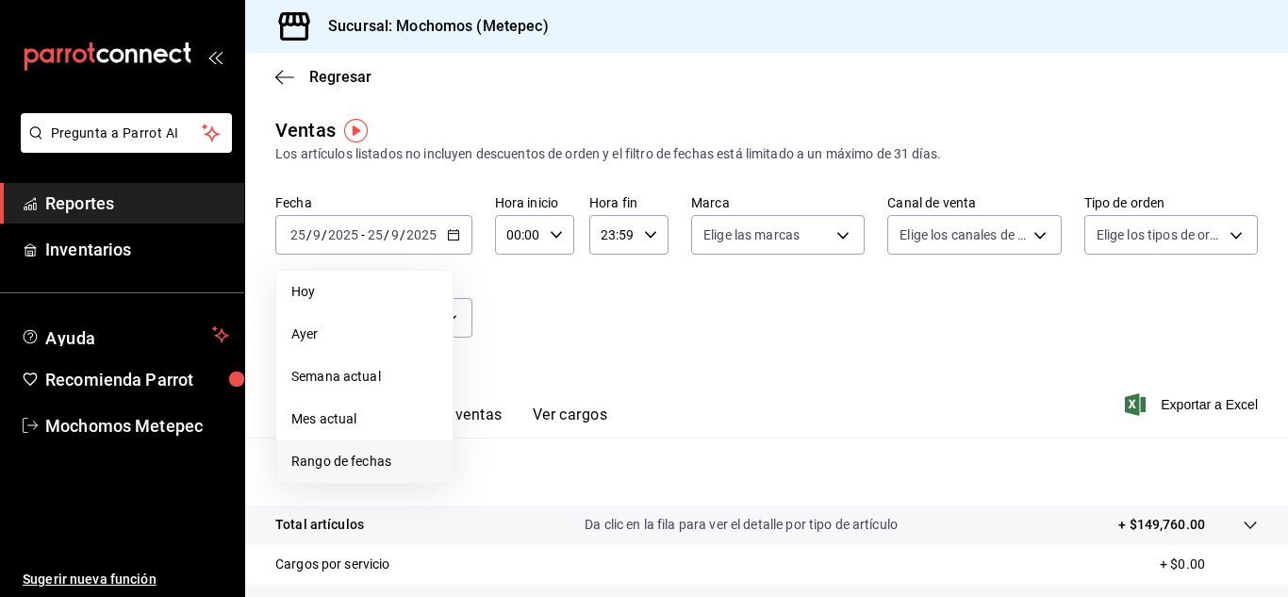
click at [385, 468] on span "Rango de fechas" at bounding box center [364, 462] width 146 height 20
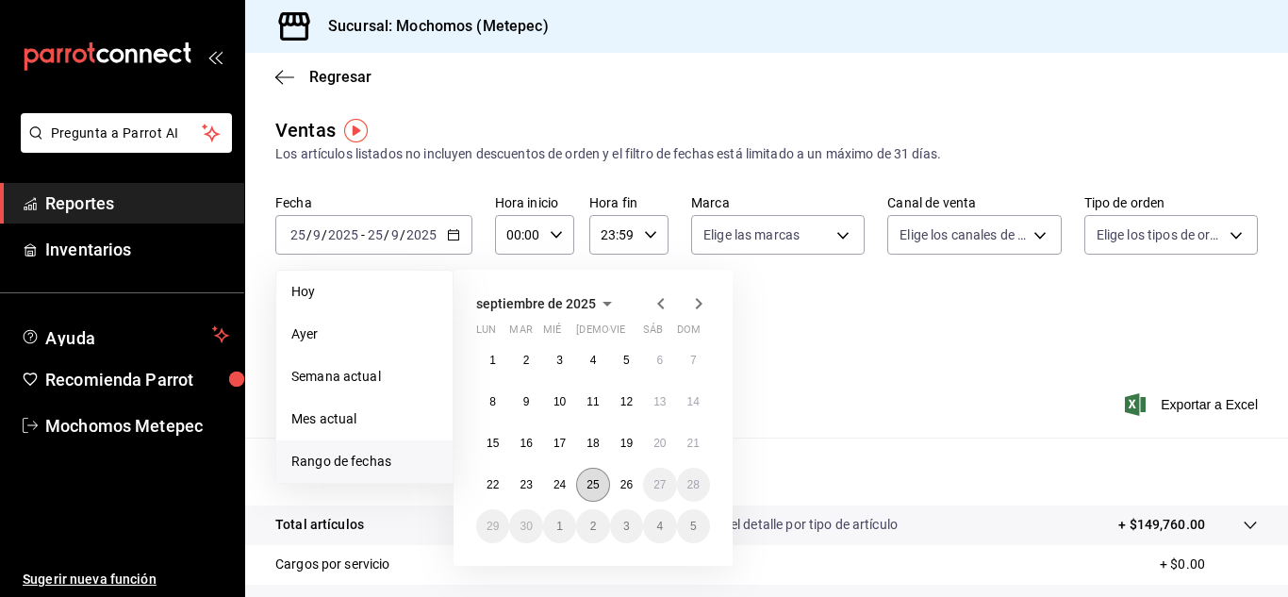
click at [591, 490] on abbr "25" at bounding box center [593, 484] width 12 height 13
click at [636, 485] on button "26" at bounding box center [626, 485] width 33 height 34
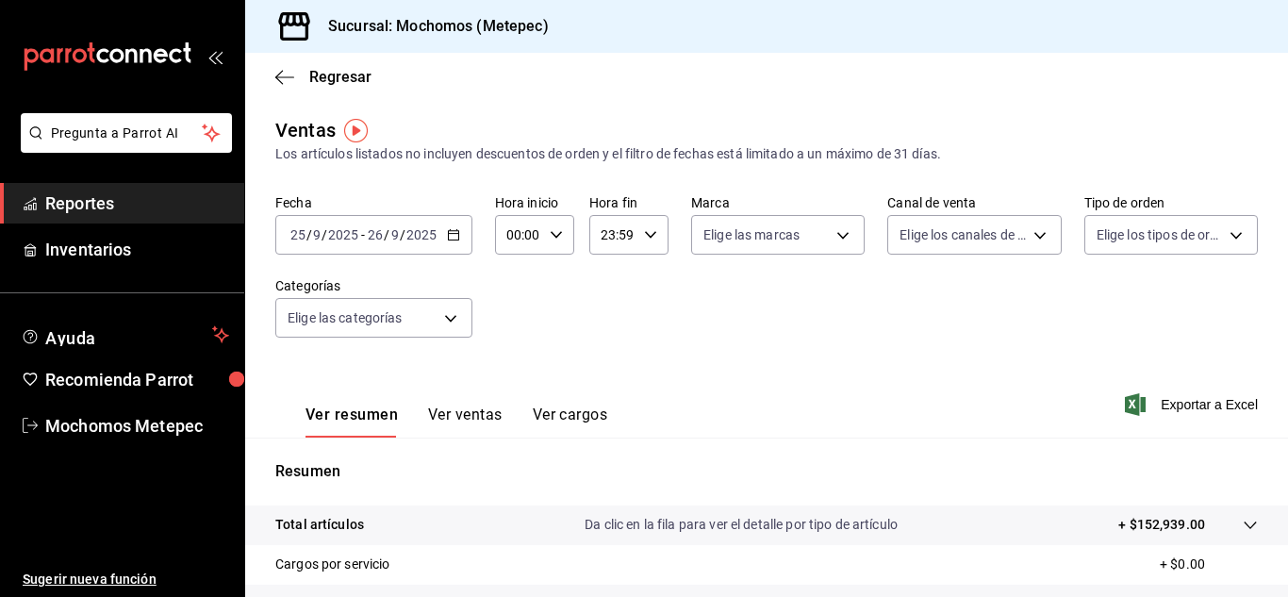
click at [554, 236] on icon "button" at bounding box center [556, 234] width 13 height 13
click at [513, 394] on button "05" at bounding box center [513, 404] width 31 height 38
type input "05:00"
click at [663, 311] on div at bounding box center [644, 298] width 1288 height 597
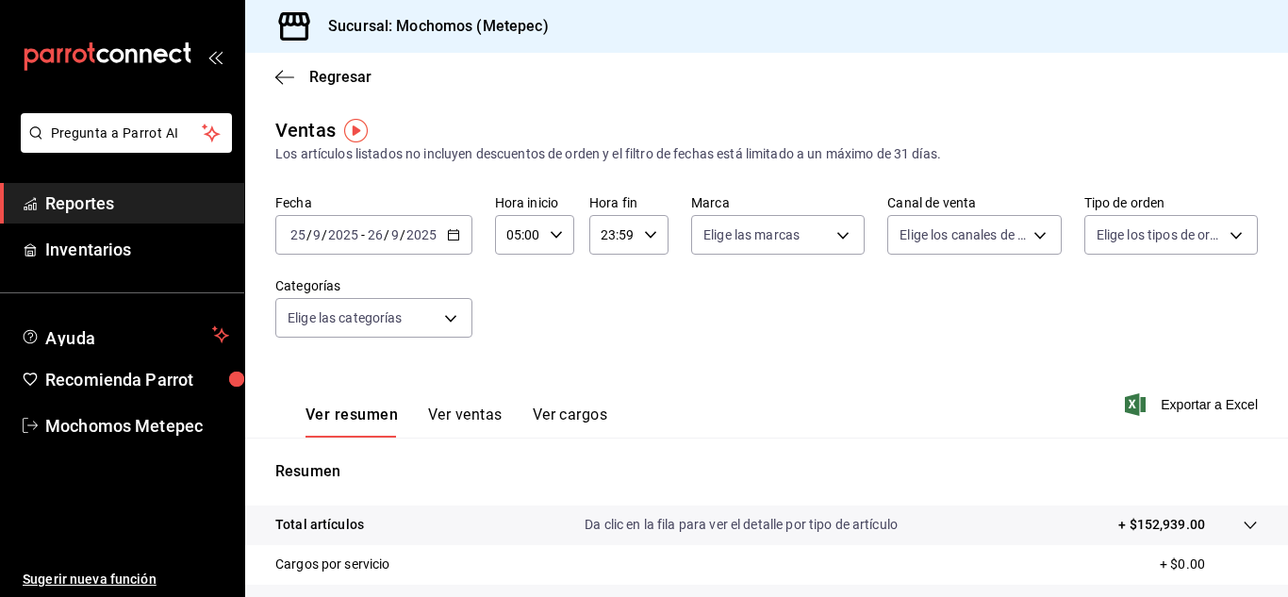
click at [644, 235] on icon "button" at bounding box center [650, 234] width 13 height 13
click at [602, 338] on span "05" at bounding box center [606, 333] width 8 height 15
click at [641, 290] on span "00" at bounding box center [644, 282] width 8 height 15
type input "05:00"
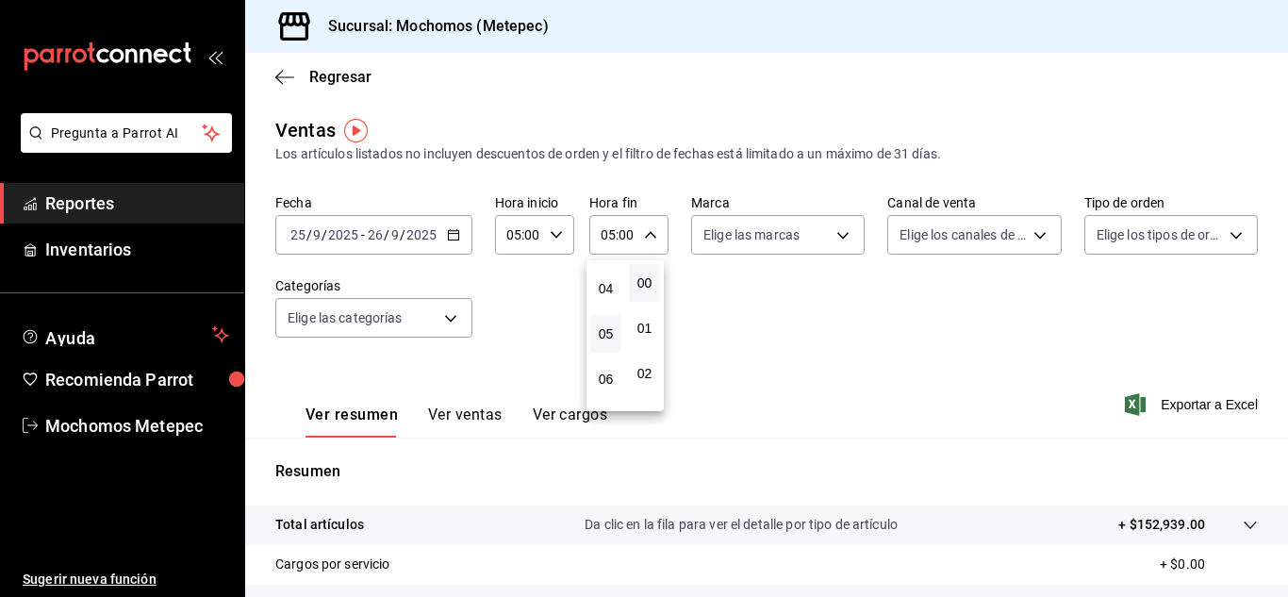
click at [792, 287] on div at bounding box center [644, 298] width 1288 height 597
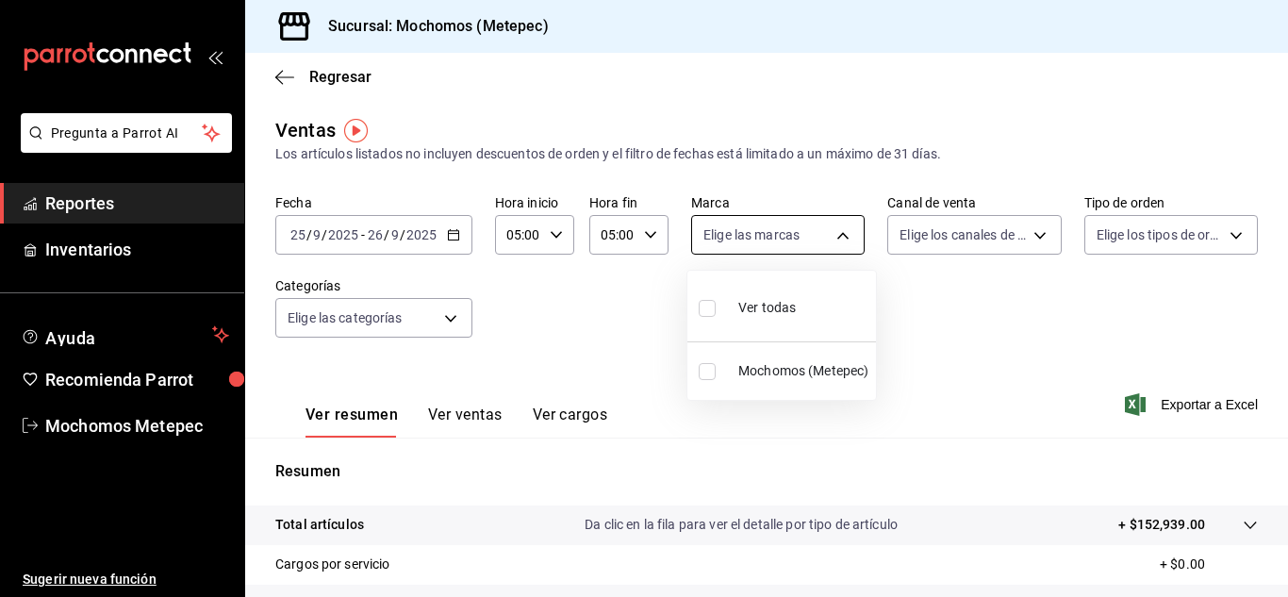
click at [838, 232] on body "Pregunta a Parrot AI Reportes Inventarios Ayuda Recomienda Parrot Mochomos Mete…" at bounding box center [644, 298] width 1288 height 597
click at [707, 307] on input "checkbox" at bounding box center [707, 308] width 17 height 17
checkbox input "true"
type input "2365f74e-aa6b-4392-bdf2-72765591bddf"
checkbox input "true"
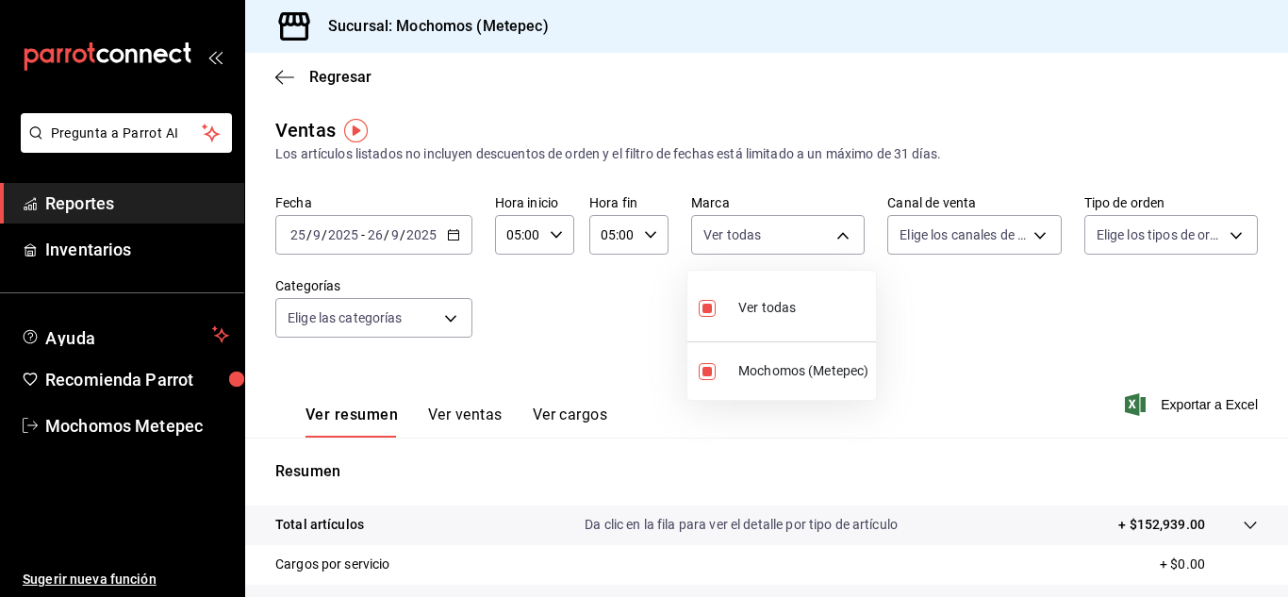
click at [1009, 226] on div at bounding box center [644, 298] width 1288 height 597
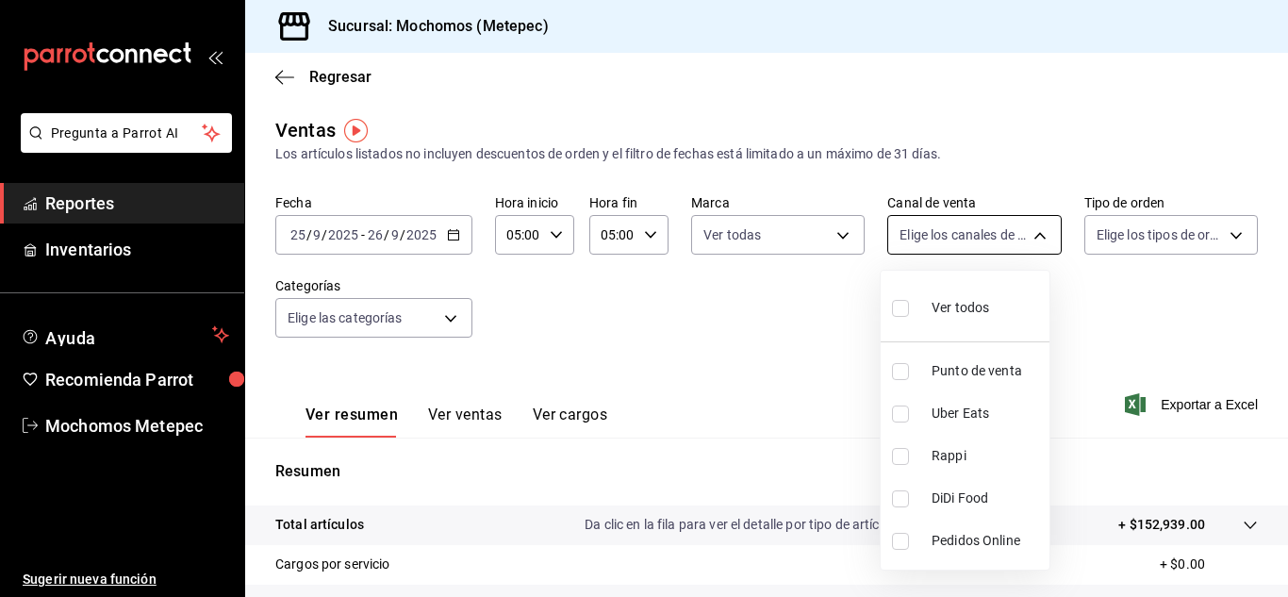
click at [1025, 230] on body "Pregunta a Parrot AI Reportes Inventarios Ayuda Recomienda Parrot Mochomos Mete…" at bounding box center [644, 298] width 1288 height 597
click at [905, 304] on input "checkbox" at bounding box center [900, 308] width 17 height 17
checkbox input "true"
type input "PARROT,UBER_EATS,RAPPI,DIDI_FOOD,ONLINE"
checkbox input "true"
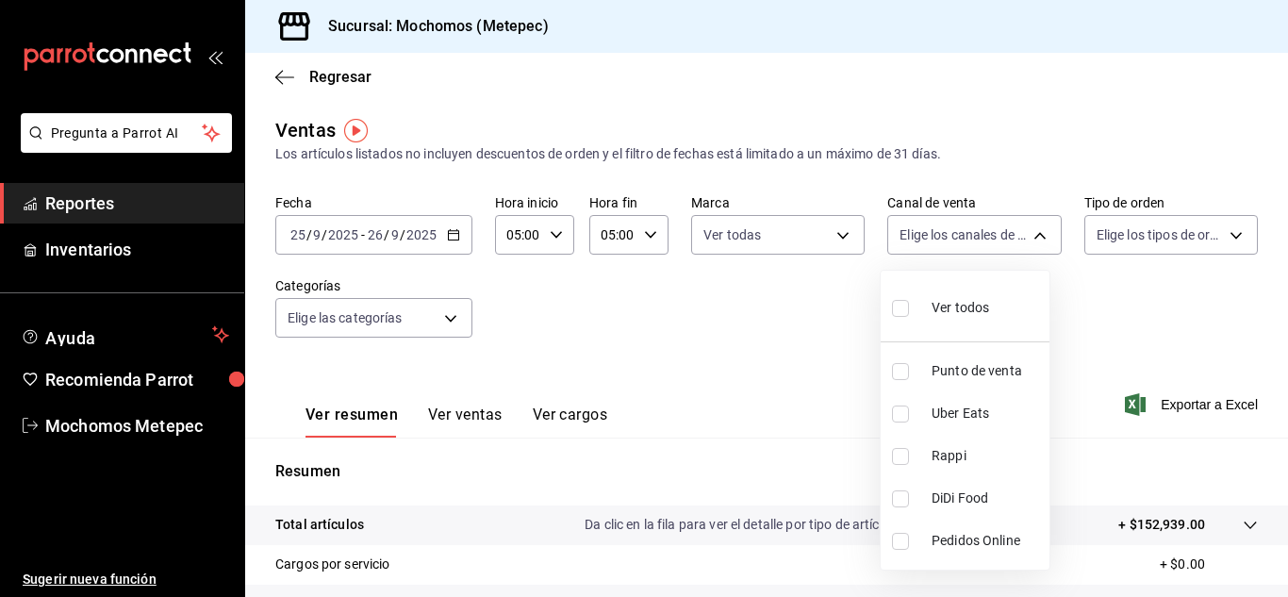
checkbox input "true"
click at [1204, 236] on div at bounding box center [644, 298] width 1288 height 597
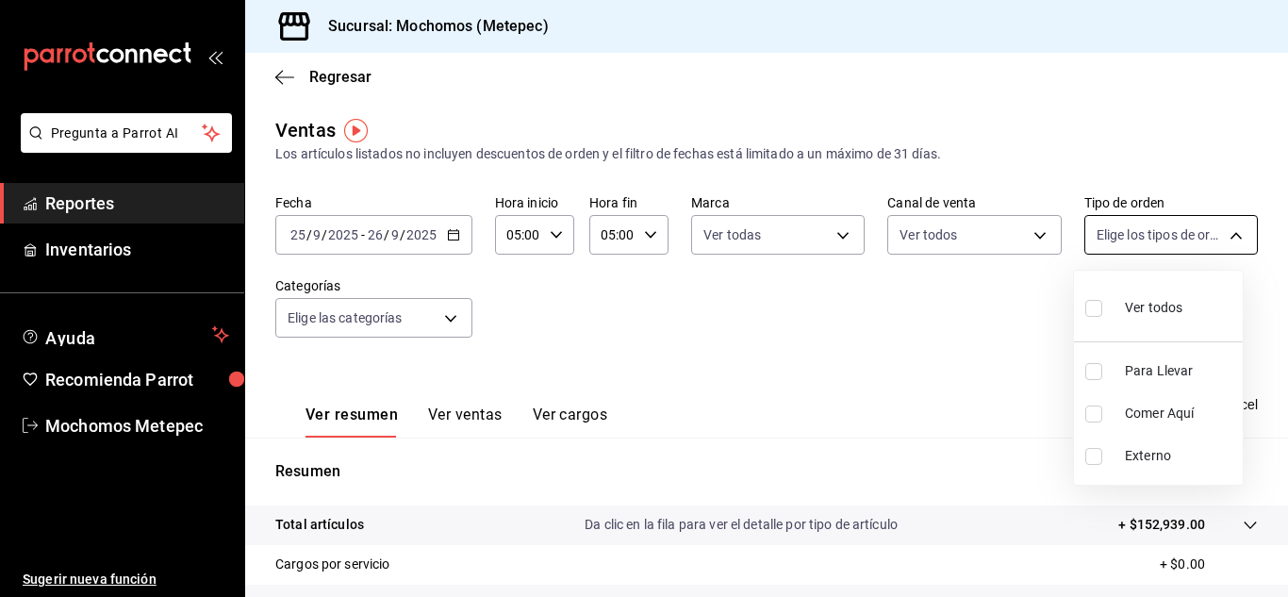
click at [1229, 231] on body "Pregunta a Parrot AI Reportes Inventarios Ayuda Recomienda Parrot Mochomos Mete…" at bounding box center [644, 298] width 1288 height 597
click at [1085, 310] on li "Ver todos" at bounding box center [1158, 306] width 169 height 56
type input "3a236ed8-2e24-47ca-8e59-ead494492482,da8509e8-5fca-4f62-958e-973104937870,EXTER…"
checkbox input "true"
click at [449, 307] on div at bounding box center [644, 298] width 1288 height 597
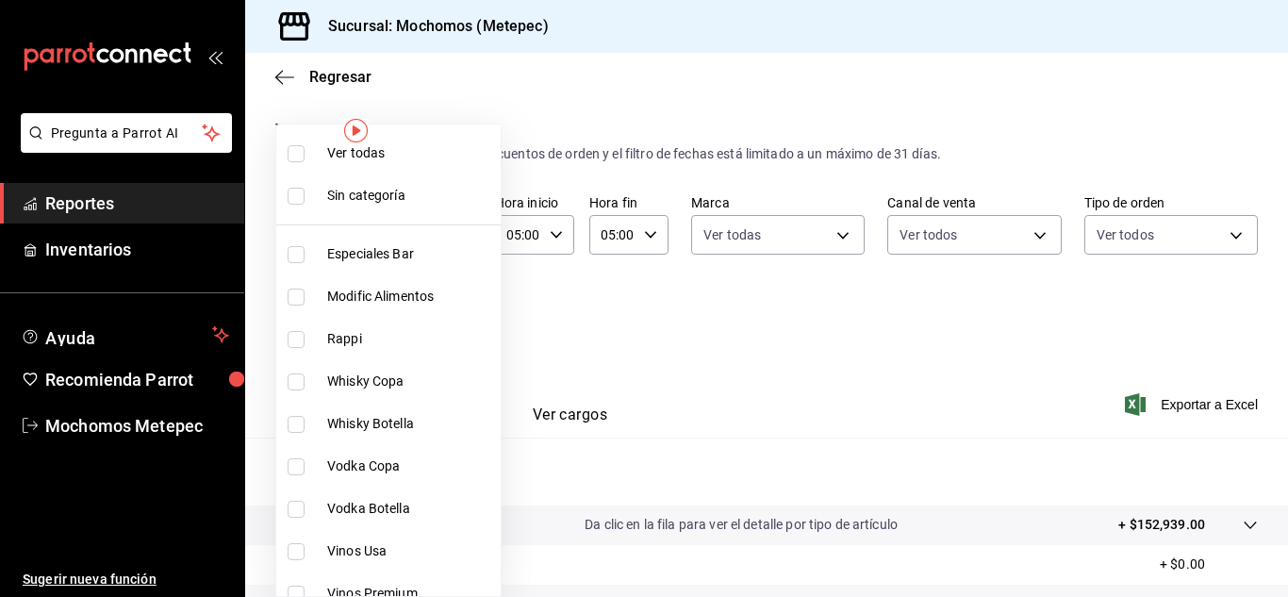
click at [459, 324] on body "Pregunta a Parrot AI Reportes Inventarios Ayuda Recomienda Parrot Mochomos Mete…" at bounding box center [644, 298] width 1288 height 597
click at [295, 154] on input "checkbox" at bounding box center [296, 153] width 17 height 17
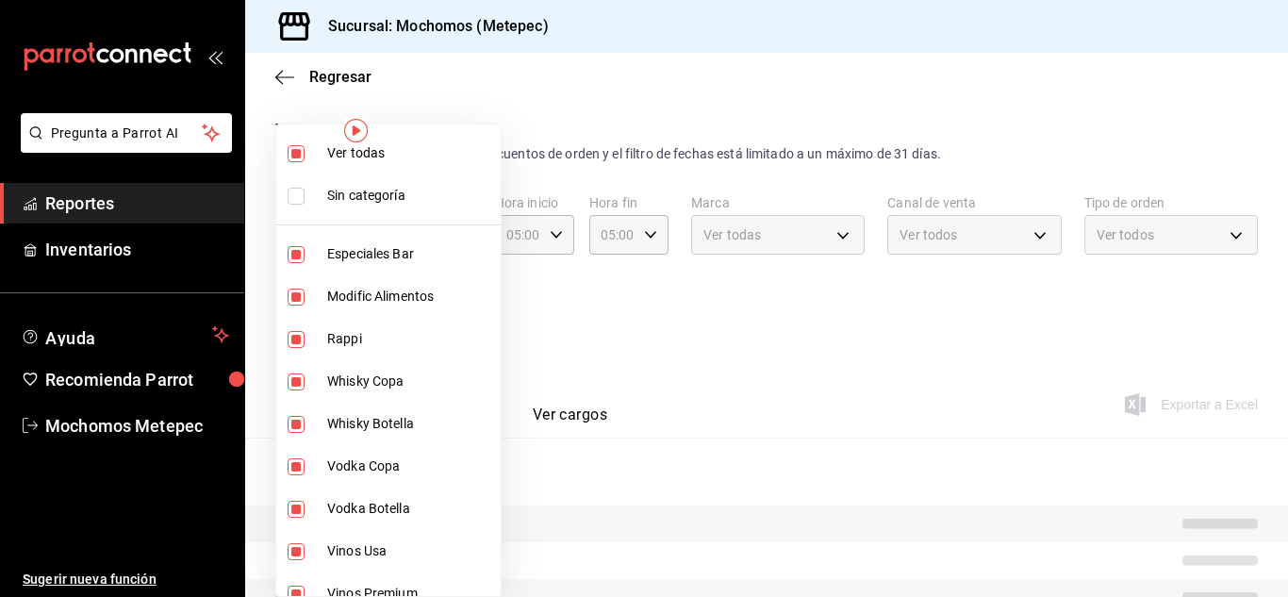
click at [839, 341] on div at bounding box center [644, 298] width 1288 height 597
